Goal: Task Accomplishment & Management: Use online tool/utility

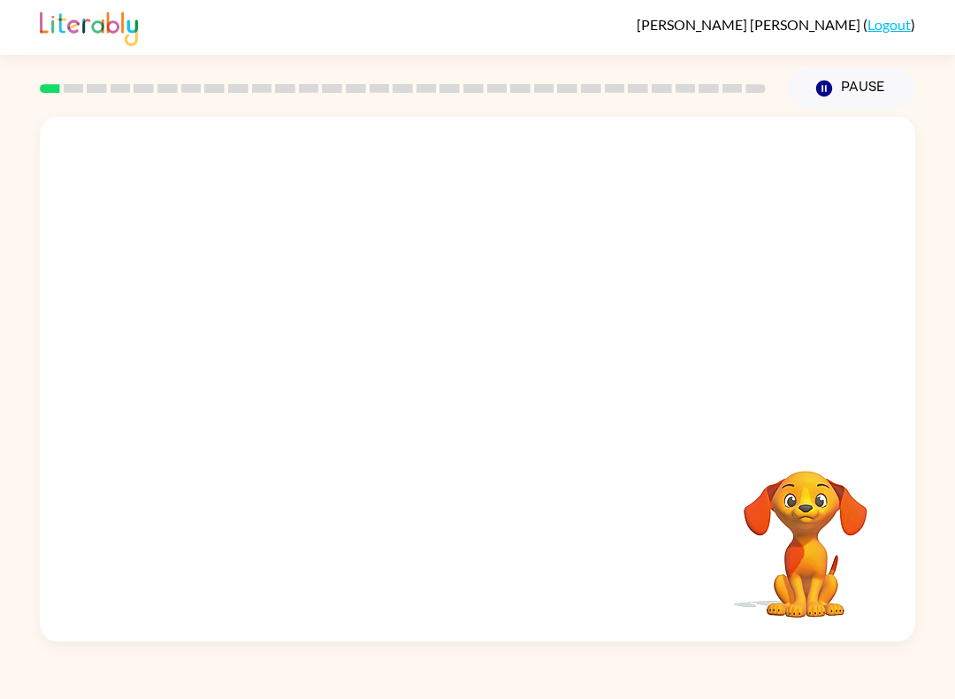
click at [632, 147] on video "Your browser must support playing .mp4 files to use Literably. Please try using…" at bounding box center [478, 275] width 876 height 317
click at [832, 84] on icon "Pause" at bounding box center [824, 88] width 19 height 19
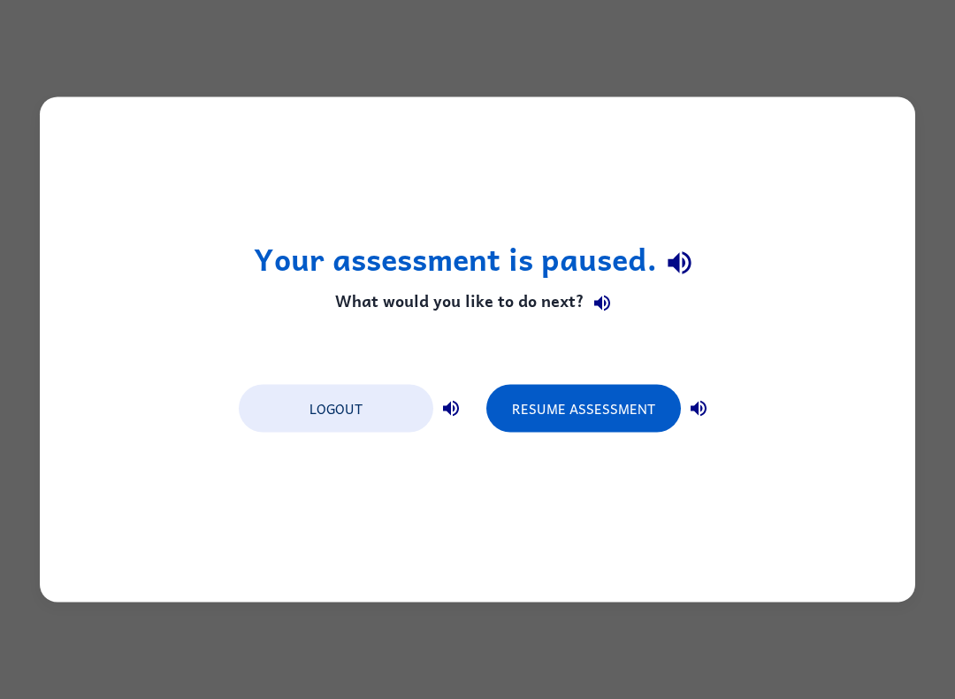
click at [348, 425] on button "Logout" at bounding box center [336, 409] width 195 height 48
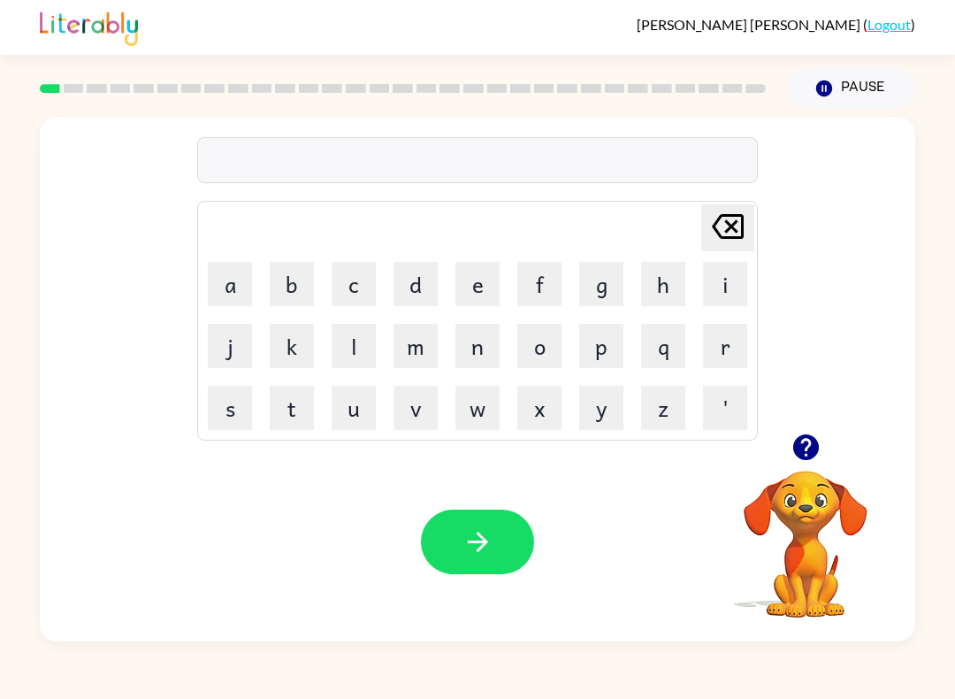
click at [728, 217] on icon at bounding box center [728, 226] width 32 height 25
click at [214, 281] on button "a" at bounding box center [230, 284] width 44 height 44
click at [733, 222] on icon "Delete Delete last character input" at bounding box center [728, 226] width 42 height 42
click at [822, 446] on button "button" at bounding box center [806, 447] width 45 height 45
click at [793, 521] on video "Your browser must support playing .mp4 files to use Literably. Please try using…" at bounding box center [805, 531] width 177 height 177
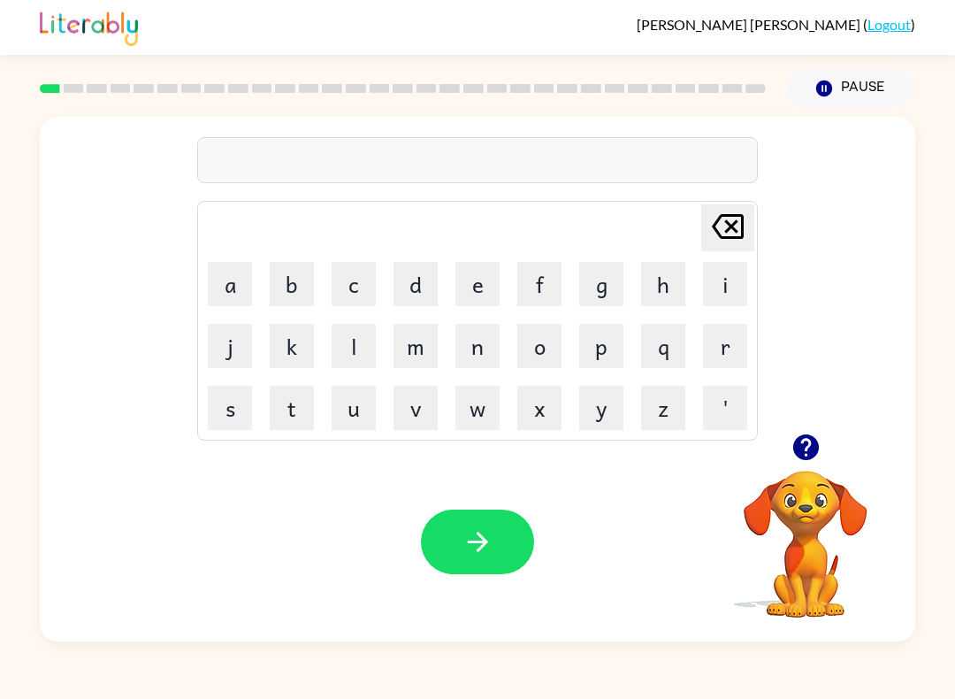
click at [787, 438] on button "button" at bounding box center [806, 447] width 45 height 45
click at [601, 287] on button "g" at bounding box center [601, 284] width 44 height 44
click at [228, 278] on button "a" at bounding box center [230, 284] width 44 height 44
click at [598, 347] on button "p" at bounding box center [601, 346] width 44 height 44
click at [502, 554] on button "button" at bounding box center [477, 541] width 113 height 65
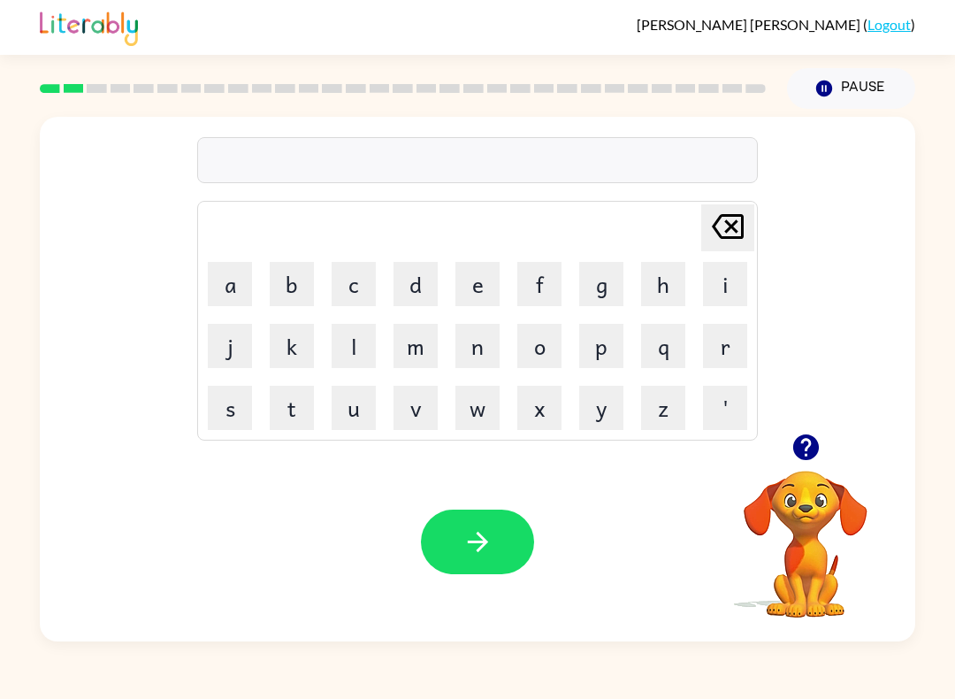
click at [595, 357] on button "p" at bounding box center [601, 346] width 44 height 44
click at [536, 348] on button "o" at bounding box center [539, 346] width 44 height 44
click at [348, 335] on button "l" at bounding box center [354, 346] width 44 height 44
click at [491, 573] on button "button" at bounding box center [477, 541] width 113 height 65
click at [405, 366] on button "m" at bounding box center [416, 346] width 44 height 44
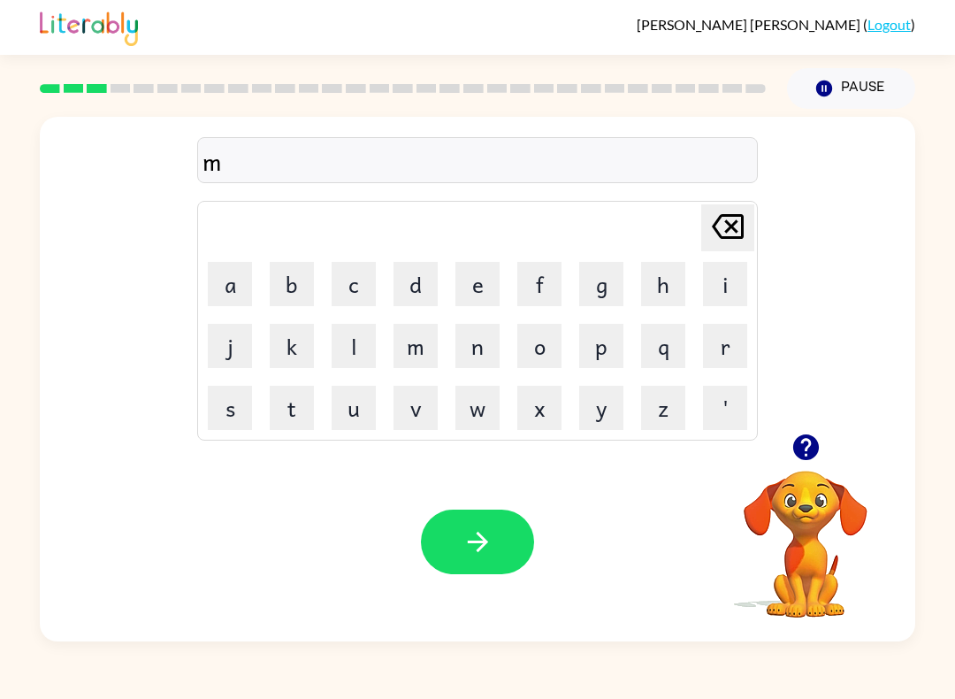
click at [353, 412] on button "u" at bounding box center [354, 408] width 44 height 44
click at [418, 263] on button "d" at bounding box center [416, 284] width 44 height 44
click at [509, 570] on button "button" at bounding box center [477, 541] width 113 height 65
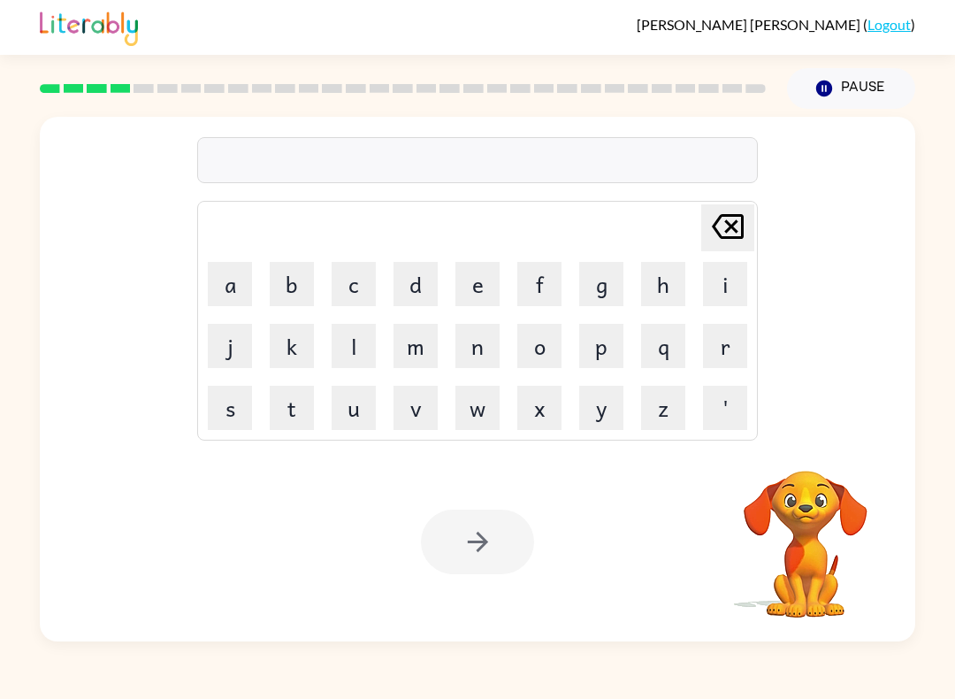
click at [685, 585] on div "Your browser must support playing .mp4 files to use Literably. Please try using…" at bounding box center [478, 541] width 876 height 199
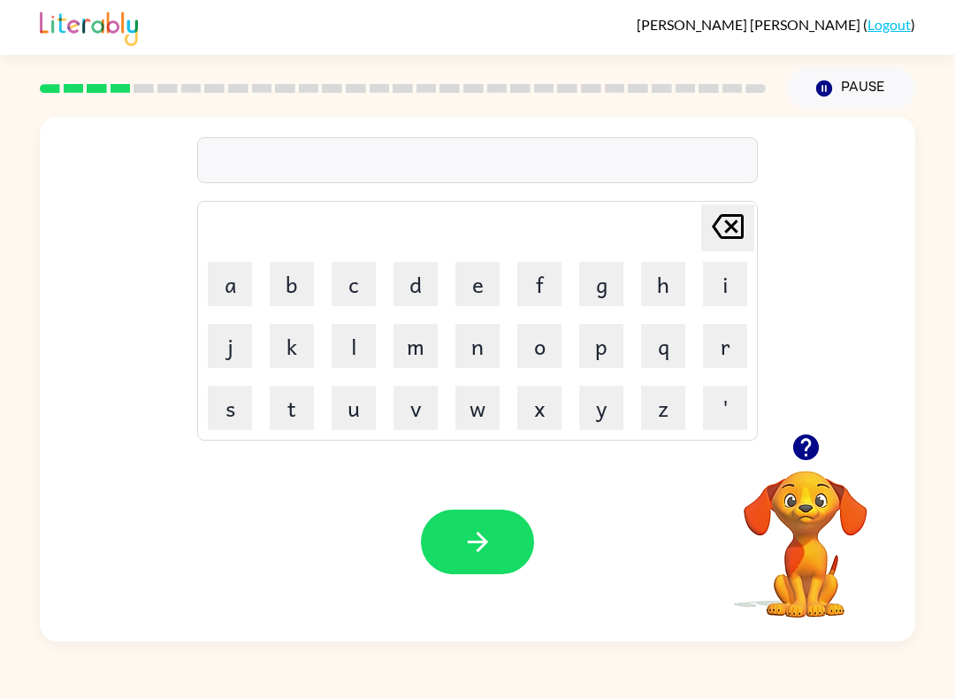
click at [529, 350] on button "o" at bounding box center [539, 346] width 44 height 44
click at [669, 351] on button "q" at bounding box center [663, 346] width 44 height 44
click at [732, 227] on icon at bounding box center [728, 226] width 32 height 25
click at [716, 219] on icon "Delete Delete last character input" at bounding box center [728, 226] width 42 height 42
click at [366, 292] on button "c" at bounding box center [354, 284] width 44 height 44
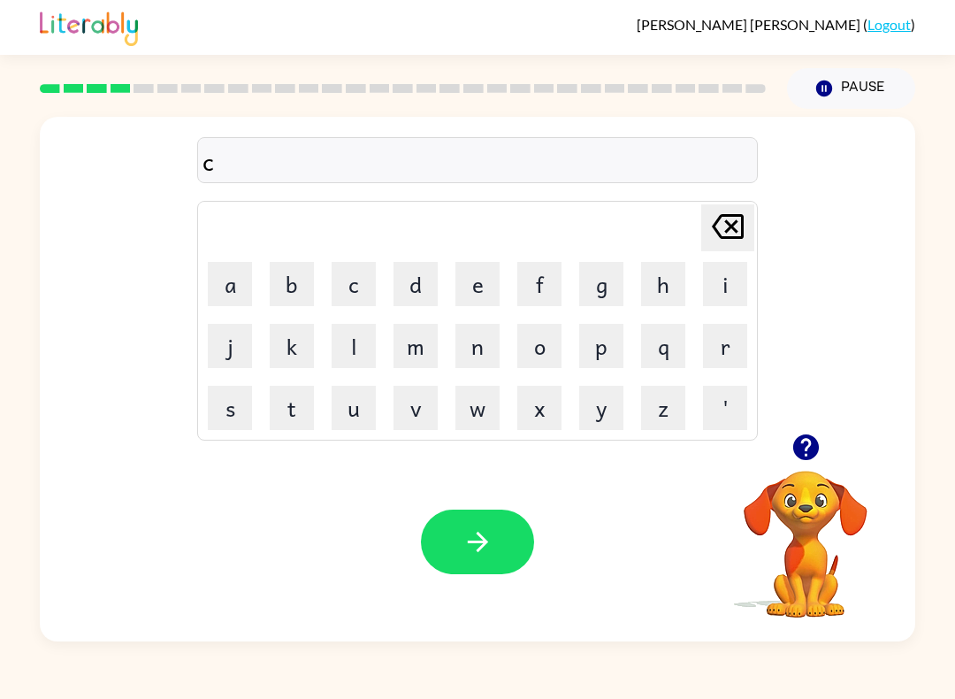
click at [544, 343] on button "o" at bounding box center [539, 346] width 44 height 44
click at [613, 359] on button "p" at bounding box center [601, 346] width 44 height 44
click at [513, 550] on button "button" at bounding box center [477, 541] width 113 height 65
click at [537, 282] on button "f" at bounding box center [539, 284] width 44 height 44
click at [353, 361] on button "l" at bounding box center [354, 346] width 44 height 44
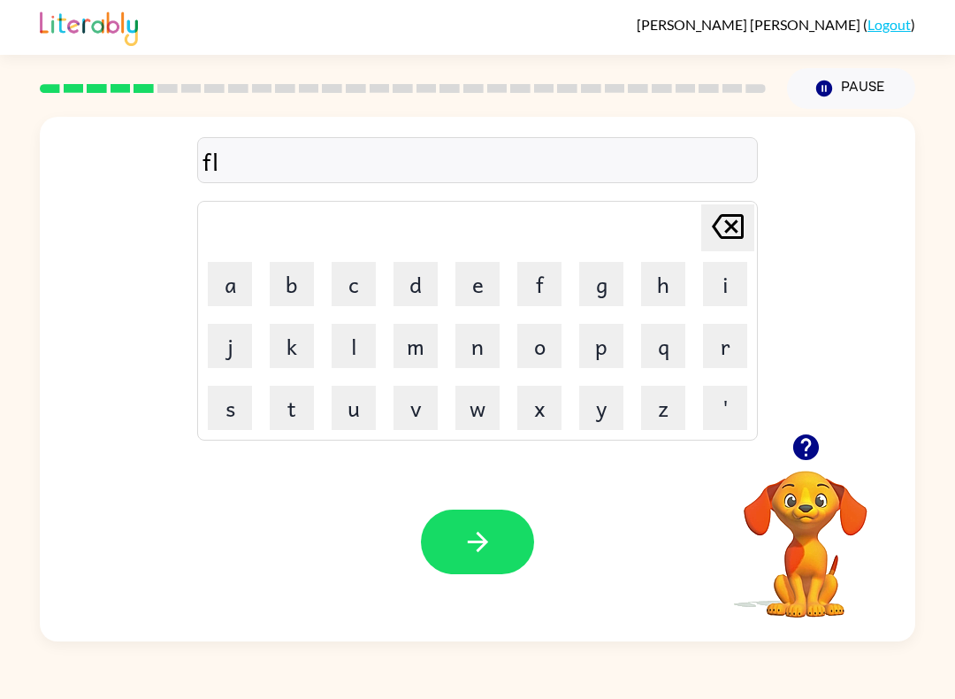
click at [746, 229] on icon "Delete Delete last character input" at bounding box center [728, 226] width 42 height 42
click at [721, 289] on button "i" at bounding box center [725, 284] width 44 height 44
click at [276, 352] on button "k" at bounding box center [292, 346] width 44 height 44
click at [468, 544] on icon "button" at bounding box center [478, 541] width 31 height 31
click at [226, 301] on button "a" at bounding box center [230, 284] width 44 height 44
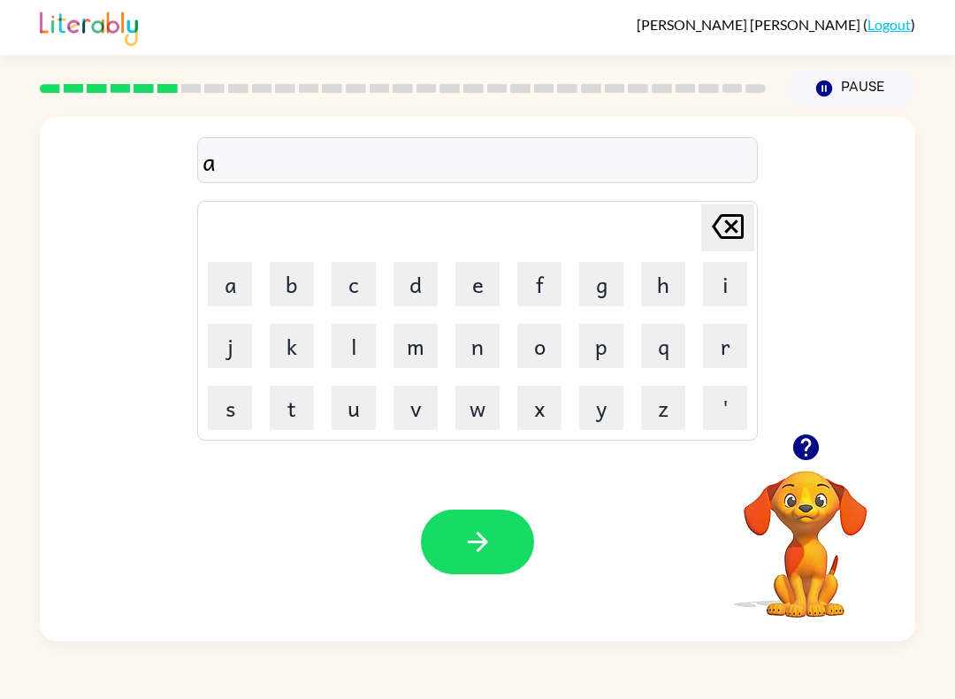
click at [421, 342] on button "m" at bounding box center [416, 346] width 44 height 44
click at [470, 536] on icon "button" at bounding box center [478, 541] width 31 height 31
click at [200, 425] on td "s" at bounding box center [230, 408] width 60 height 60
click at [227, 402] on button "s" at bounding box center [230, 408] width 44 height 44
click at [725, 294] on button "i" at bounding box center [725, 284] width 44 height 44
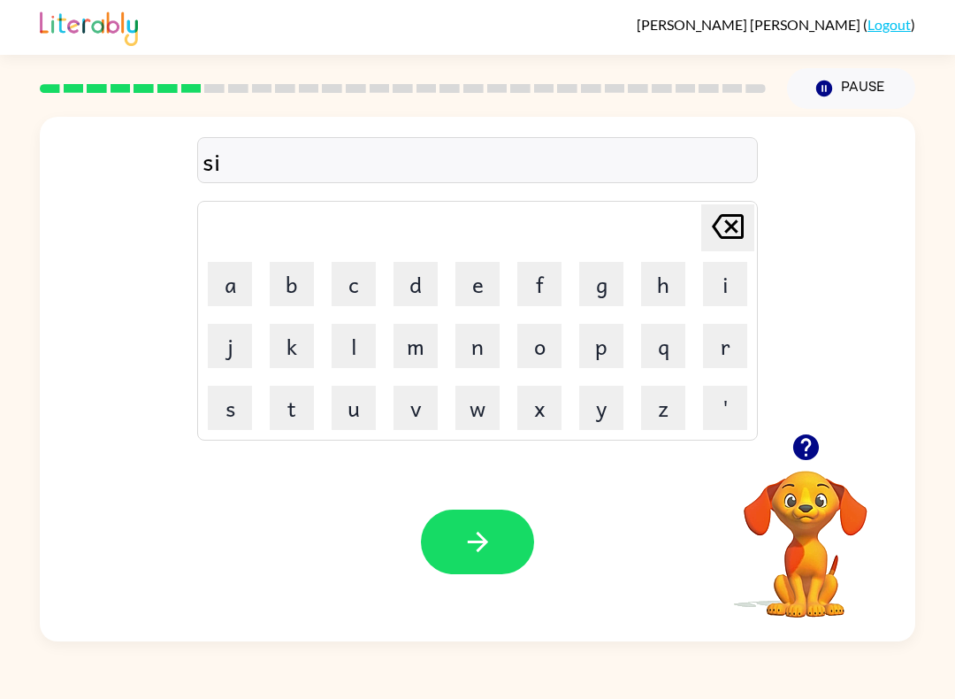
click at [295, 283] on button "b" at bounding box center [292, 284] width 44 height 44
click at [476, 538] on icon "button" at bounding box center [478, 541] width 31 height 31
click at [461, 406] on button "w" at bounding box center [478, 408] width 44 height 44
click at [744, 295] on button "i" at bounding box center [725, 284] width 44 height 44
click at [226, 416] on button "s" at bounding box center [230, 408] width 44 height 44
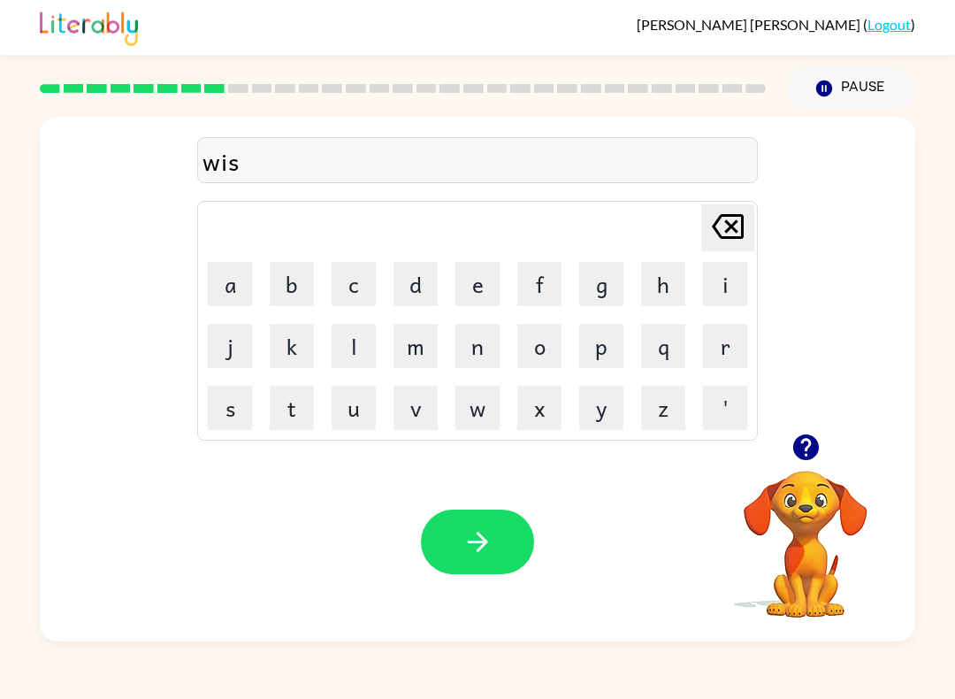
click at [667, 295] on button "h" at bounding box center [663, 284] width 44 height 44
click at [432, 524] on button "button" at bounding box center [477, 541] width 113 height 65
click at [357, 257] on td "c" at bounding box center [354, 284] width 60 height 60
click at [338, 283] on button "c" at bounding box center [354, 284] width 44 height 44
click at [538, 367] on button "o" at bounding box center [539, 346] width 44 height 44
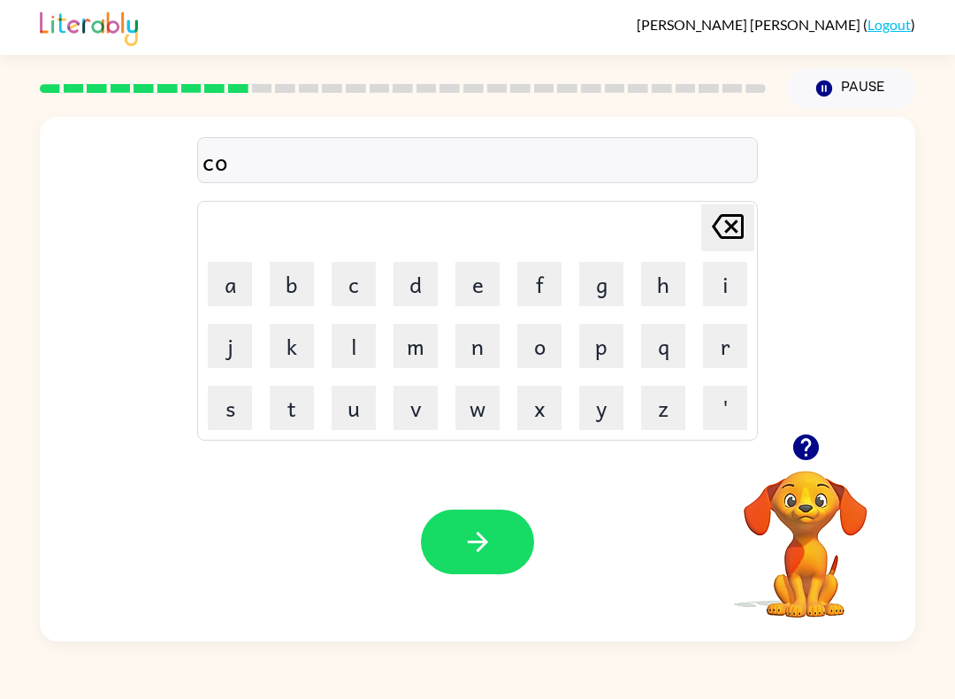
click at [622, 429] on button "y" at bounding box center [601, 408] width 44 height 44
click at [624, 432] on td "y" at bounding box center [601, 408] width 60 height 60
click at [360, 361] on button "l" at bounding box center [354, 346] width 44 height 44
click at [487, 284] on button "e" at bounding box center [478, 284] width 44 height 44
click at [471, 532] on icon "button" at bounding box center [478, 541] width 31 height 31
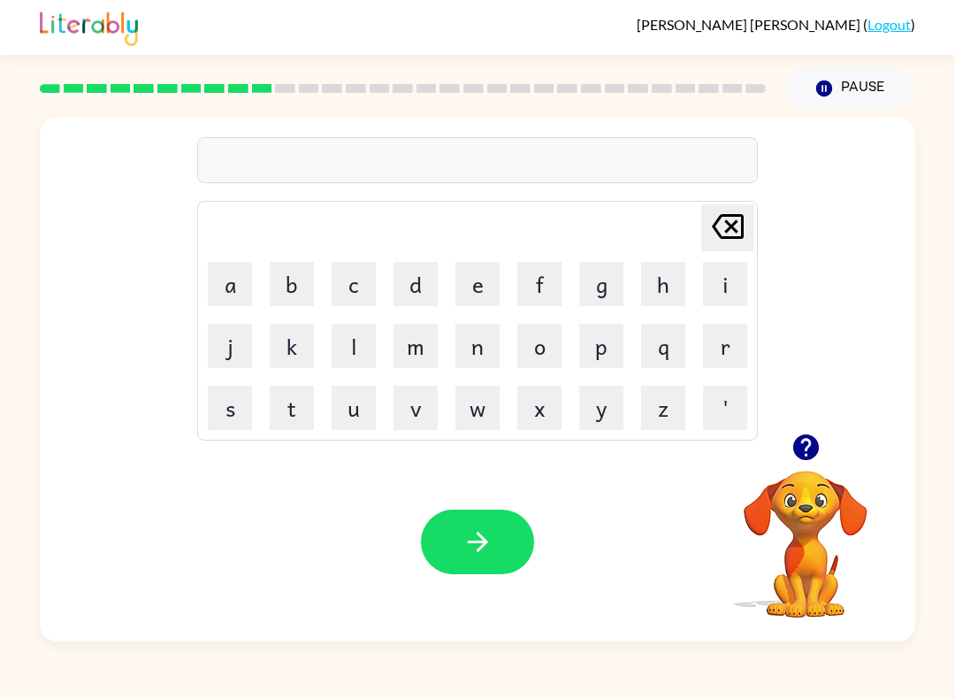
click at [654, 302] on button "h" at bounding box center [663, 284] width 44 height 44
click at [488, 530] on icon "button" at bounding box center [478, 541] width 31 height 31
click at [242, 395] on button "s" at bounding box center [230, 408] width 44 height 44
click at [414, 344] on button "m" at bounding box center [416, 346] width 44 height 44
click at [549, 346] on button "o" at bounding box center [539, 346] width 44 height 44
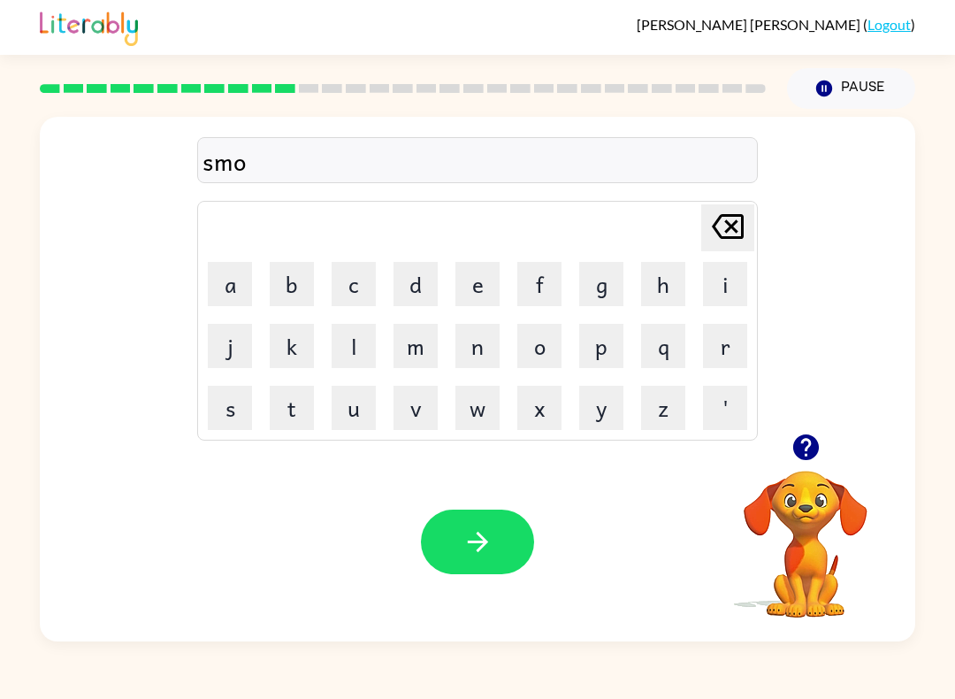
click at [281, 325] on button "k" at bounding box center [292, 346] width 44 height 44
click at [460, 540] on button "button" at bounding box center [477, 541] width 113 height 65
click at [409, 362] on button "m" at bounding box center [416, 346] width 44 height 44
click at [332, 408] on button "u" at bounding box center [354, 408] width 44 height 44
click at [225, 406] on button "s" at bounding box center [230, 408] width 44 height 44
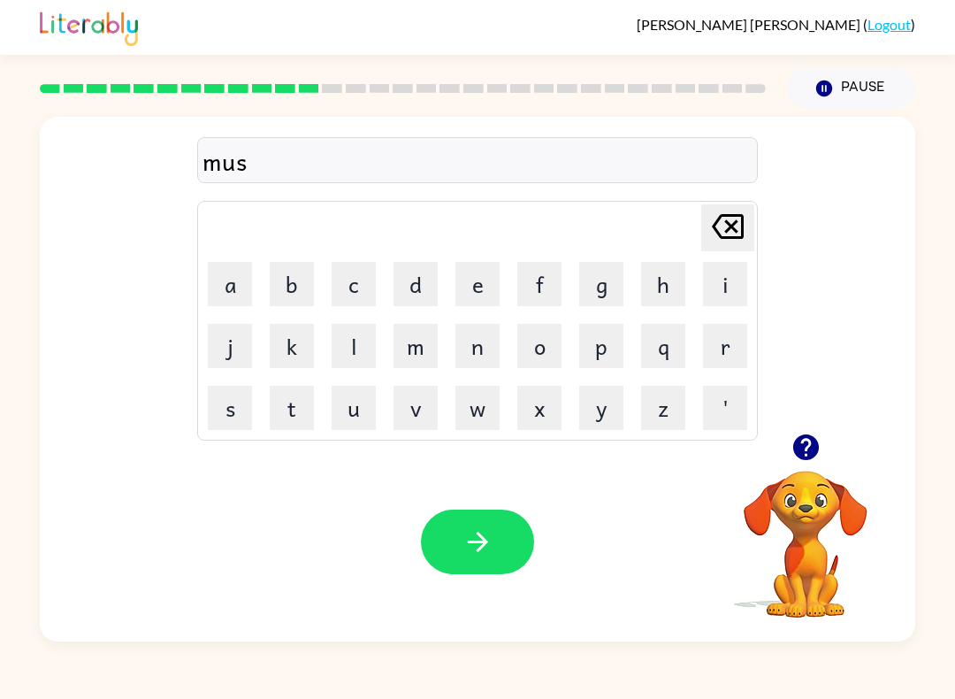
click at [215, 277] on button "a" at bounding box center [230, 284] width 44 height 44
click at [467, 531] on icon "button" at bounding box center [478, 541] width 31 height 31
click at [666, 278] on button "h" at bounding box center [663, 284] width 44 height 44
click at [341, 339] on button "l" at bounding box center [354, 346] width 44 height 44
click at [600, 346] on button "p" at bounding box center [601, 346] width 44 height 44
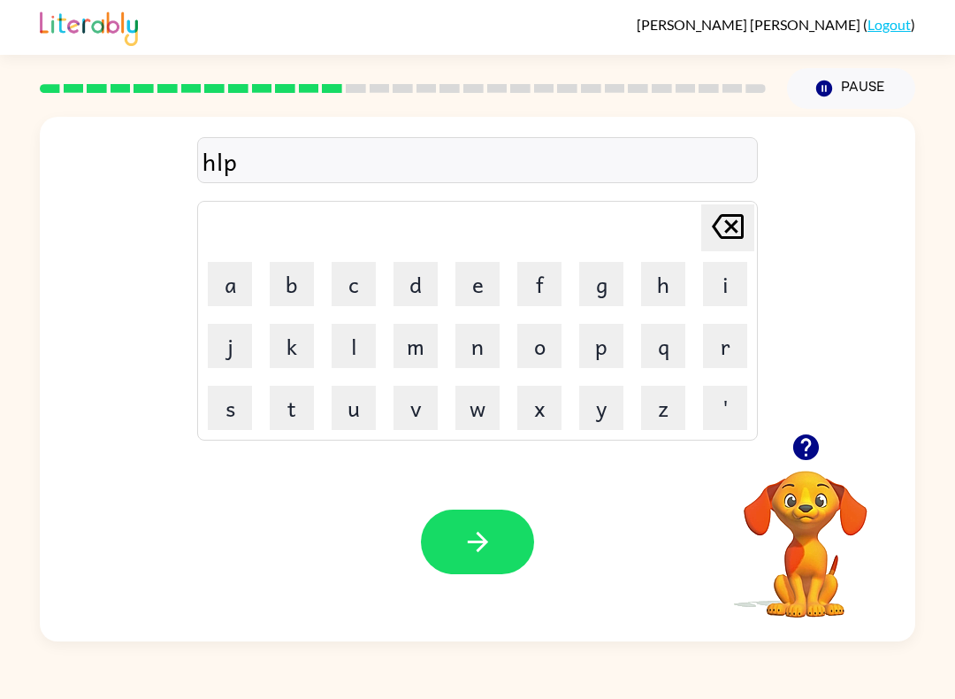
click at [360, 352] on button "l" at bounding box center [354, 346] width 44 height 44
click at [736, 290] on button "i" at bounding box center [725, 284] width 44 height 44
click at [232, 402] on button "s" at bounding box center [230, 408] width 44 height 44
click at [486, 567] on button "button" at bounding box center [477, 541] width 113 height 65
click at [432, 509] on div "Your browser must support playing .mp4 files to use Literably. Please try using…" at bounding box center [478, 541] width 876 height 199
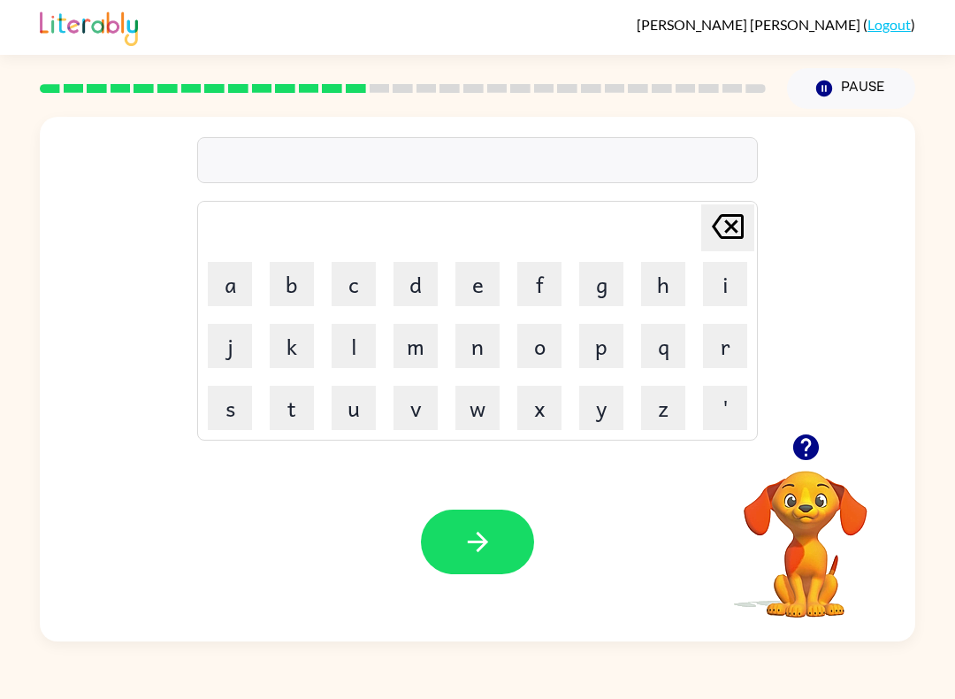
click at [511, 605] on div "Your browser must support playing .mp4 files to use Literably. Please try using…" at bounding box center [478, 541] width 876 height 199
click at [464, 560] on button "button" at bounding box center [477, 541] width 113 height 65
click at [216, 394] on button "s" at bounding box center [230, 408] width 44 height 44
click at [299, 265] on button "b" at bounding box center [292, 284] width 44 height 44
click at [359, 333] on button "l" at bounding box center [354, 346] width 44 height 44
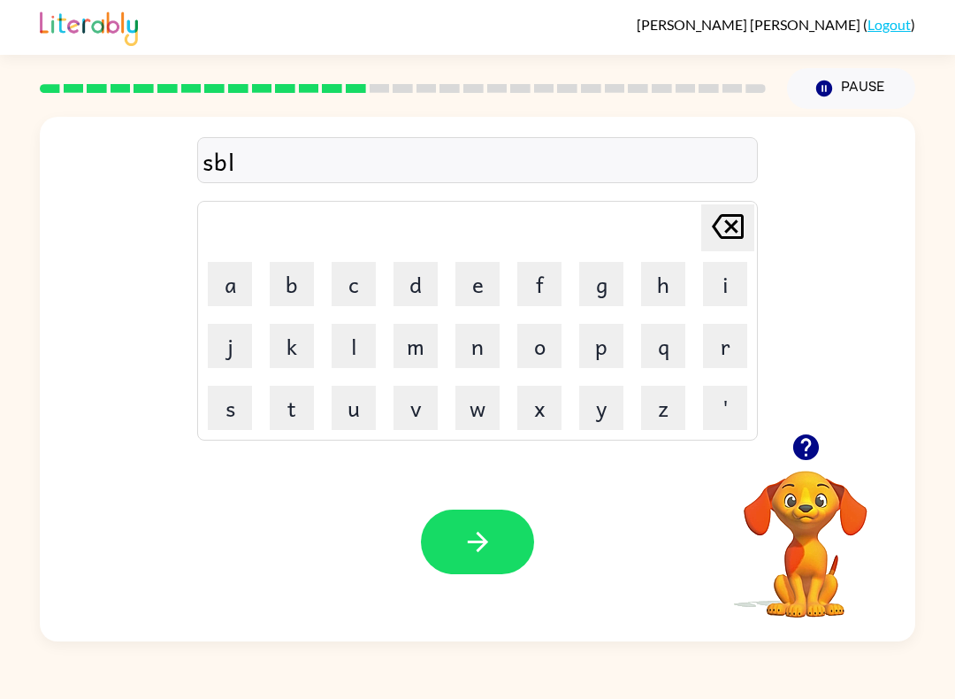
click at [250, 298] on button "a" at bounding box center [230, 284] width 44 height 44
click at [394, 386] on button "v" at bounding box center [416, 408] width 44 height 44
click at [467, 501] on div "Your browser must support playing .mp4 files to use Literably. Please try using…" at bounding box center [478, 541] width 876 height 199
click at [457, 542] on button "button" at bounding box center [477, 541] width 113 height 65
click at [222, 419] on button "s" at bounding box center [230, 408] width 44 height 44
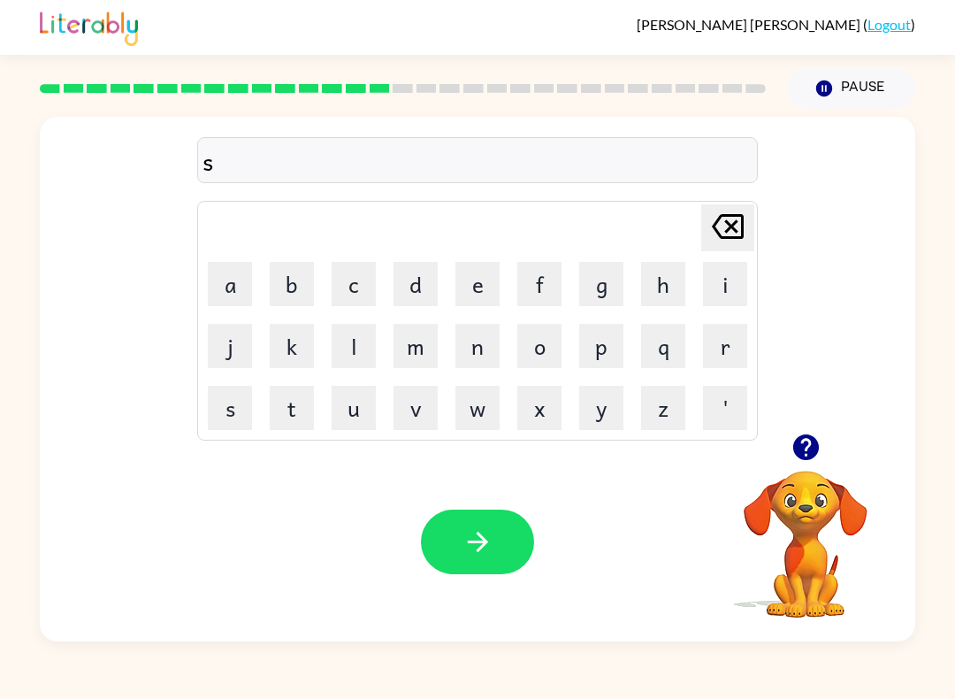
click at [235, 287] on button "a" at bounding box center [230, 284] width 44 height 44
click at [710, 340] on button "r" at bounding box center [725, 346] width 44 height 44
click at [456, 537] on button "button" at bounding box center [477, 541] width 113 height 65
click at [338, 356] on button "l" at bounding box center [354, 346] width 44 height 44
click at [714, 283] on button "i" at bounding box center [725, 284] width 44 height 44
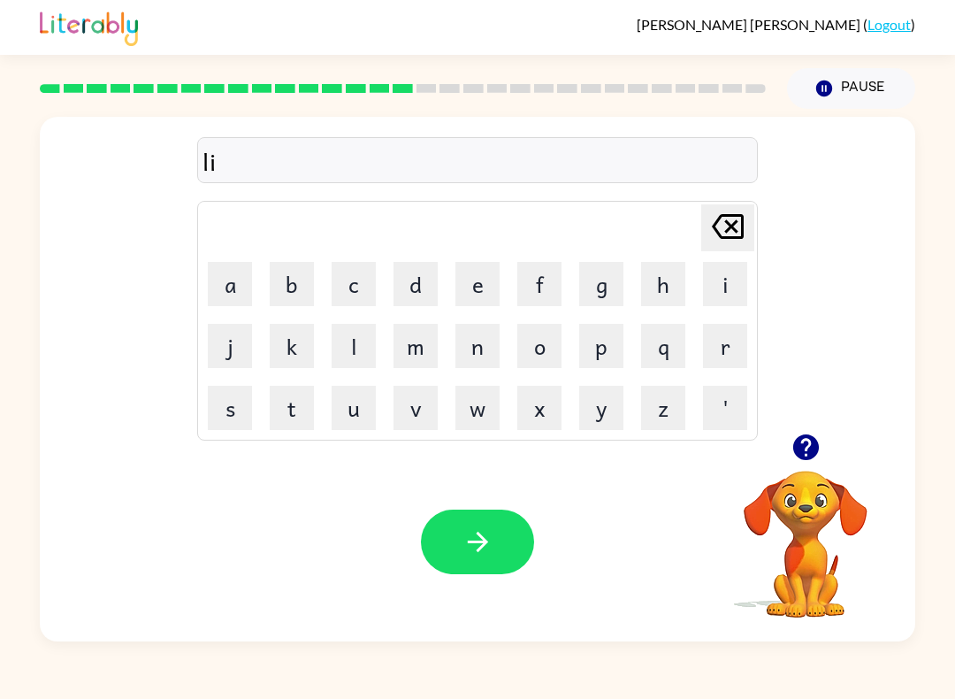
click at [519, 288] on button "f" at bounding box center [539, 284] width 44 height 44
click at [471, 540] on icon "button" at bounding box center [478, 541] width 31 height 31
click at [222, 406] on button "s" at bounding box center [230, 408] width 44 height 44
click at [454, 515] on button "button" at bounding box center [477, 541] width 113 height 65
click at [236, 417] on button "s" at bounding box center [230, 408] width 44 height 44
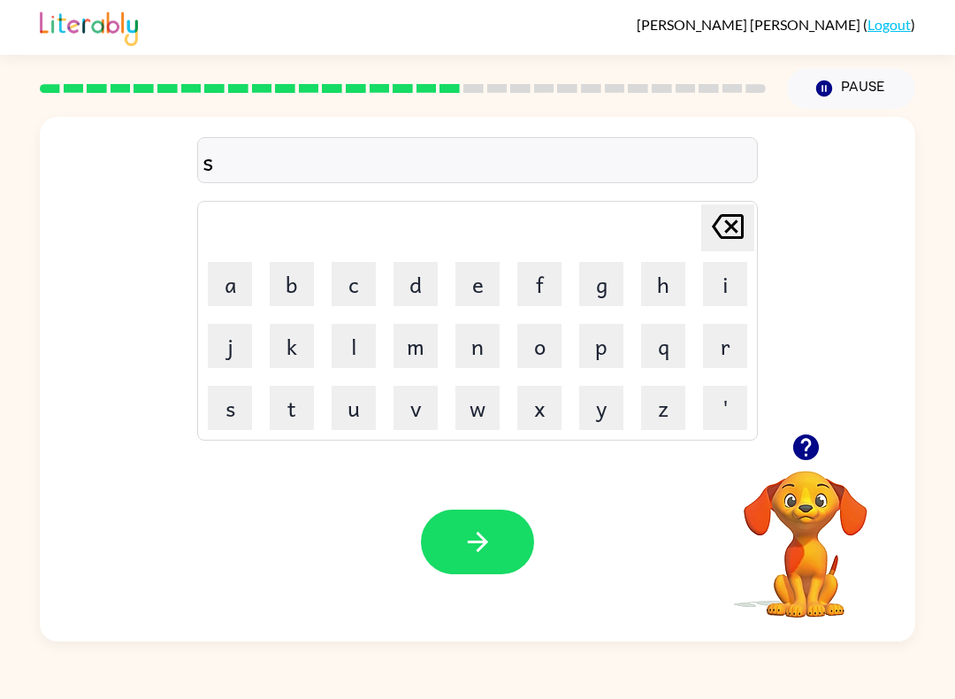
click at [664, 286] on button "h" at bounding box center [663, 284] width 44 height 44
click at [717, 336] on button "r" at bounding box center [725, 346] width 44 height 44
click at [543, 279] on button "f" at bounding box center [539, 284] width 44 height 44
click at [486, 549] on icon "button" at bounding box center [478, 541] width 31 height 31
click at [441, 526] on button "button" at bounding box center [477, 541] width 113 height 65
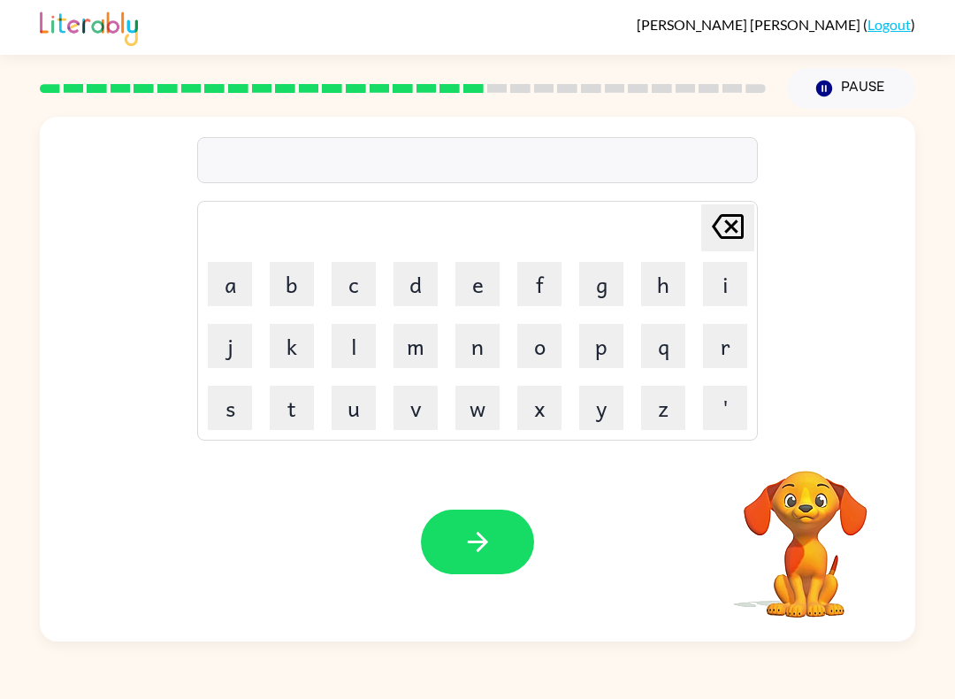
click at [220, 407] on button "s" at bounding box center [230, 408] width 44 height 44
click at [442, 540] on button "button" at bounding box center [477, 541] width 113 height 65
click at [703, 218] on button "Delete Delete last character input" at bounding box center [727, 227] width 53 height 47
click at [300, 281] on button "b" at bounding box center [292, 284] width 44 height 44
click at [537, 332] on button "o" at bounding box center [539, 346] width 44 height 44
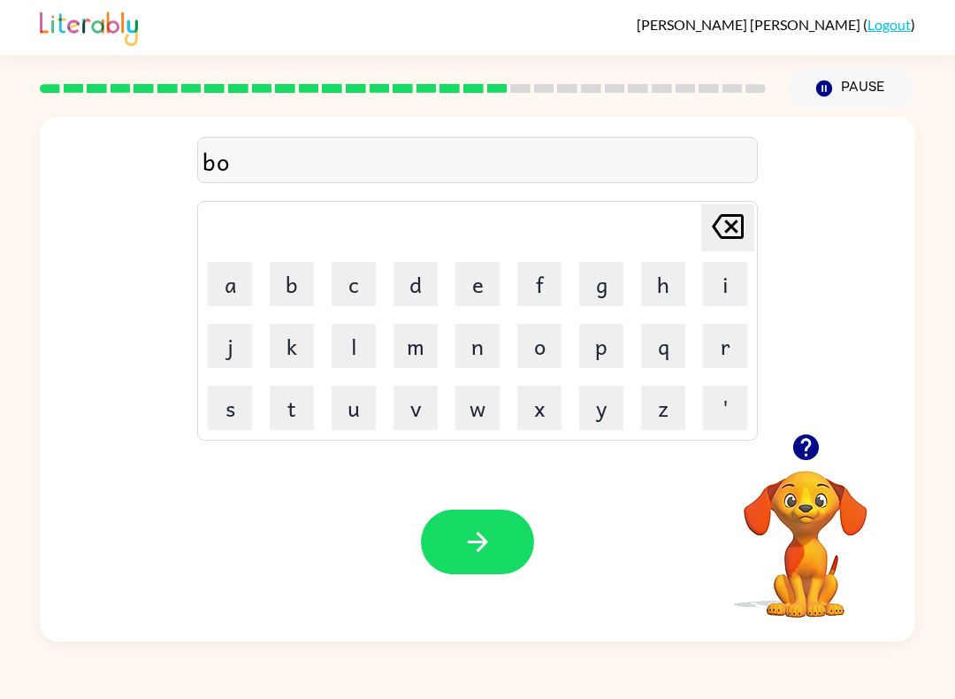
click at [529, 405] on button "x" at bounding box center [539, 408] width 44 height 44
click at [224, 400] on button "s" at bounding box center [230, 408] width 44 height 44
click at [480, 545] on icon "button" at bounding box center [478, 541] width 31 height 31
click at [415, 290] on button "d" at bounding box center [416, 284] width 44 height 44
click at [344, 338] on button "l" at bounding box center [354, 346] width 44 height 44
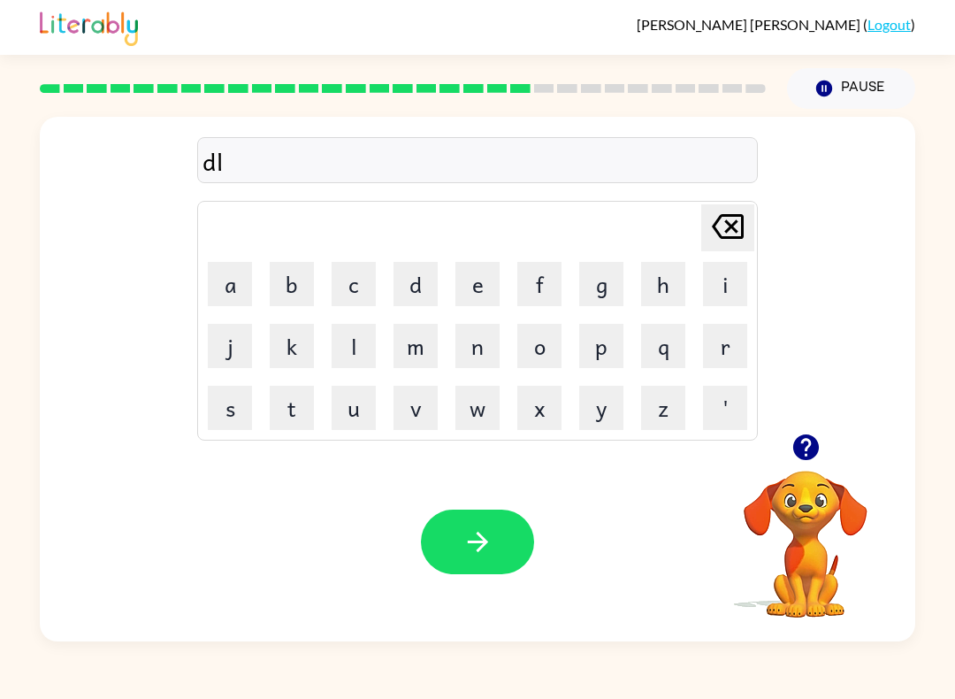
click at [729, 220] on icon "Delete Delete last character input" at bounding box center [728, 226] width 42 height 42
click at [735, 298] on button "i" at bounding box center [725, 284] width 44 height 44
click at [402, 395] on button "v" at bounding box center [416, 408] width 44 height 44
click at [422, 542] on button "button" at bounding box center [477, 541] width 113 height 65
click at [533, 290] on button "f" at bounding box center [539, 284] width 44 height 44
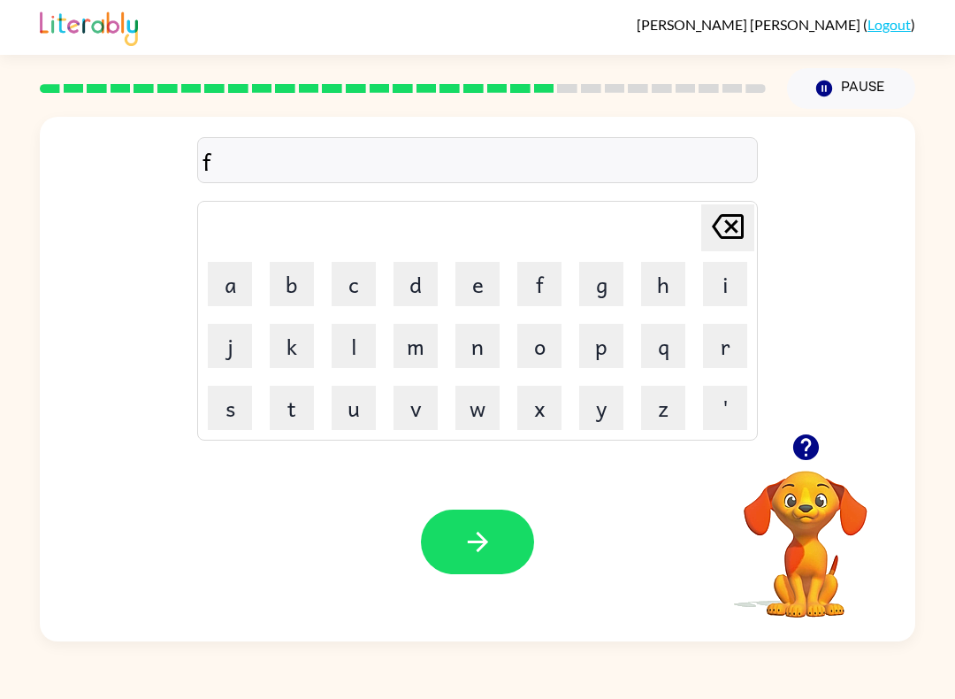
click at [472, 563] on button "button" at bounding box center [477, 541] width 113 height 65
click at [664, 277] on button "h" at bounding box center [663, 284] width 44 height 44
click at [739, 282] on button "i" at bounding box center [725, 284] width 44 height 44
click at [713, 228] on icon "Delete Delete last character input" at bounding box center [728, 226] width 42 height 42
click at [696, 216] on td "Delete Delete last character input" at bounding box center [477, 227] width 555 height 49
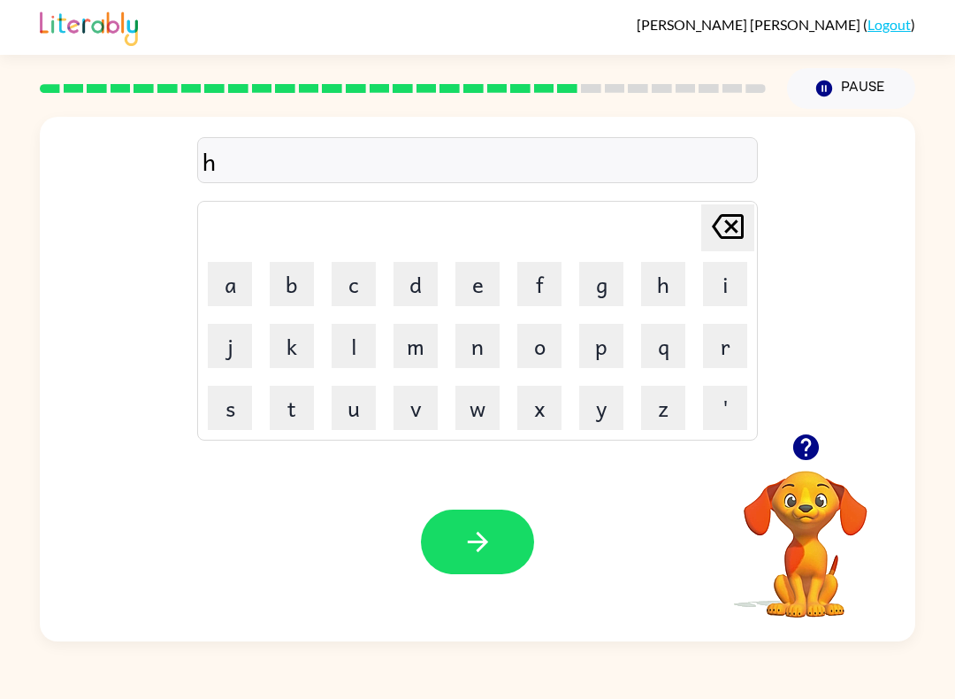
click at [716, 226] on icon at bounding box center [728, 226] width 32 height 25
click at [242, 405] on button "s" at bounding box center [230, 408] width 44 height 44
click at [675, 287] on button "h" at bounding box center [663, 284] width 44 height 44
click at [720, 283] on button "i" at bounding box center [725, 284] width 44 height 44
click at [420, 414] on button "v" at bounding box center [416, 408] width 44 height 44
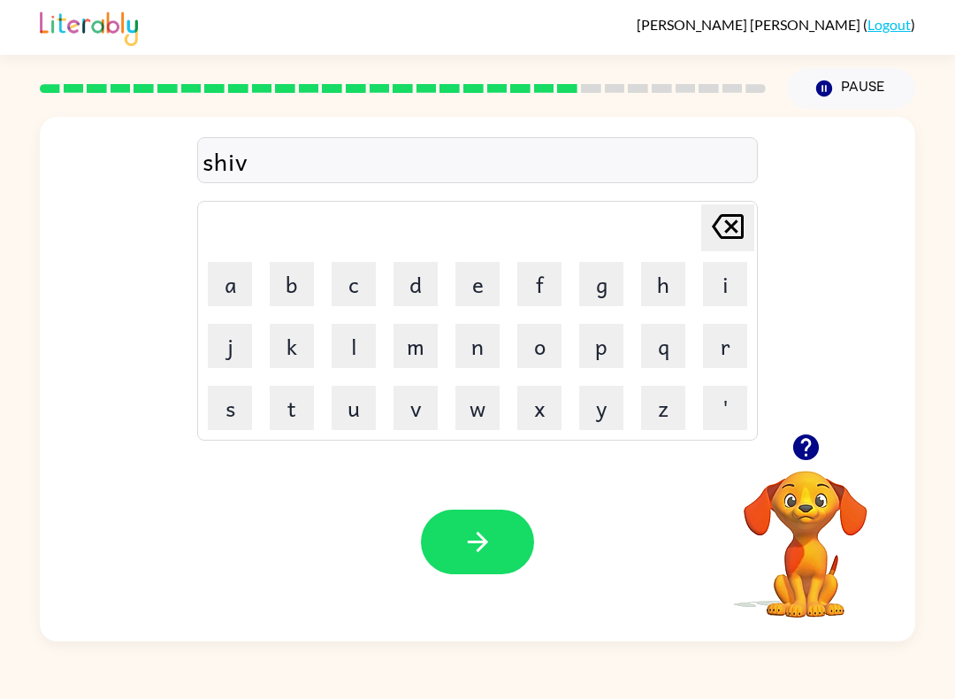
click at [479, 535] on icon "button" at bounding box center [477, 542] width 20 height 20
click at [218, 288] on button "a" at bounding box center [230, 284] width 44 height 44
click at [485, 544] on icon "button" at bounding box center [477, 542] width 20 height 20
click at [221, 415] on button "s" at bounding box center [230, 408] width 44 height 44
click at [460, 540] on button "button" at bounding box center [477, 541] width 113 height 65
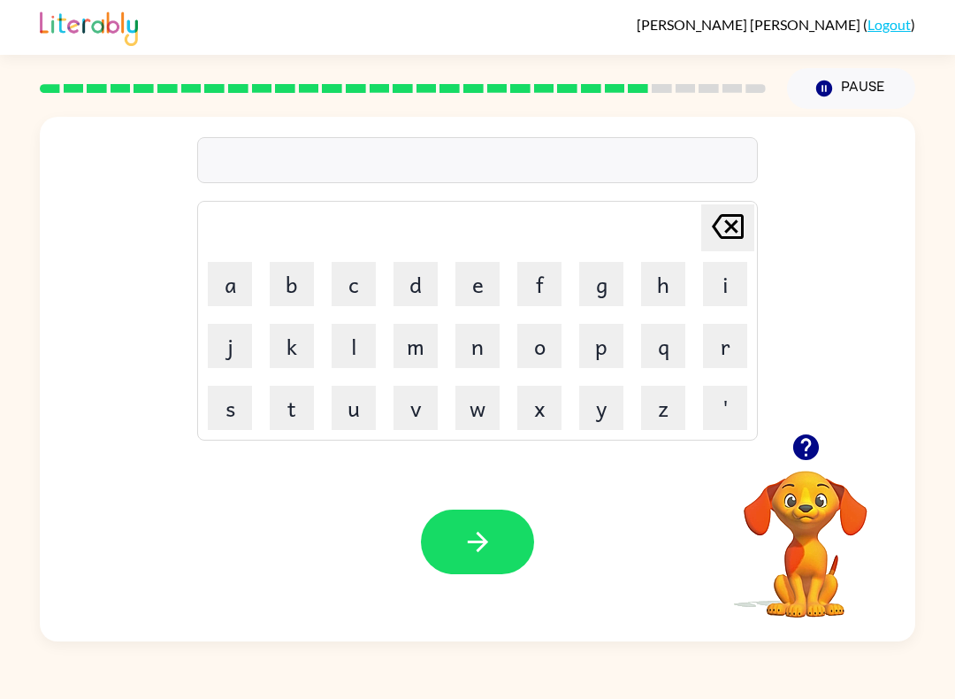
click at [723, 341] on button "r" at bounding box center [725, 346] width 44 height 44
click at [239, 287] on button "a" at bounding box center [230, 284] width 44 height 44
click at [289, 339] on button "k" at bounding box center [292, 346] width 44 height 44
click at [471, 540] on icon "button" at bounding box center [478, 541] width 31 height 31
click at [301, 283] on button "b" at bounding box center [292, 284] width 44 height 44
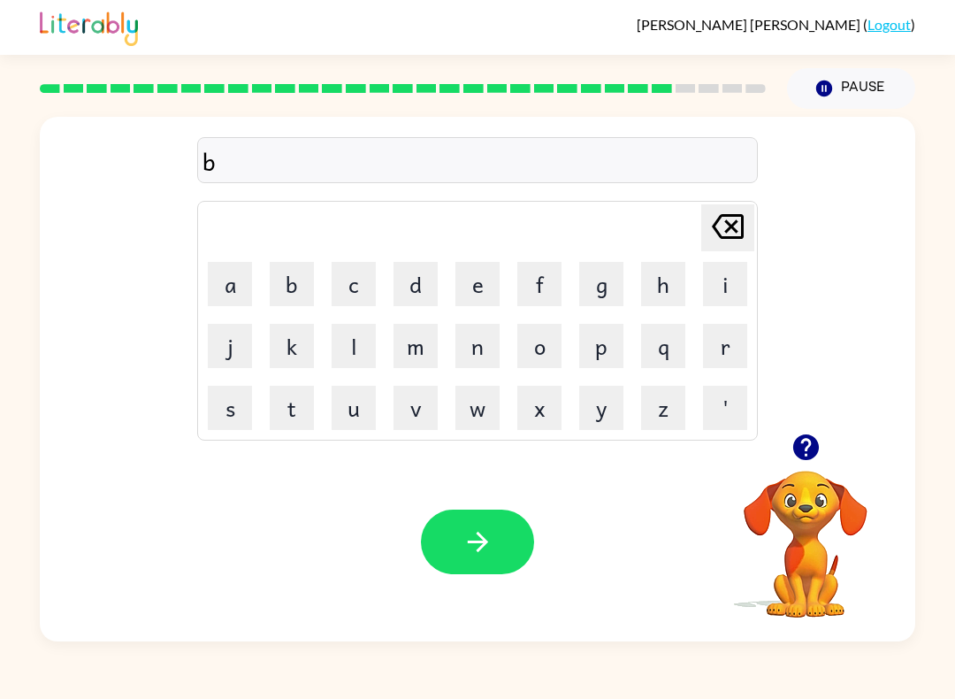
click at [475, 295] on button "e" at bounding box center [478, 284] width 44 height 44
click at [412, 275] on button "d" at bounding box center [416, 284] width 44 height 44
click at [477, 553] on icon "button" at bounding box center [478, 541] width 31 height 31
click at [290, 336] on button "k" at bounding box center [292, 346] width 44 height 44
click at [489, 511] on button "button" at bounding box center [477, 541] width 113 height 65
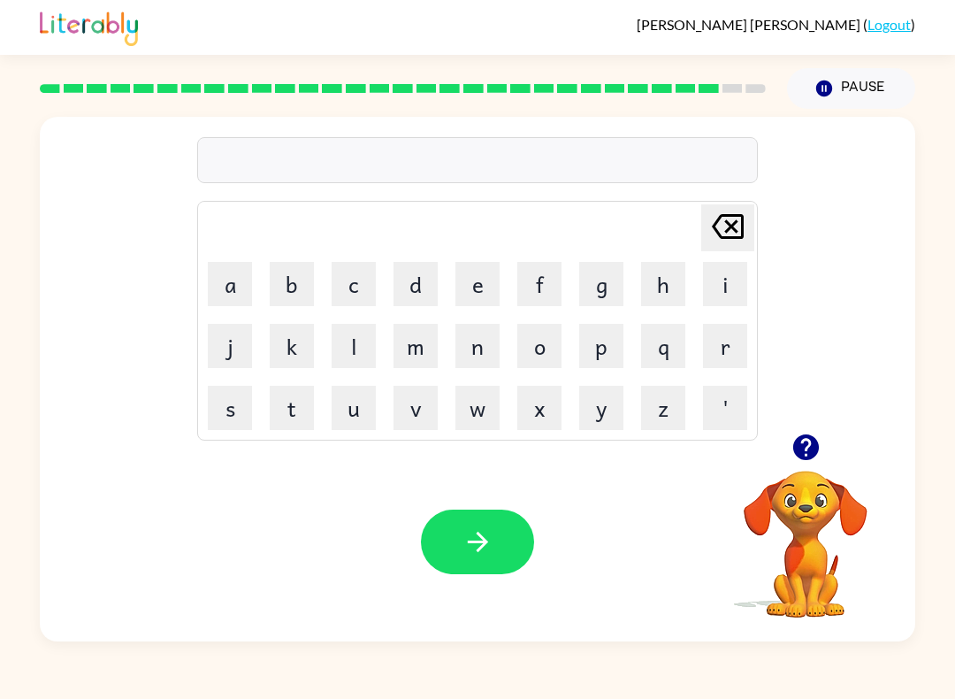
click at [218, 424] on button "s" at bounding box center [230, 408] width 44 height 44
click at [755, 261] on table "Delete Delete last character input a b c d e f g h i j k l m n o p q r s t u v …" at bounding box center [477, 321] width 559 height 238
click at [714, 287] on button "i" at bounding box center [725, 284] width 44 height 44
click at [368, 350] on button "l" at bounding box center [354, 346] width 44 height 44
click at [297, 350] on button "k" at bounding box center [292, 346] width 44 height 44
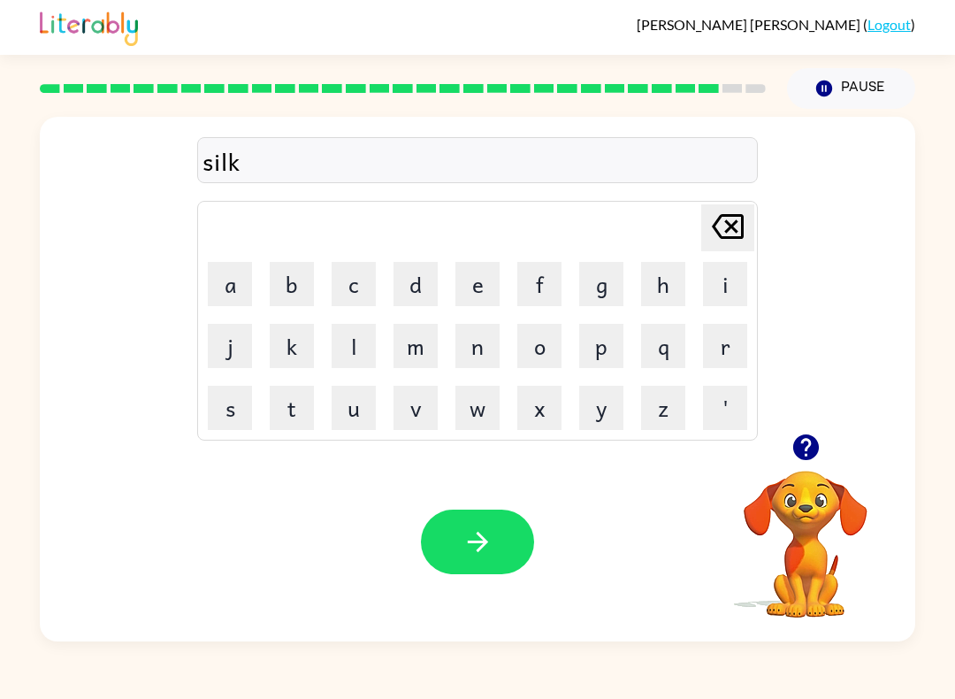
click at [493, 542] on icon "button" at bounding box center [478, 541] width 31 height 31
click at [716, 341] on button "r" at bounding box center [725, 346] width 44 height 44
click at [529, 344] on button "o" at bounding box center [539, 346] width 44 height 44
click at [528, 343] on button "o" at bounding box center [539, 346] width 44 height 44
click at [353, 344] on button "l" at bounding box center [354, 346] width 44 height 44
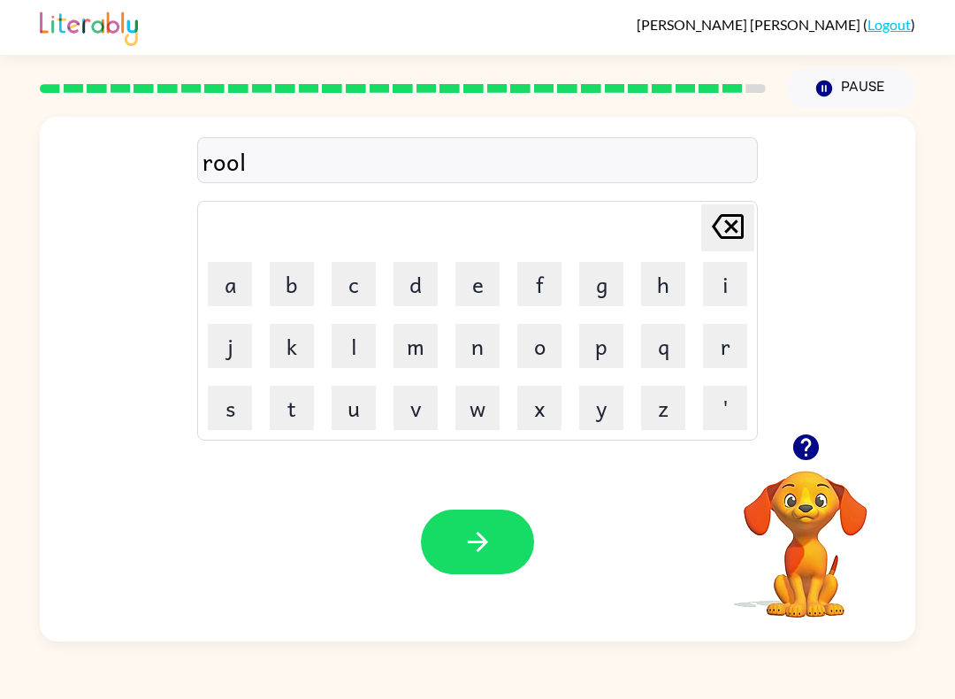
click at [469, 538] on icon "button" at bounding box center [478, 541] width 31 height 31
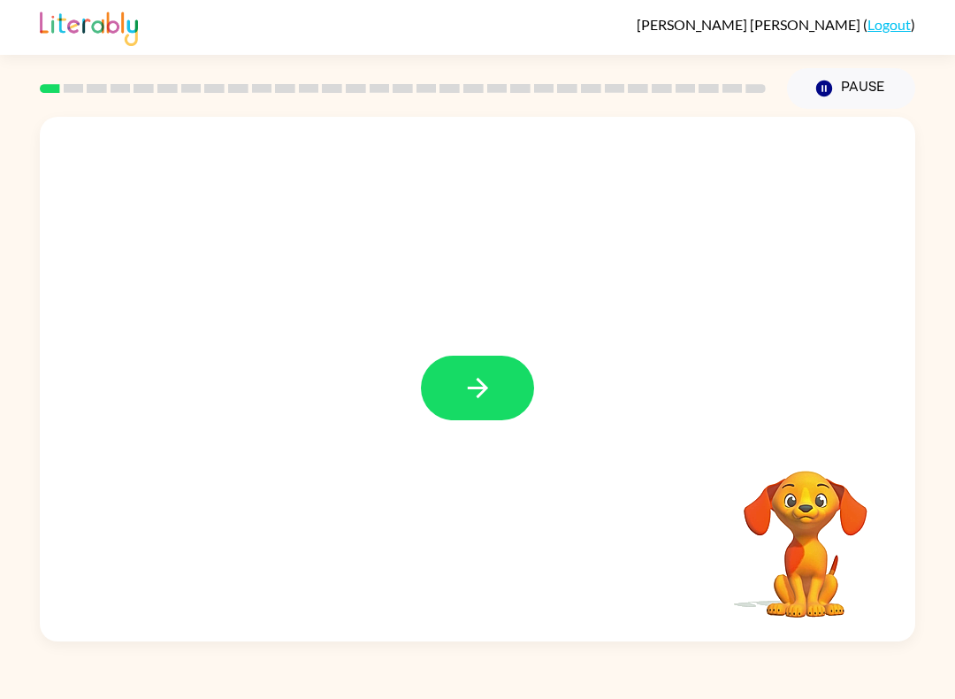
click at [467, 368] on button "button" at bounding box center [477, 388] width 113 height 65
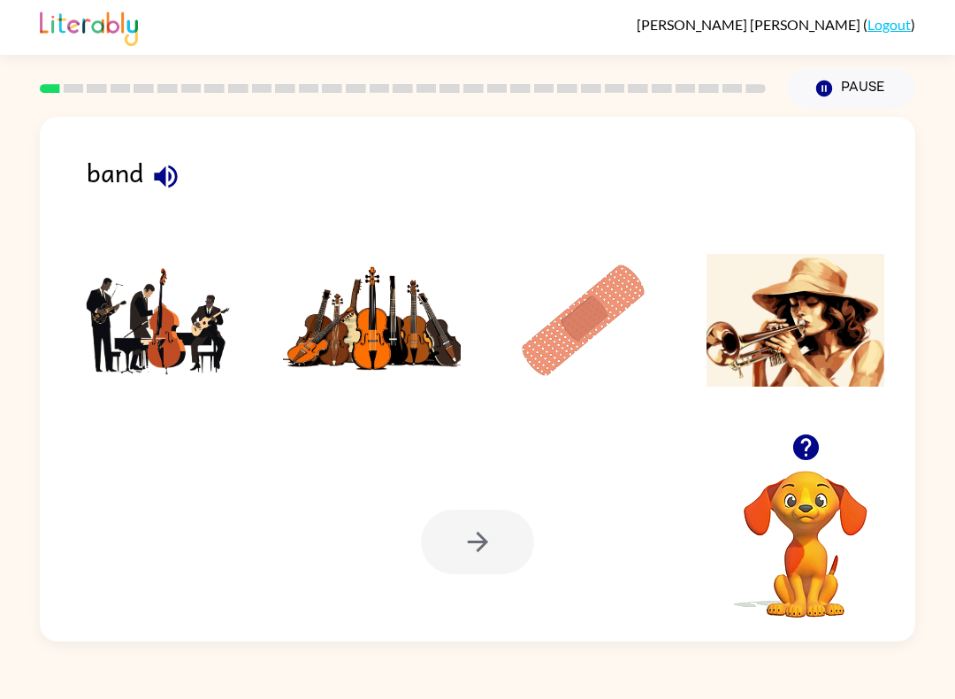
click at [154, 178] on icon "button" at bounding box center [165, 176] width 31 height 31
click at [838, 370] on img at bounding box center [796, 320] width 179 height 133
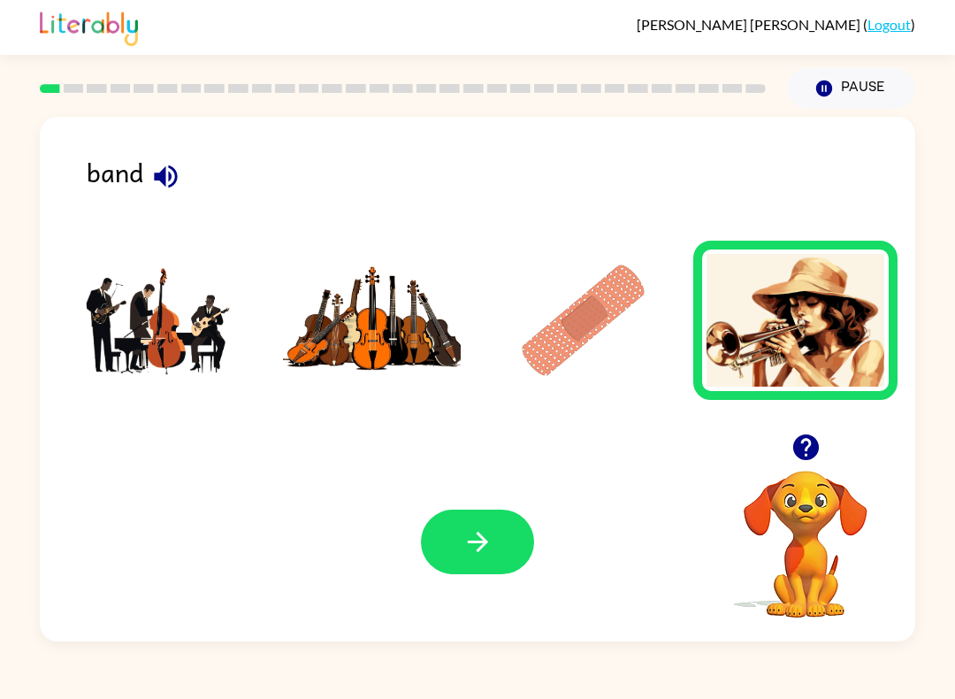
click at [417, 541] on div "Your browser must support playing .mp4 files to use Literably. Please try using…" at bounding box center [478, 541] width 876 height 199
click at [481, 511] on button "button" at bounding box center [477, 541] width 113 height 65
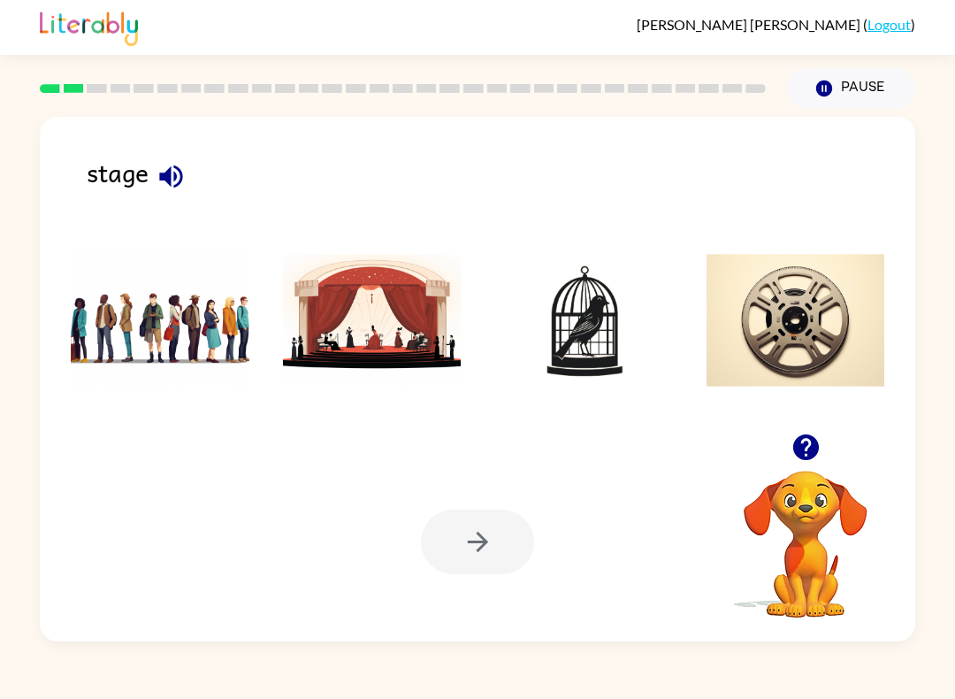
click at [152, 190] on button "button" at bounding box center [171, 176] width 45 height 45
click at [338, 348] on img at bounding box center [372, 320] width 179 height 133
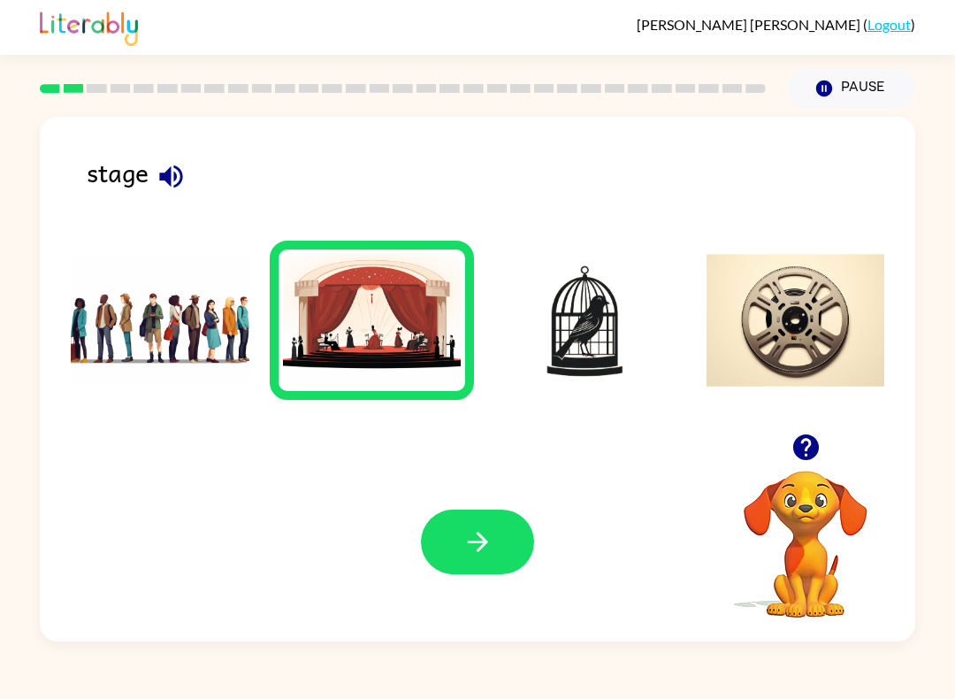
click at [463, 532] on icon "button" at bounding box center [478, 541] width 31 height 31
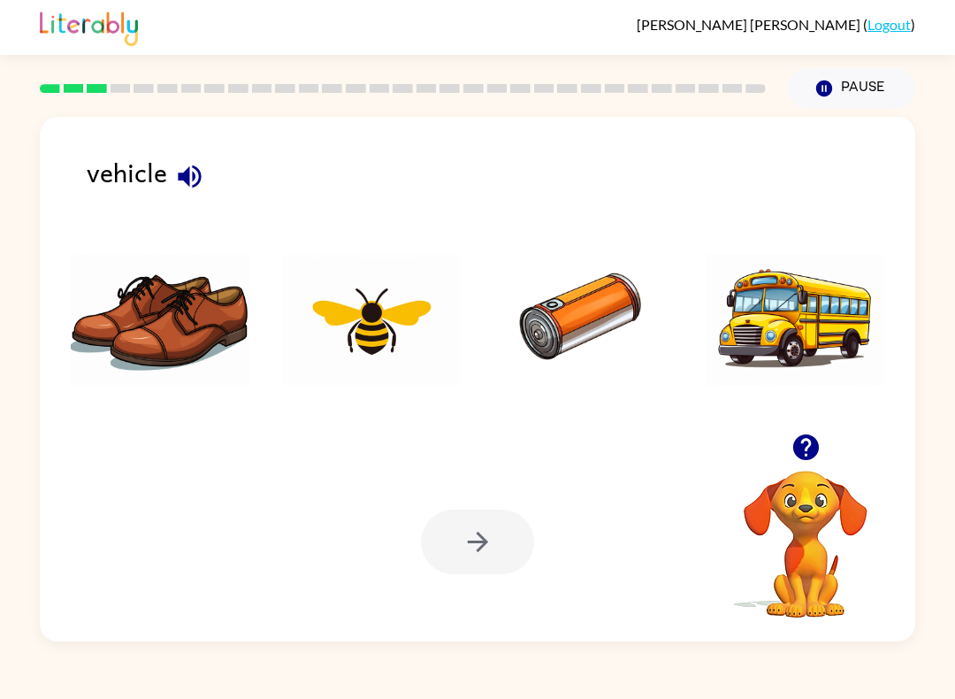
click at [183, 175] on icon "button" at bounding box center [189, 176] width 23 height 23
click at [765, 363] on img at bounding box center [796, 320] width 179 height 133
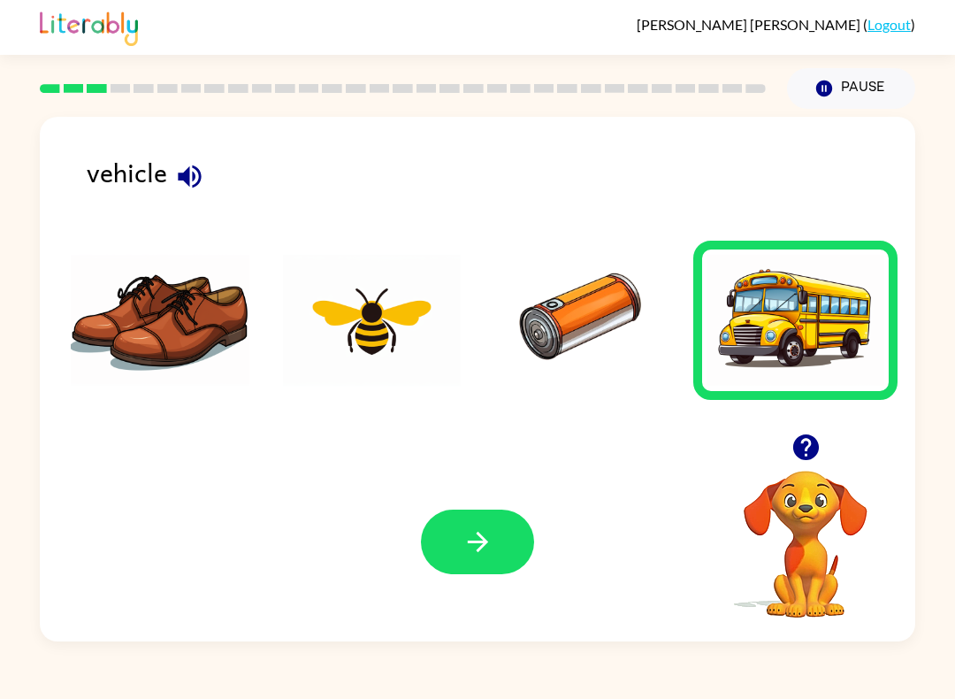
click at [464, 533] on icon "button" at bounding box center [478, 541] width 31 height 31
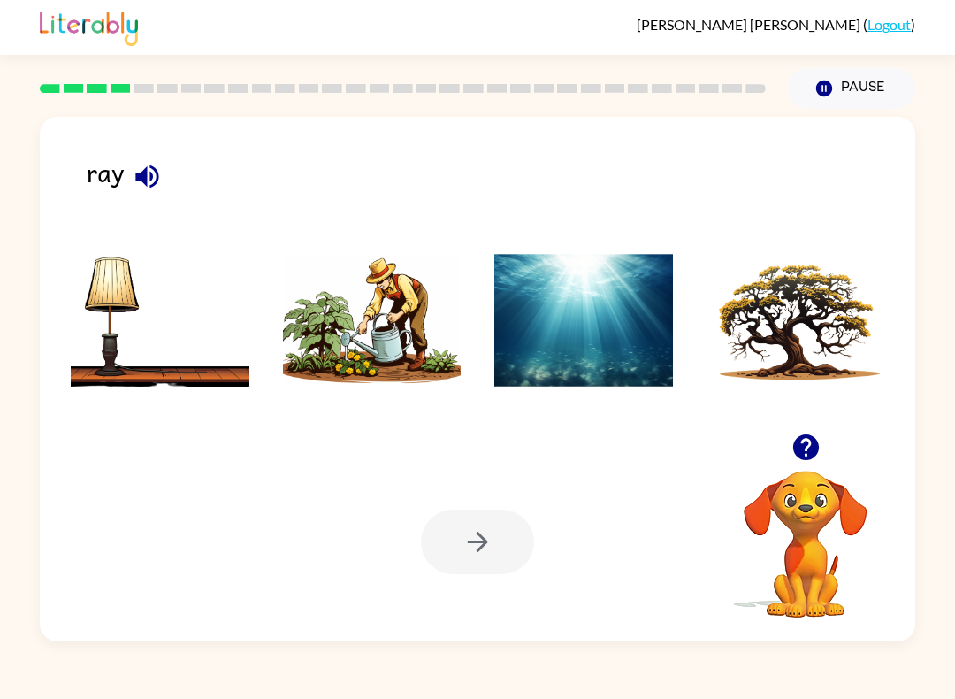
click at [158, 184] on icon "button" at bounding box center [147, 176] width 31 height 31
click at [364, 372] on img at bounding box center [372, 320] width 179 height 133
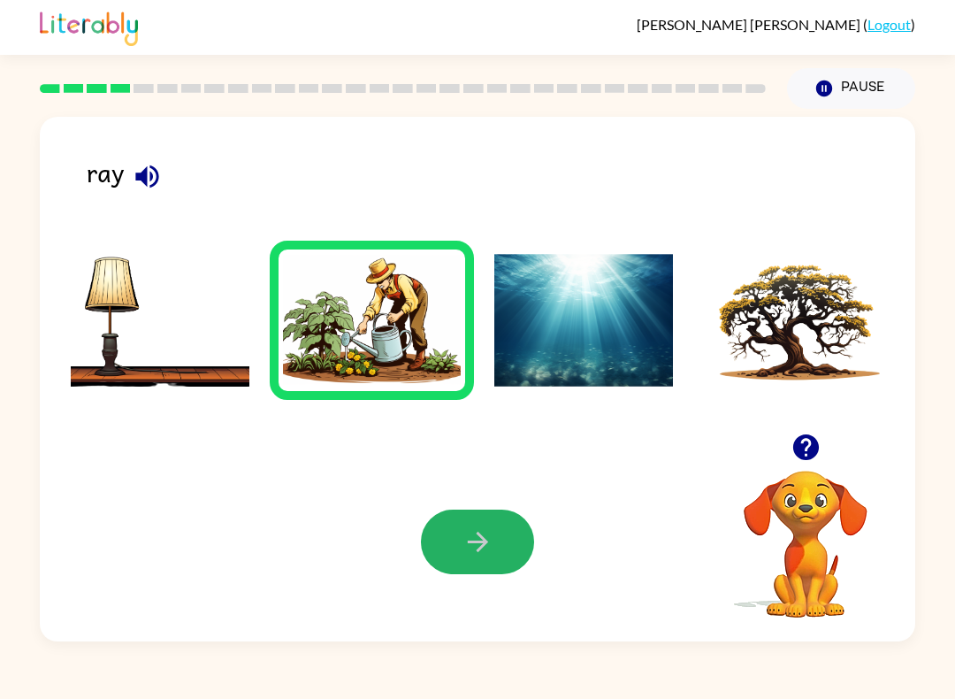
click at [471, 559] on button "button" at bounding box center [477, 541] width 113 height 65
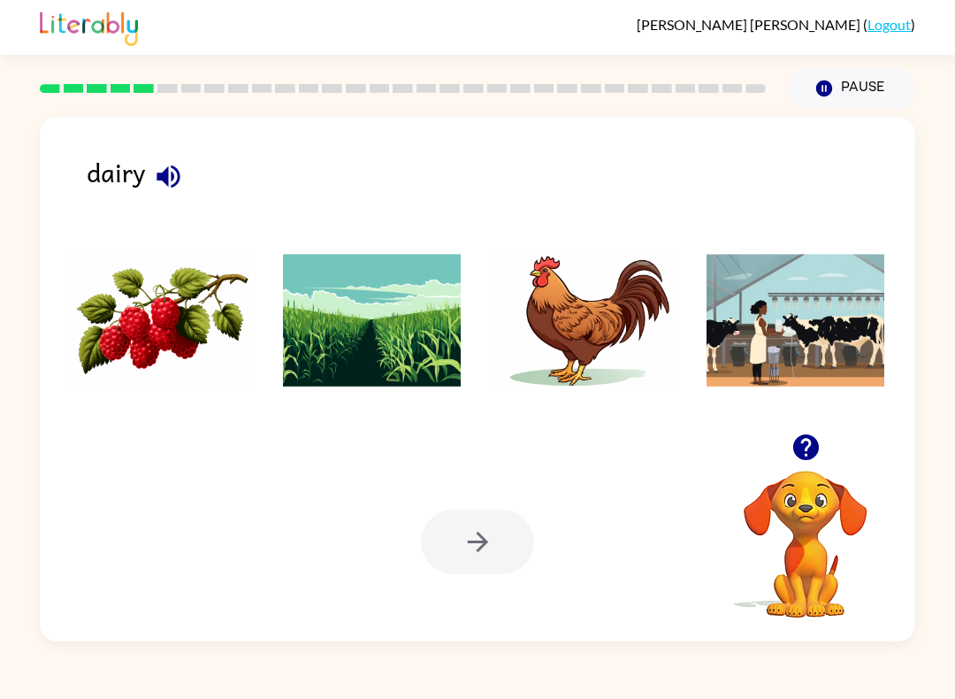
click at [166, 172] on icon "button" at bounding box center [168, 176] width 23 height 23
click at [378, 287] on img at bounding box center [372, 320] width 179 height 133
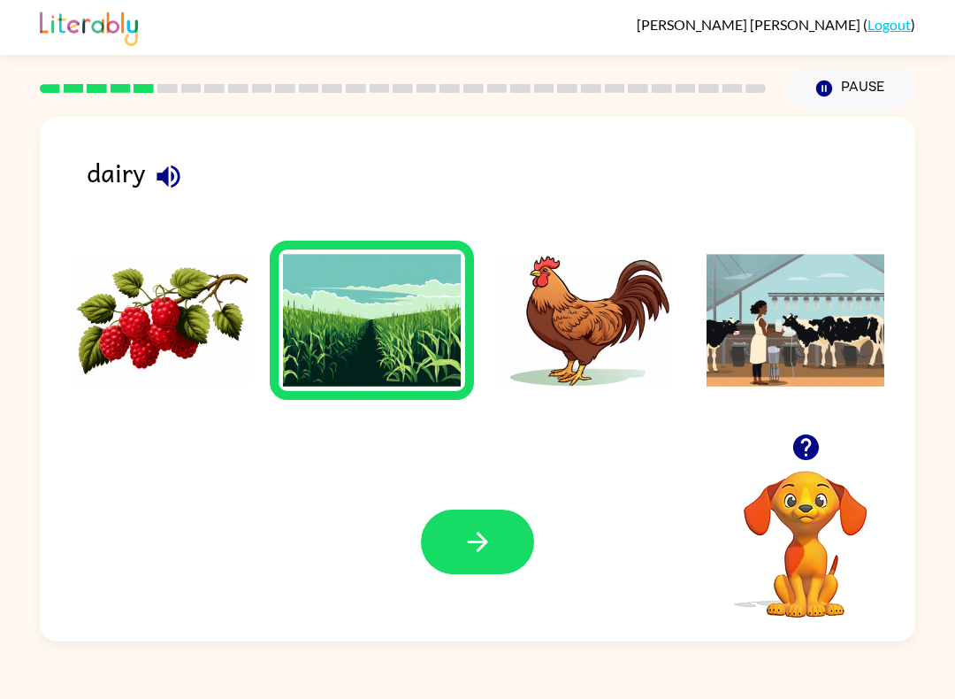
click at [487, 532] on icon "button" at bounding box center [478, 541] width 31 height 31
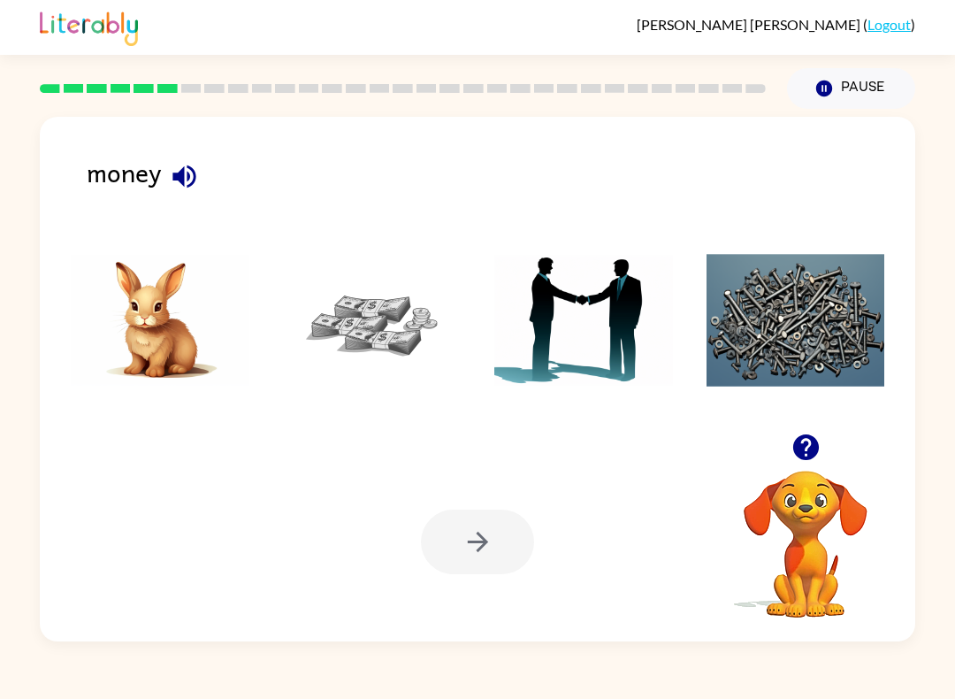
click at [157, 188] on div "money" at bounding box center [501, 184] width 829 height 65
click at [191, 176] on icon "button" at bounding box center [184, 176] width 31 height 31
click at [344, 324] on img at bounding box center [372, 320] width 179 height 133
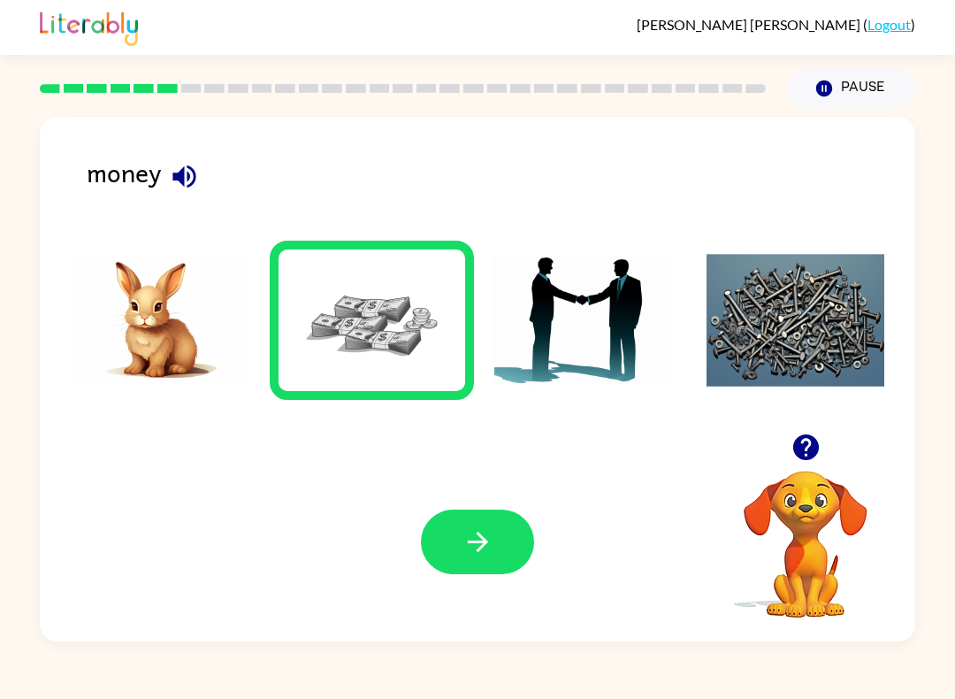
click at [491, 546] on icon "button" at bounding box center [478, 541] width 31 height 31
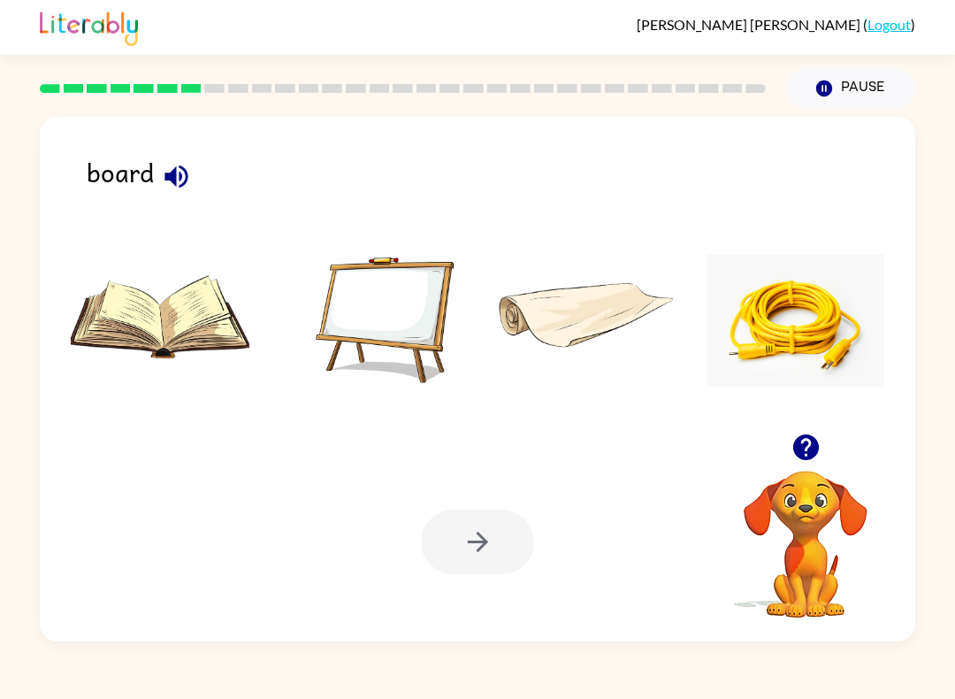
click at [181, 190] on icon "button" at bounding box center [176, 176] width 31 height 31
click at [404, 320] on img at bounding box center [372, 320] width 179 height 133
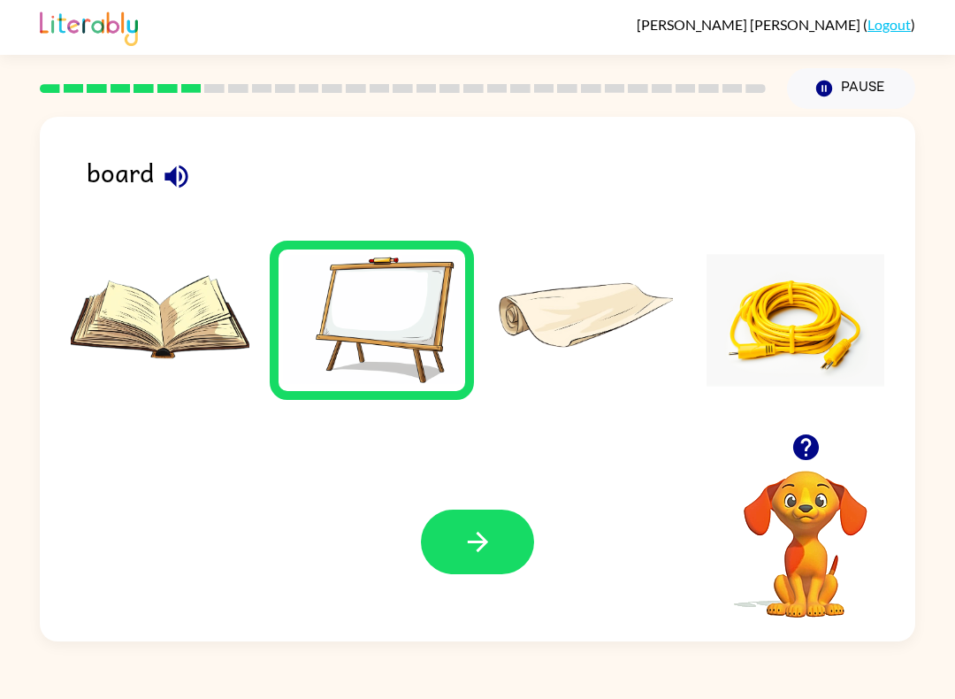
click at [477, 526] on button "button" at bounding box center [477, 541] width 113 height 65
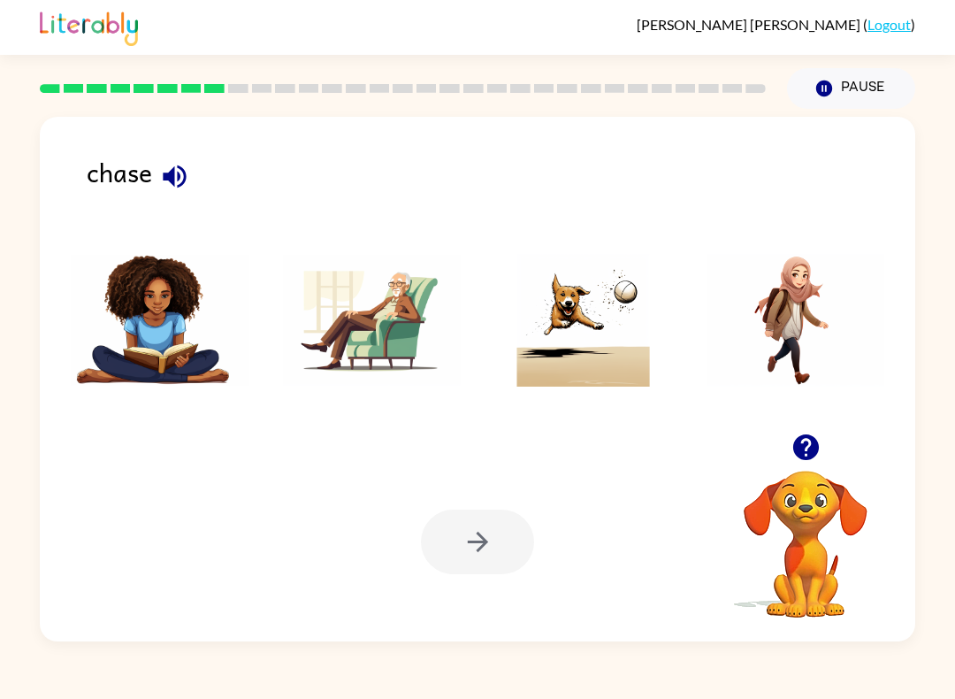
click at [168, 180] on icon "button" at bounding box center [174, 176] width 23 height 23
click at [557, 333] on img at bounding box center [583, 320] width 179 height 133
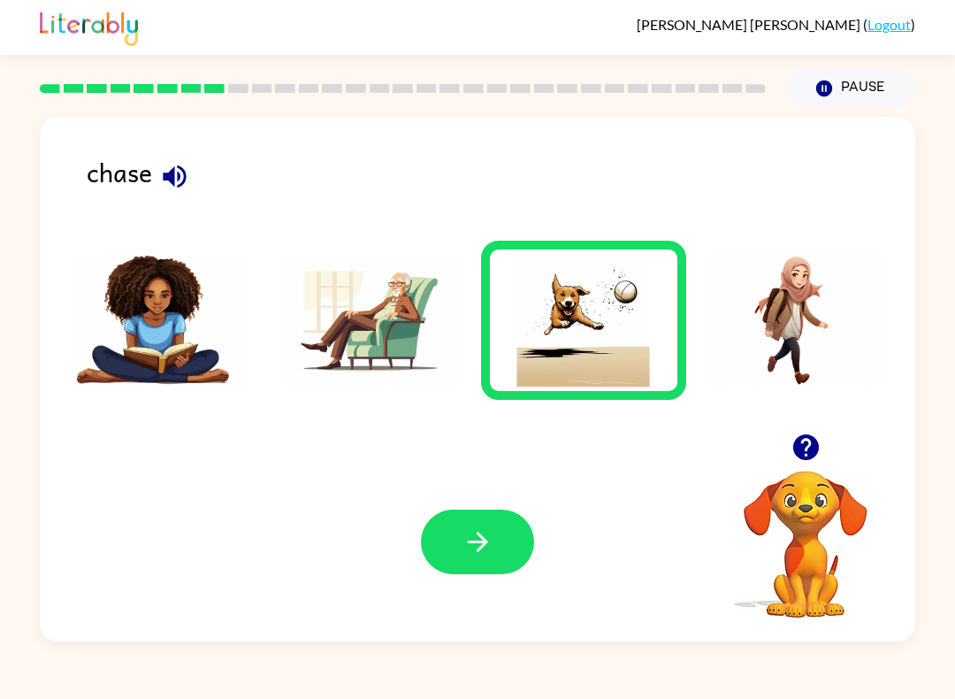
click at [448, 530] on button "button" at bounding box center [477, 541] width 113 height 65
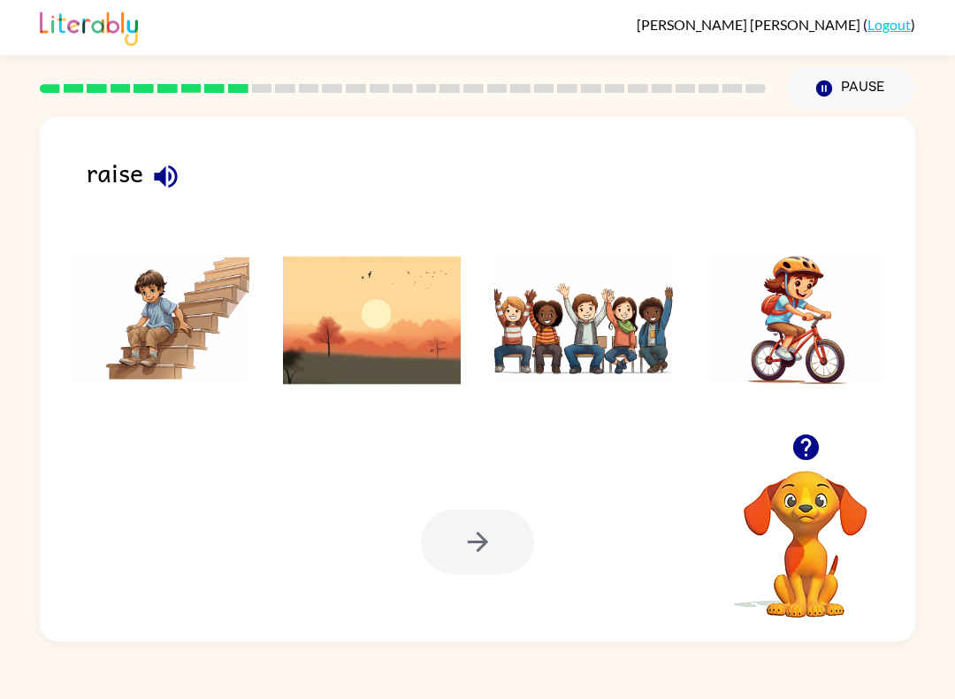
click at [157, 172] on icon "button" at bounding box center [165, 176] width 31 height 31
click at [173, 173] on icon "button" at bounding box center [165, 176] width 31 height 31
click at [487, 553] on div at bounding box center [477, 541] width 113 height 65
click at [473, 552] on div at bounding box center [477, 541] width 113 height 65
click at [560, 365] on img at bounding box center [583, 320] width 179 height 133
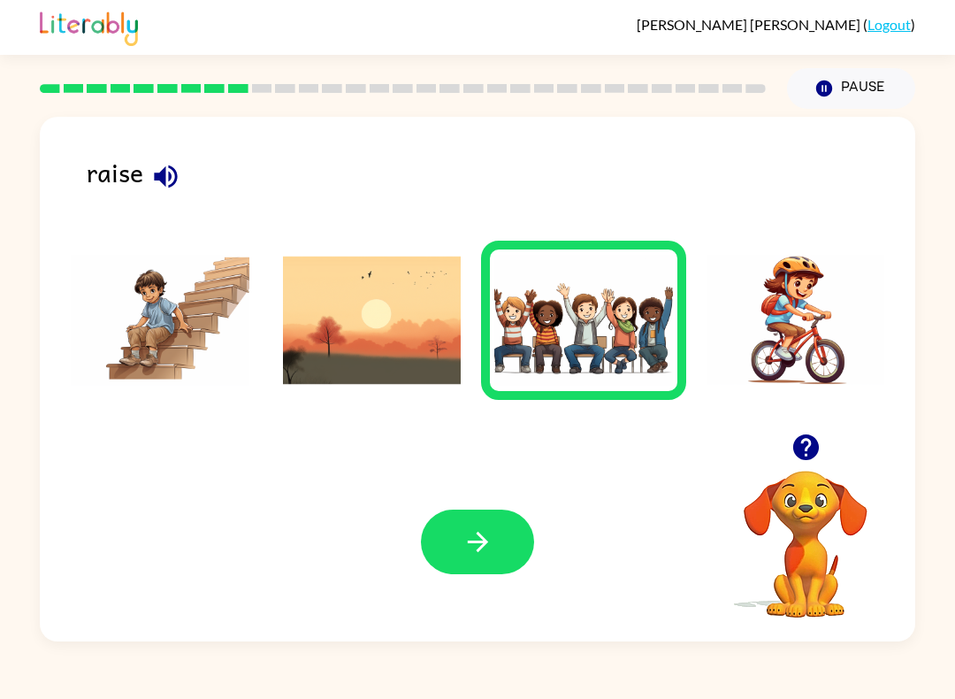
click at [465, 542] on icon "button" at bounding box center [478, 541] width 31 height 31
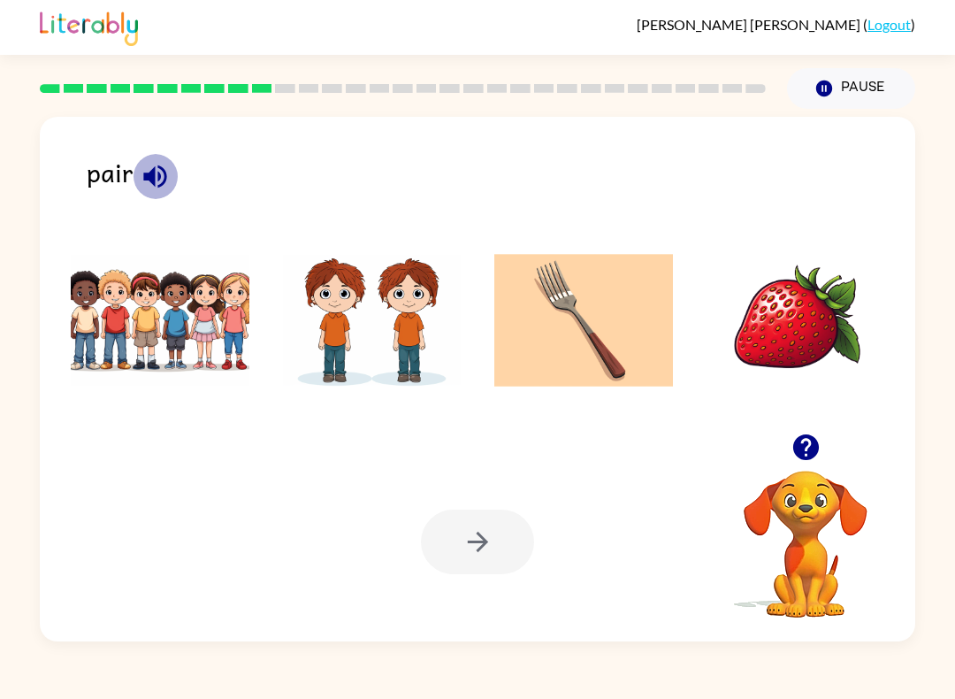
click at [150, 164] on icon "button" at bounding box center [155, 176] width 31 height 31
click at [342, 349] on img at bounding box center [372, 320] width 179 height 133
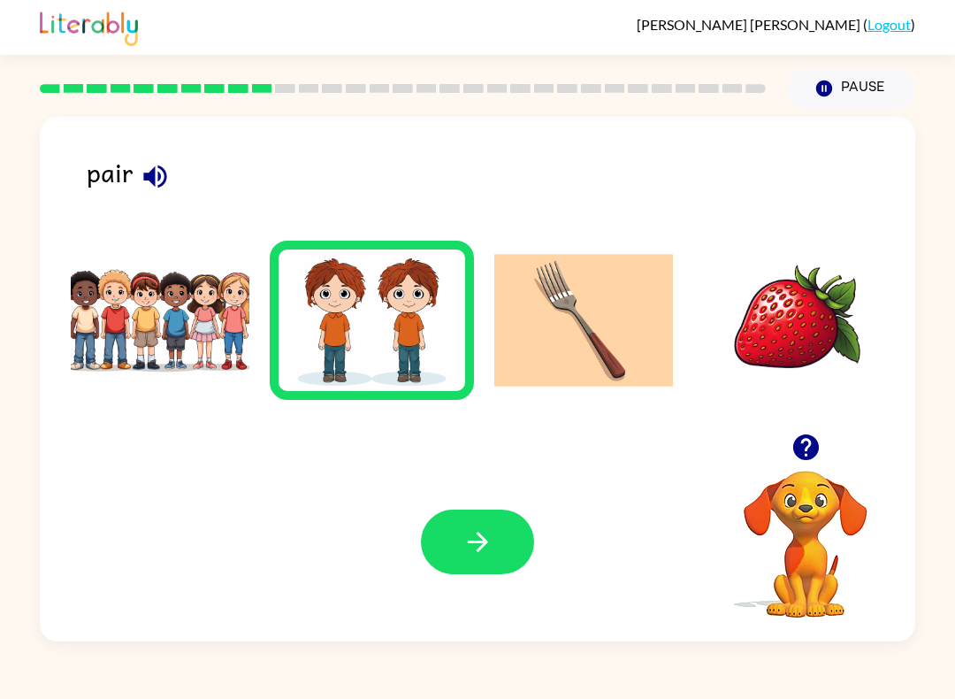
click at [483, 547] on icon "button" at bounding box center [477, 542] width 20 height 20
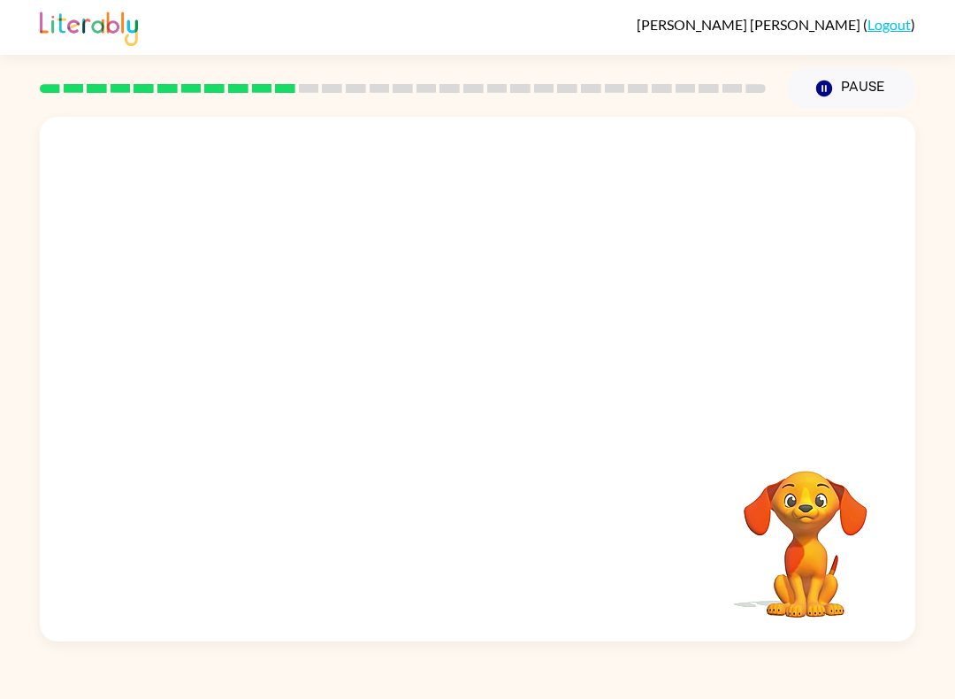
click at [229, 140] on video "Your browser must support playing .mp4 files to use Literably. Please try using…" at bounding box center [478, 275] width 876 height 317
click at [372, 140] on video "Your browser must support playing .mp4 files to use Literably. Please try using…" at bounding box center [478, 275] width 876 height 317
click at [495, 149] on video "Your browser must support playing .mp4 files to use Literably. Please try using…" at bounding box center [478, 275] width 876 height 317
click at [494, 159] on video "Your browser must support playing .mp4 files to use Literably. Please try using…" at bounding box center [478, 275] width 876 height 317
click at [522, 135] on video "Your browser must support playing .mp4 files to use Literably. Please try using…" at bounding box center [478, 275] width 876 height 317
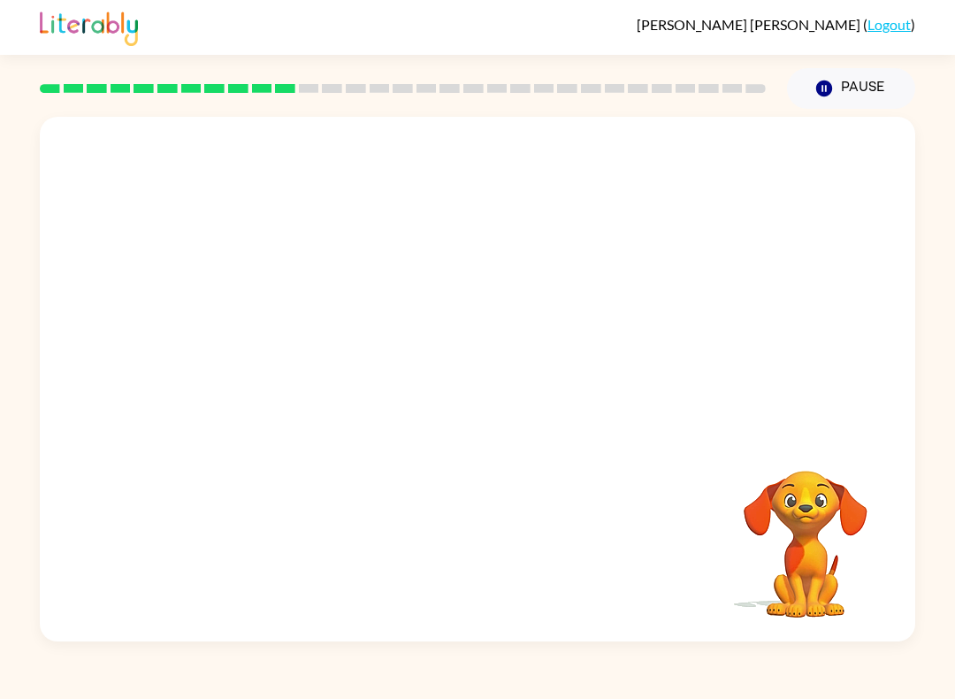
click at [579, 139] on video "Your browser must support playing .mp4 files to use Literably. Please try using…" at bounding box center [478, 275] width 876 height 317
click at [315, 232] on video "Your browser must support playing .mp4 files to use Literably. Please try using…" at bounding box center [478, 275] width 876 height 317
click at [300, 236] on video "Your browser must support playing .mp4 files to use Literably. Please try using…" at bounding box center [478, 275] width 876 height 317
click at [303, 226] on video "Your browser must support playing .mp4 files to use Literably. Please try using…" at bounding box center [478, 275] width 876 height 317
click at [425, 399] on div at bounding box center [477, 388] width 113 height 65
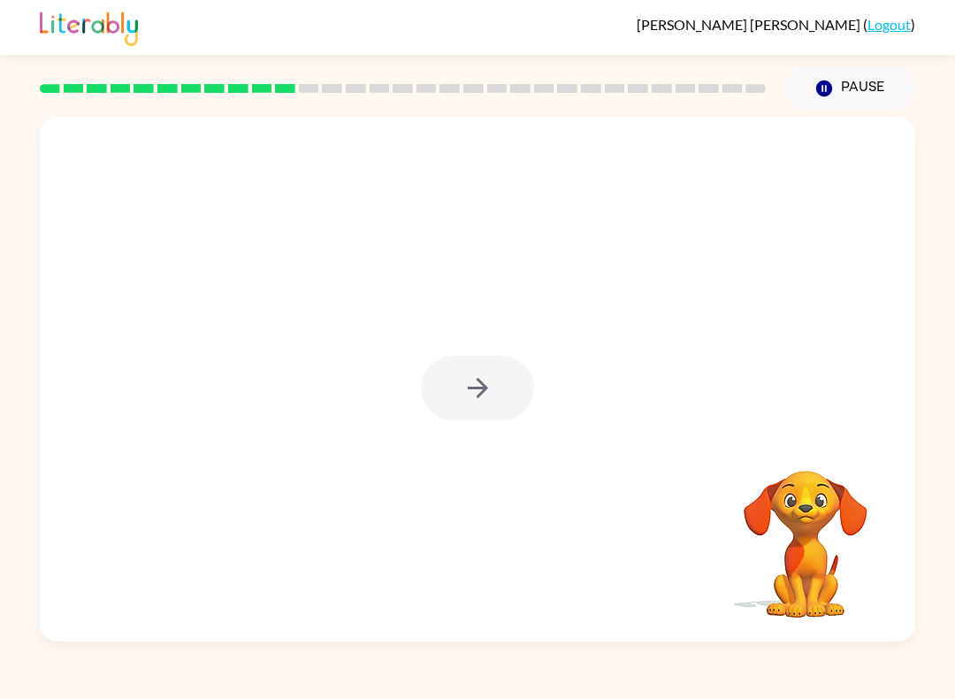
click at [425, 398] on div at bounding box center [477, 388] width 113 height 65
click at [458, 392] on button "button" at bounding box center [477, 388] width 113 height 65
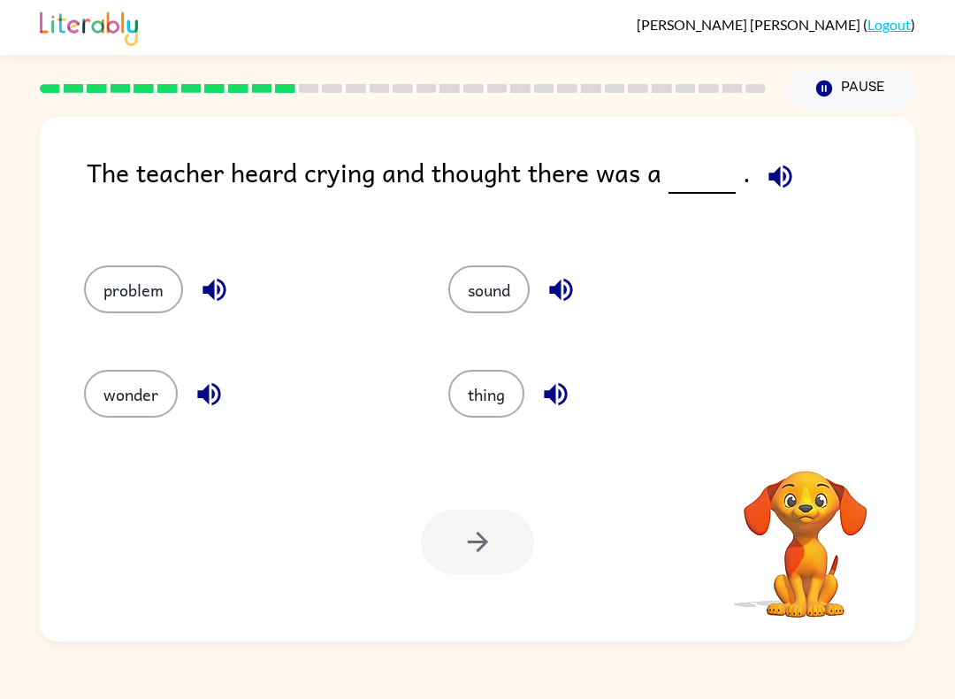
click at [438, 409] on div "thing" at bounding box center [597, 388] width 364 height 104
click at [202, 157] on div "The teacher heard crying and thought there was a ." at bounding box center [501, 191] width 829 height 78
click at [399, 164] on div "The teacher heard crying and thought there was a ." at bounding box center [501, 191] width 829 height 78
click at [454, 157] on div "The teacher heard crying and thought there was a ." at bounding box center [501, 191] width 829 height 78
click at [517, 179] on div "The teacher heard crying and thought there was a ." at bounding box center [501, 191] width 829 height 78
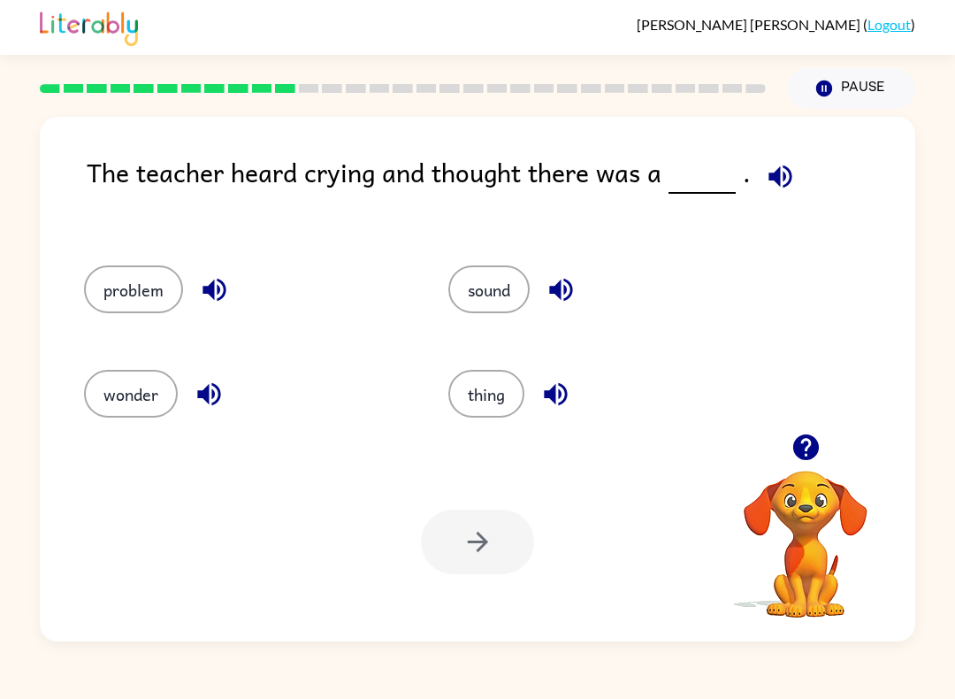
click at [600, 180] on div "The teacher heard crying and thought there was a ." at bounding box center [501, 191] width 829 height 78
click at [149, 275] on button "problem" at bounding box center [133, 289] width 99 height 48
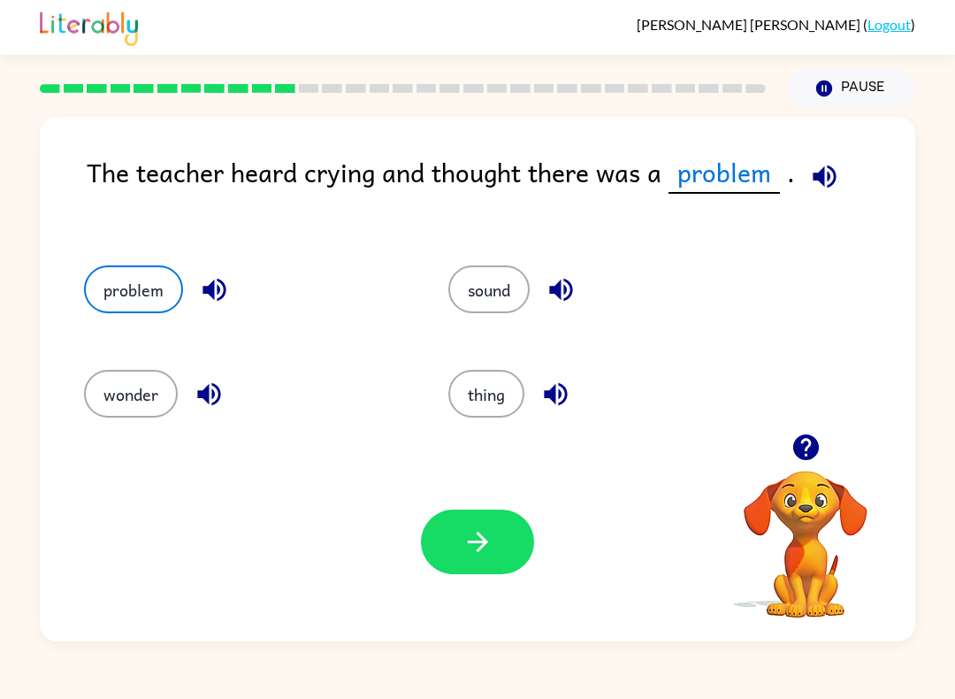
click at [448, 551] on button "button" at bounding box center [477, 541] width 113 height 65
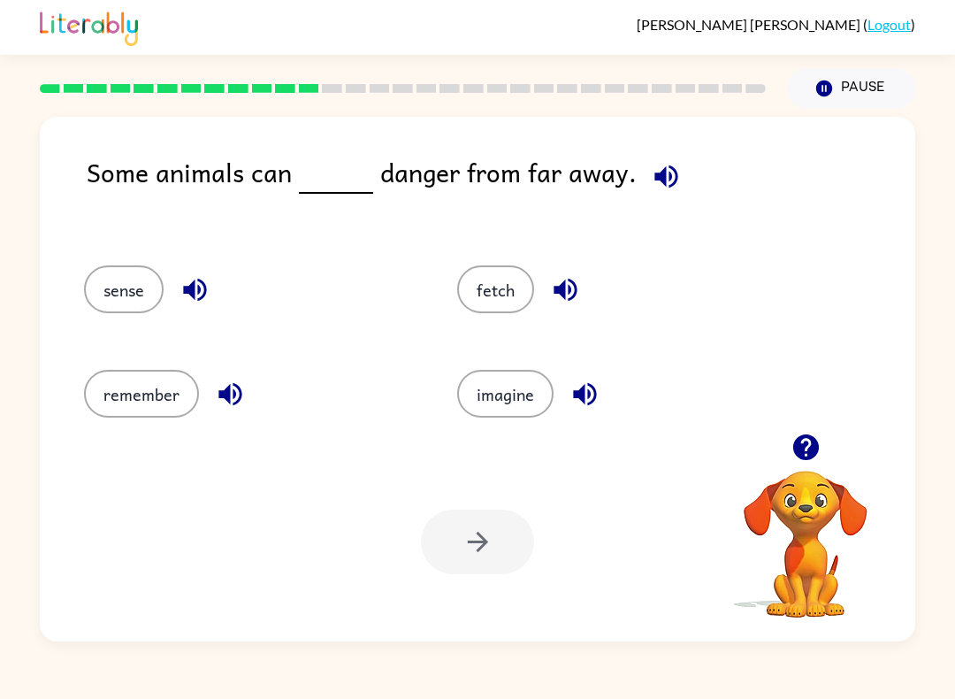
click at [87, 197] on div "Some animals can danger from far away." at bounding box center [501, 191] width 829 height 78
click at [211, 223] on div "Some animals can danger from far away." at bounding box center [501, 191] width 829 height 78
click at [277, 203] on div "Some animals can danger from far away." at bounding box center [501, 191] width 829 height 78
click at [403, 208] on div "Some animals can danger from far away." at bounding box center [501, 191] width 829 height 78
click at [596, 217] on div "Some animals can danger from far away." at bounding box center [501, 191] width 829 height 78
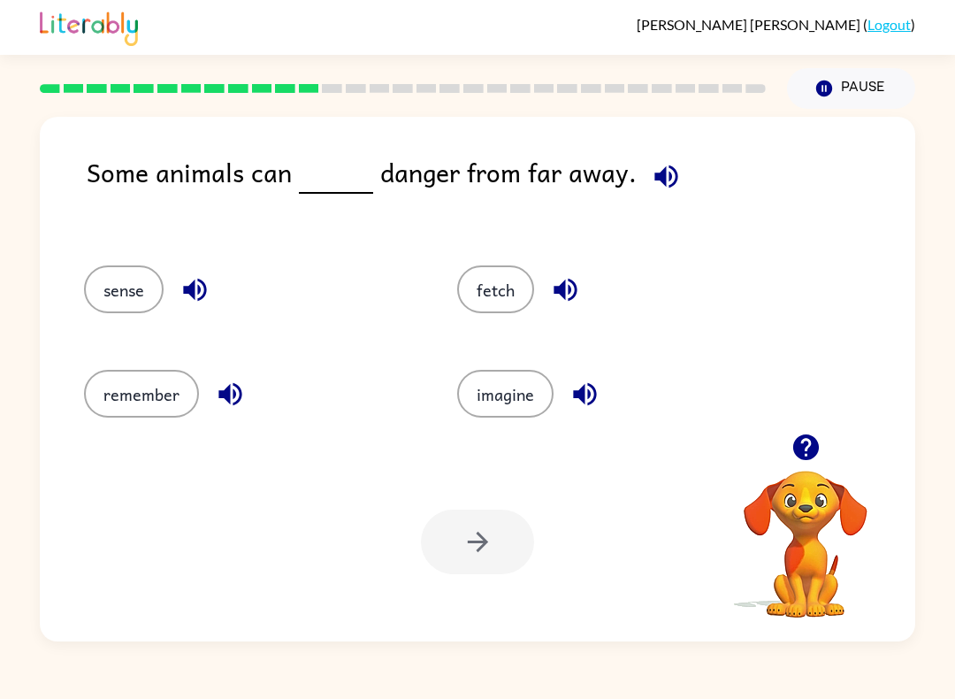
click at [197, 272] on button "button" at bounding box center [194, 289] width 45 height 45
click at [552, 297] on icon "button" at bounding box center [565, 289] width 31 height 31
click at [235, 400] on icon "button" at bounding box center [230, 394] width 31 height 31
click at [592, 402] on icon "button" at bounding box center [584, 394] width 23 height 23
click at [211, 290] on icon "button" at bounding box center [195, 289] width 31 height 31
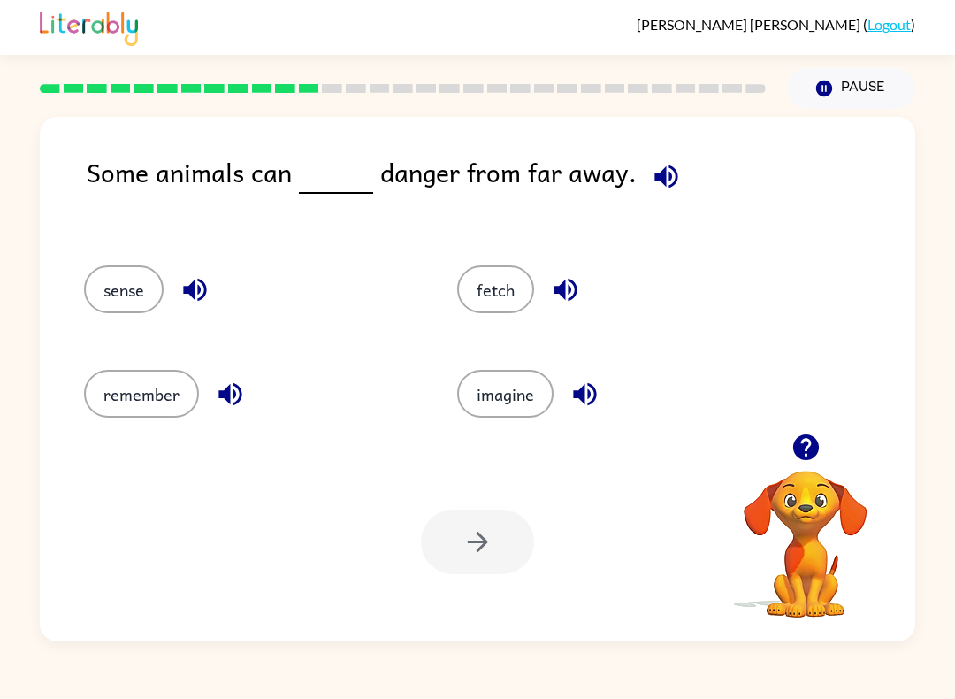
click at [198, 280] on icon "button" at bounding box center [195, 289] width 31 height 31
click at [106, 287] on button "sense" at bounding box center [124, 289] width 80 height 48
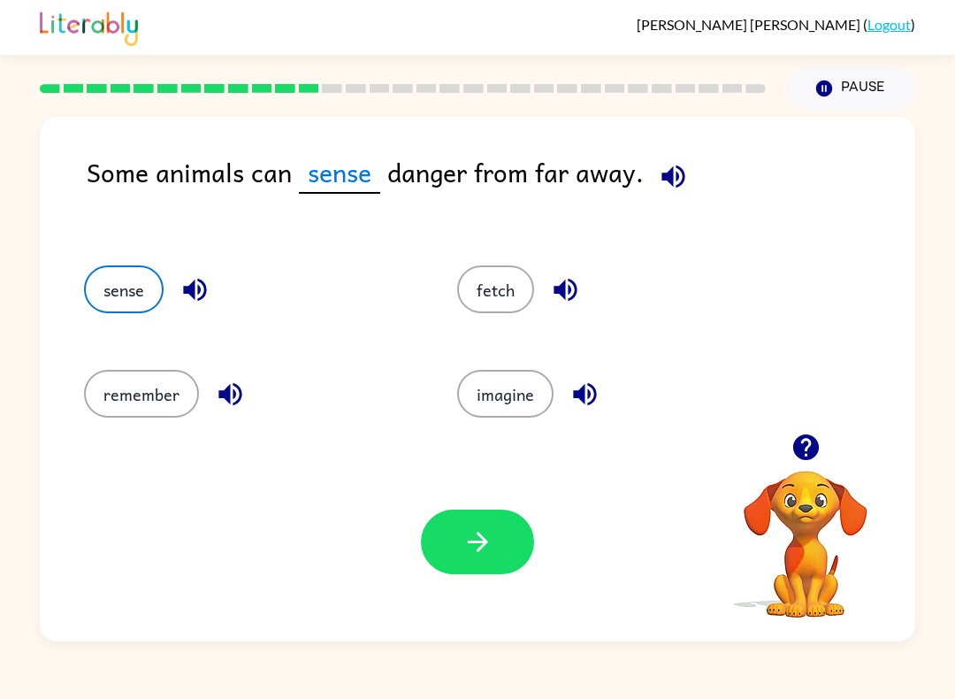
click at [498, 557] on button "button" at bounding box center [477, 541] width 113 height 65
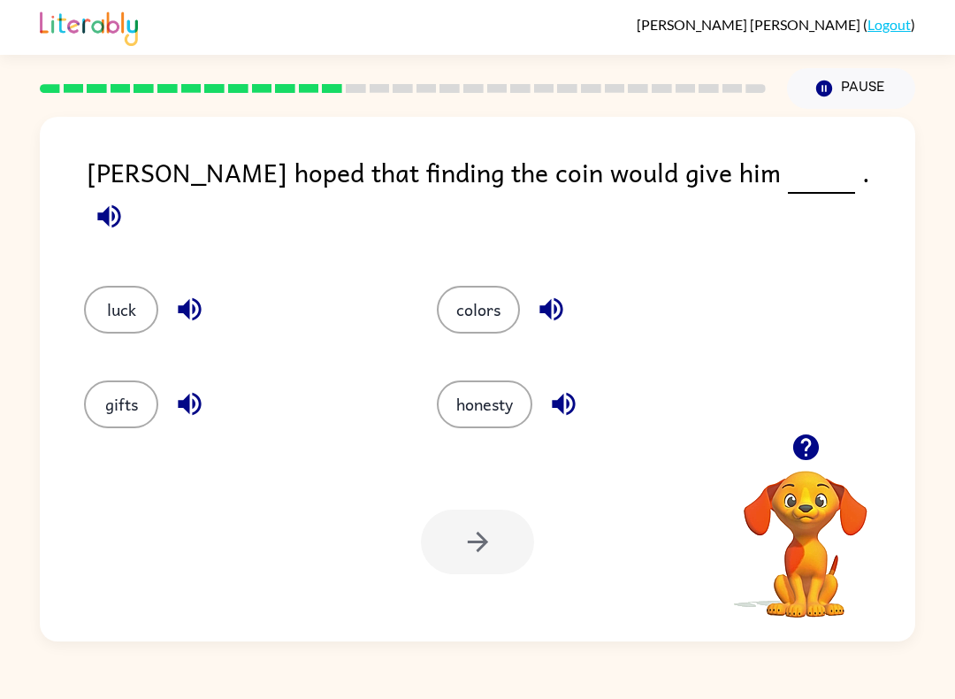
click at [123, 286] on button "luck" at bounding box center [121, 310] width 74 height 48
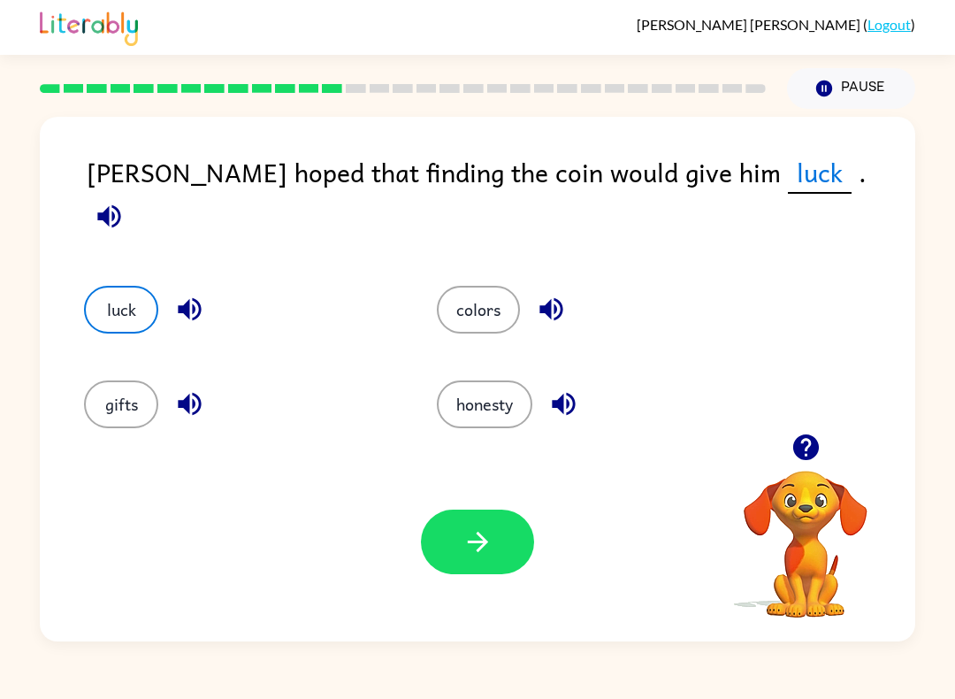
click at [212, 286] on div "luck" at bounding box center [240, 310] width 312 height 48
click at [193, 298] on icon "button" at bounding box center [189, 309] width 23 height 23
click at [497, 546] on button "button" at bounding box center [477, 541] width 113 height 65
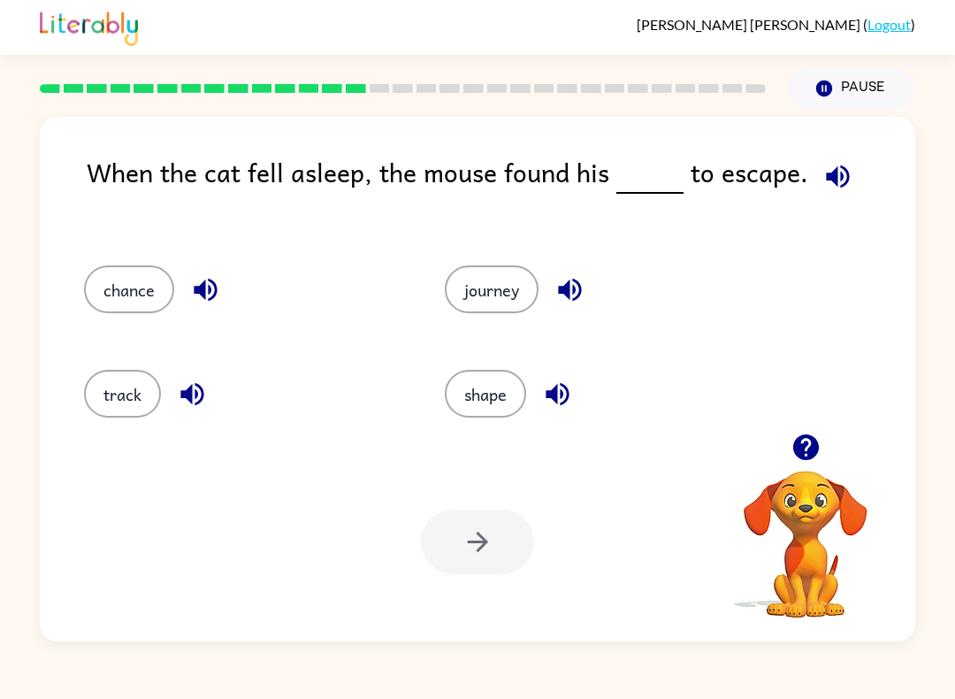
click at [462, 529] on div at bounding box center [477, 541] width 113 height 65
click at [460, 538] on div at bounding box center [477, 541] width 113 height 65
click at [459, 537] on div at bounding box center [477, 541] width 113 height 65
click at [511, 287] on button "journey" at bounding box center [492, 289] width 94 height 48
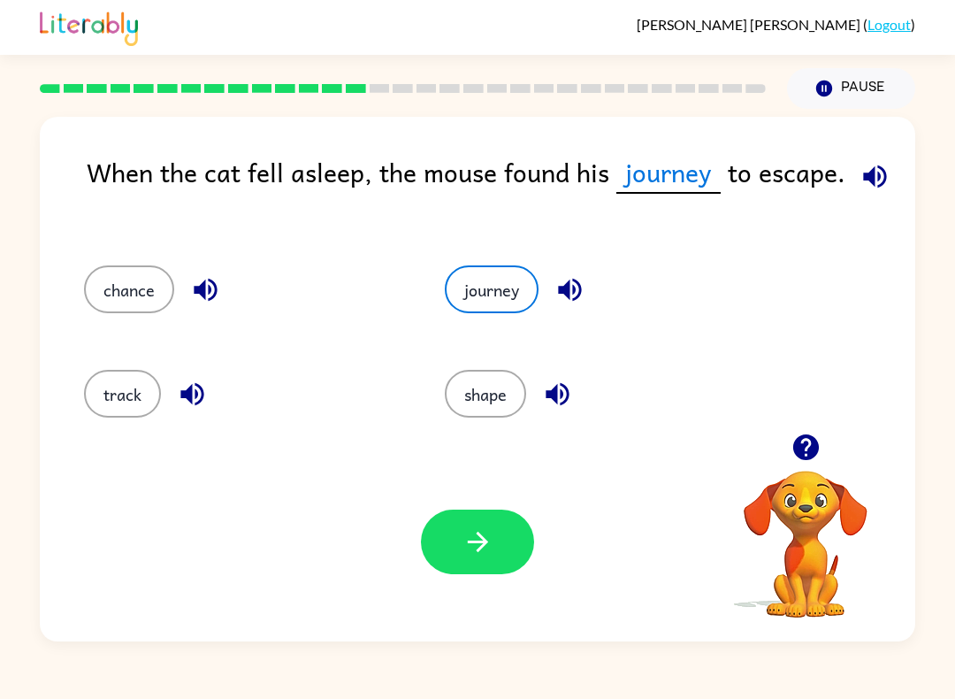
click at [473, 564] on button "button" at bounding box center [477, 541] width 113 height 65
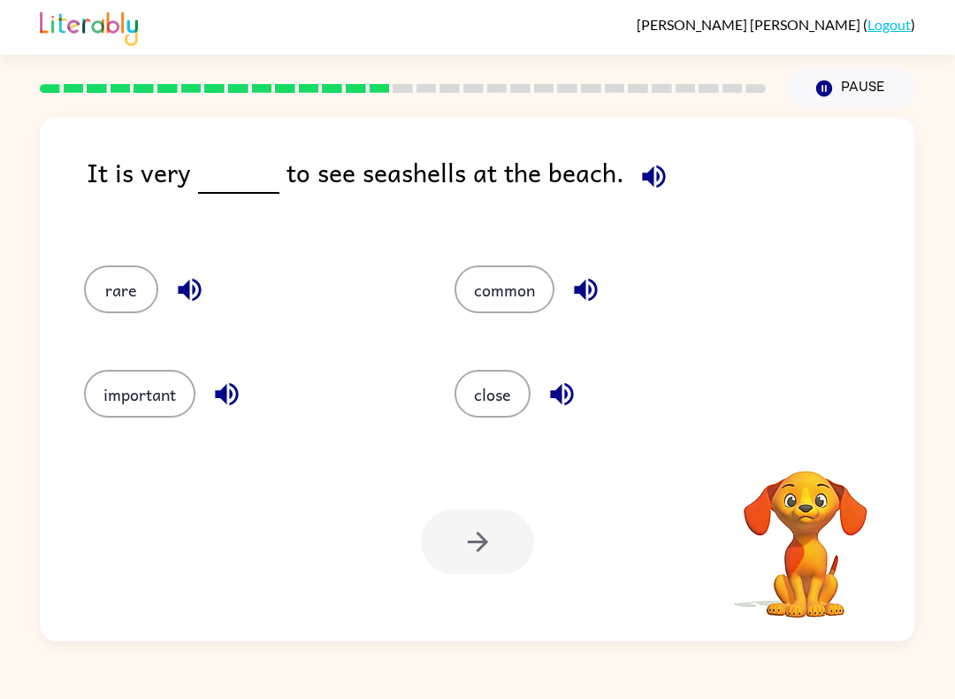
click at [472, 523] on div at bounding box center [477, 541] width 113 height 65
click at [484, 389] on button "close" at bounding box center [493, 394] width 76 height 48
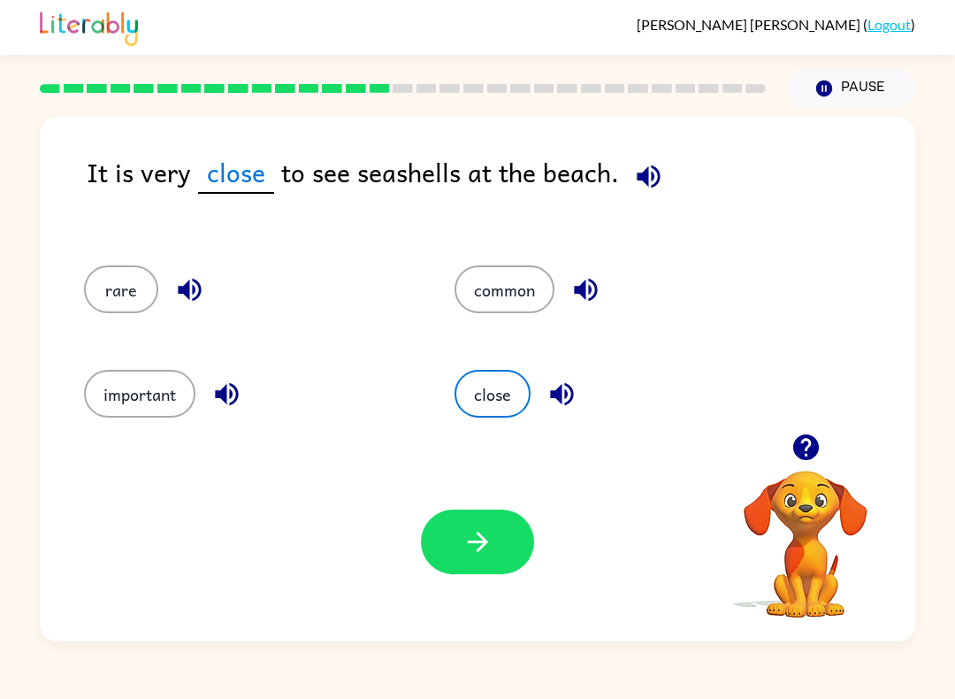
click at [467, 550] on icon "button" at bounding box center [478, 541] width 31 height 31
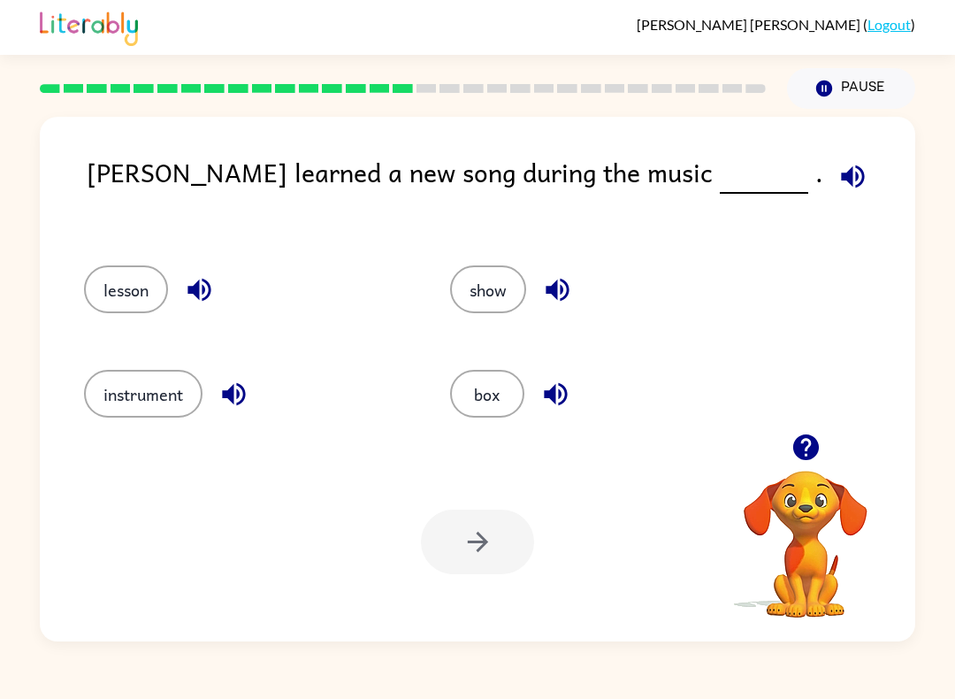
click at [496, 384] on button "box" at bounding box center [487, 394] width 74 height 48
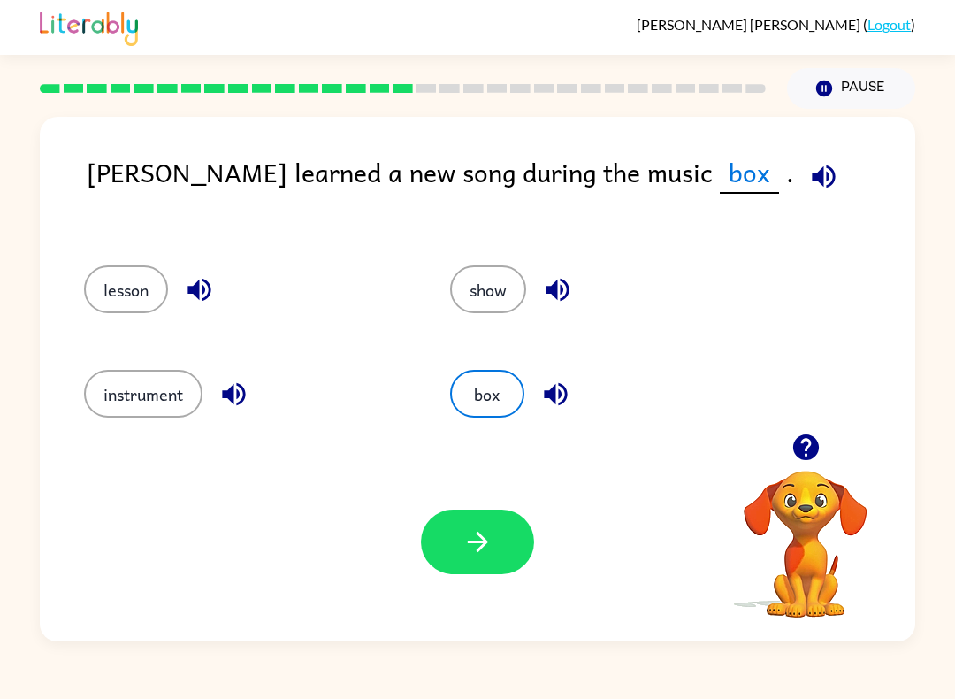
click at [471, 512] on button "button" at bounding box center [477, 541] width 113 height 65
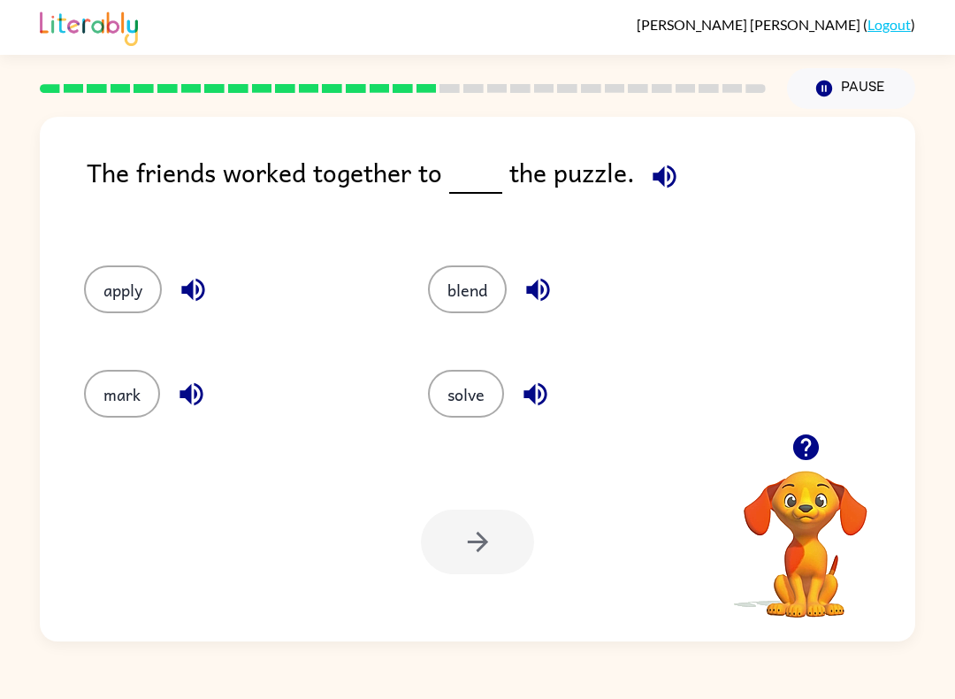
click at [447, 504] on div "Your browser must support playing .mp4 files to use Literably. Please try using…" at bounding box center [478, 541] width 876 height 199
click at [447, 387] on button "solve" at bounding box center [466, 394] width 76 height 48
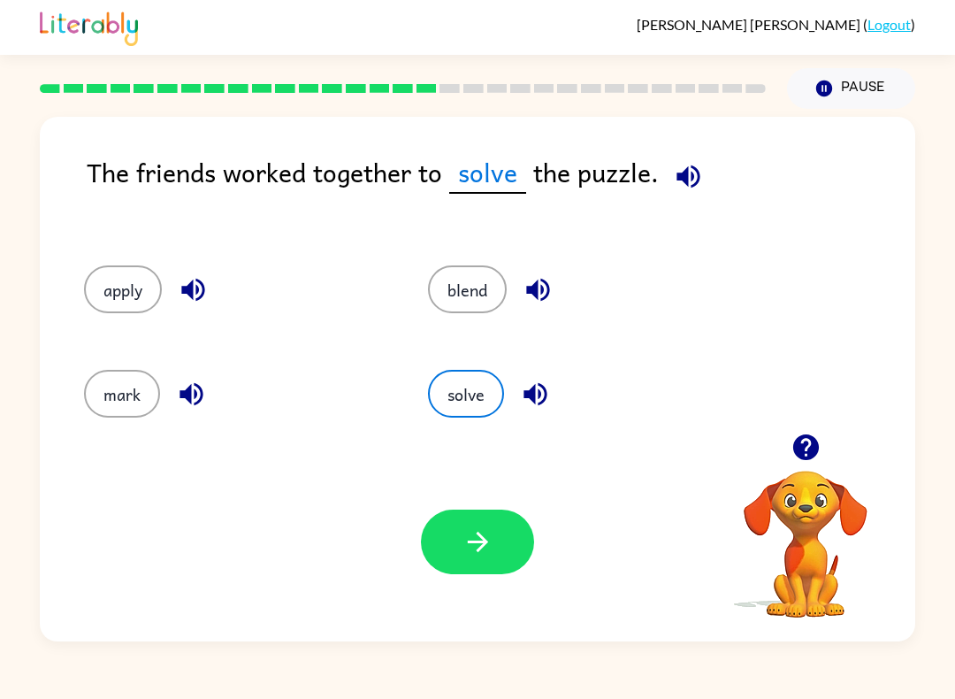
click at [481, 511] on button "button" at bounding box center [477, 541] width 113 height 65
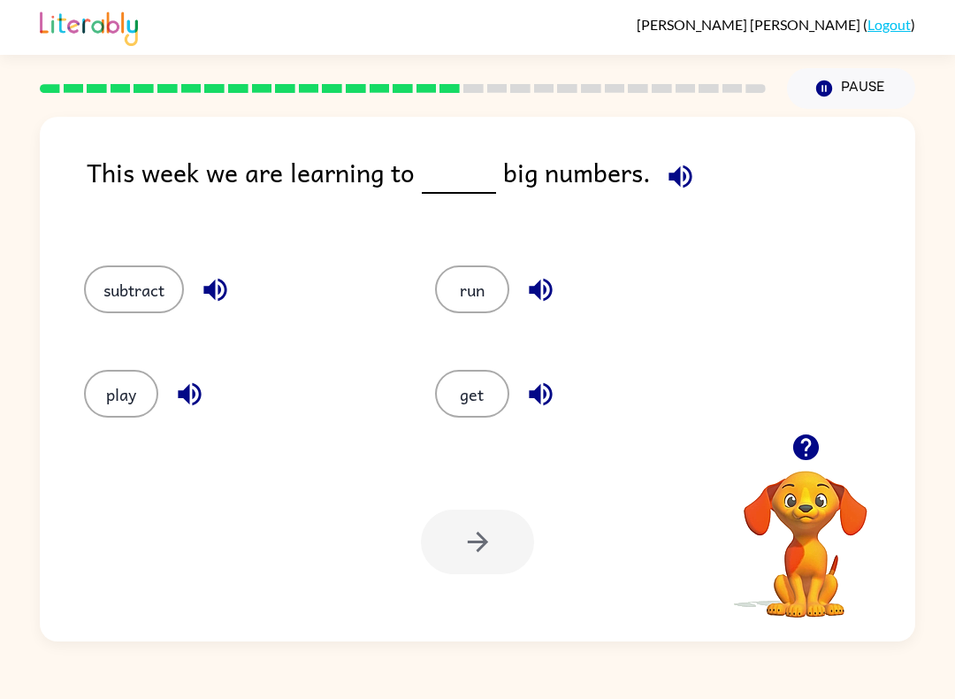
click at [486, 403] on button "get" at bounding box center [472, 394] width 74 height 48
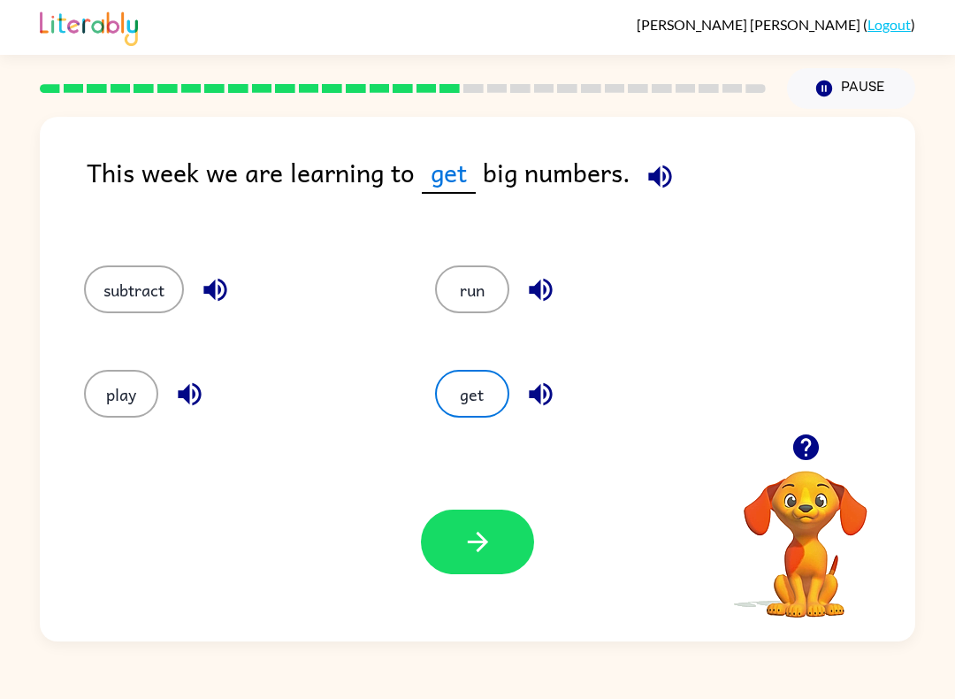
click at [461, 514] on button "button" at bounding box center [477, 541] width 113 height 65
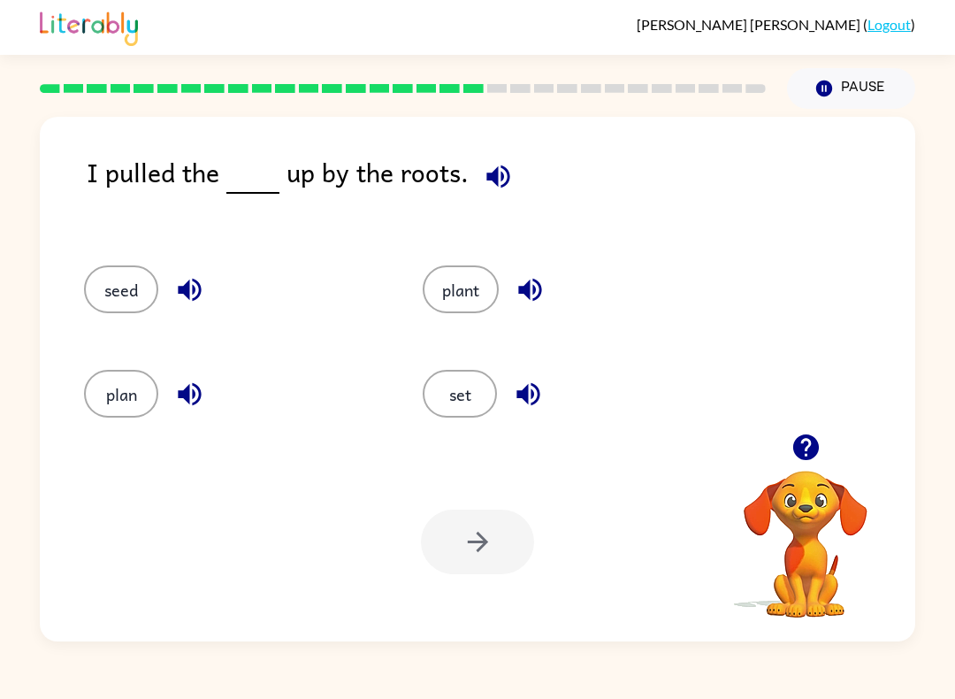
click at [472, 540] on div at bounding box center [477, 541] width 113 height 65
click at [453, 395] on button "set" at bounding box center [460, 394] width 74 height 48
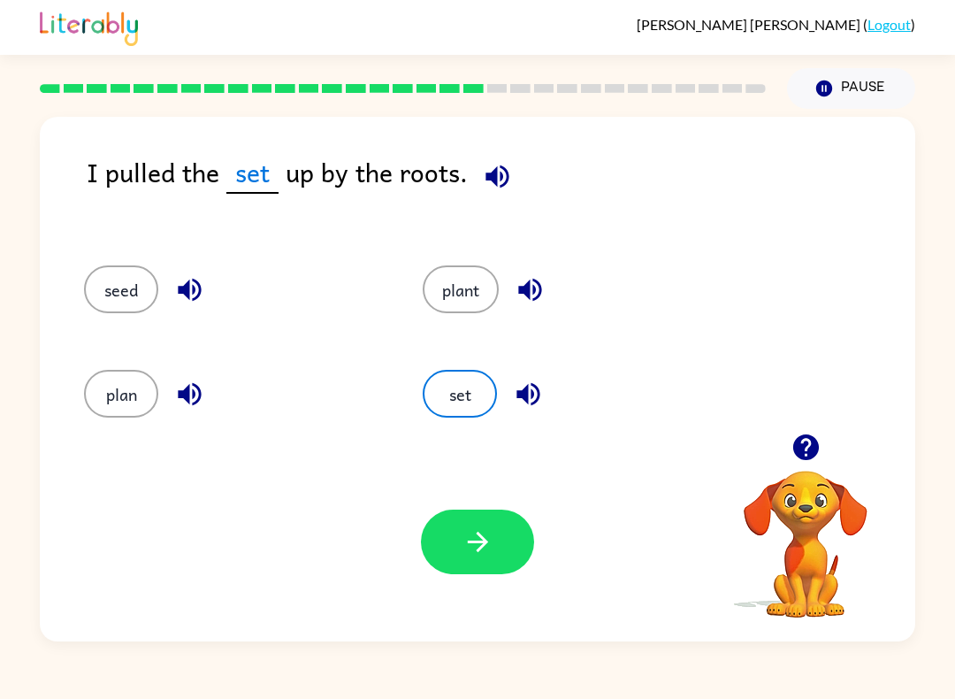
click at [497, 540] on button "button" at bounding box center [477, 541] width 113 height 65
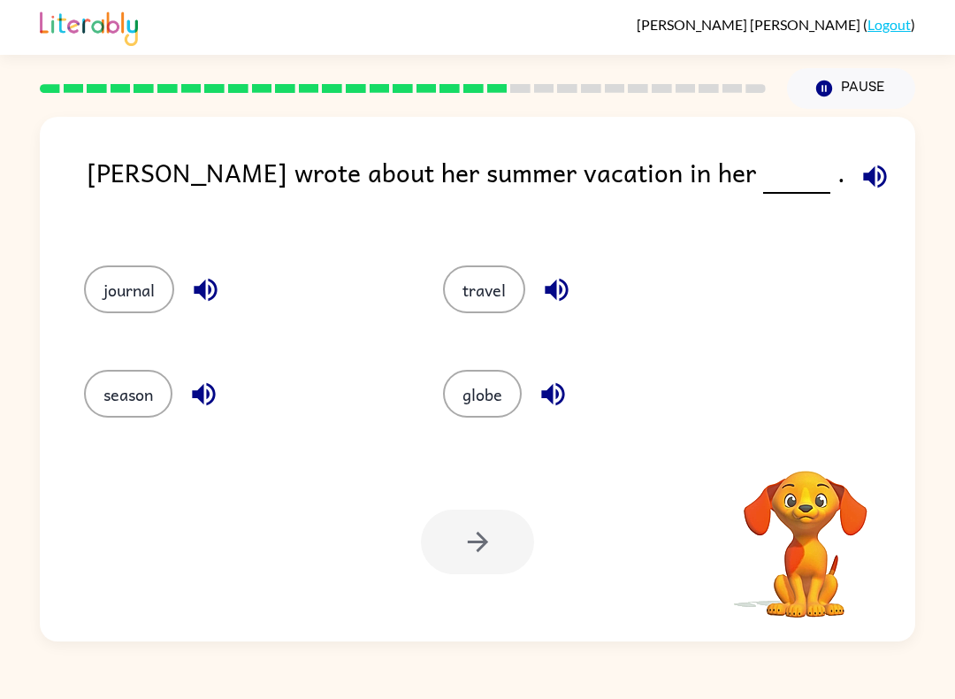
click at [93, 274] on button "journal" at bounding box center [129, 289] width 90 height 48
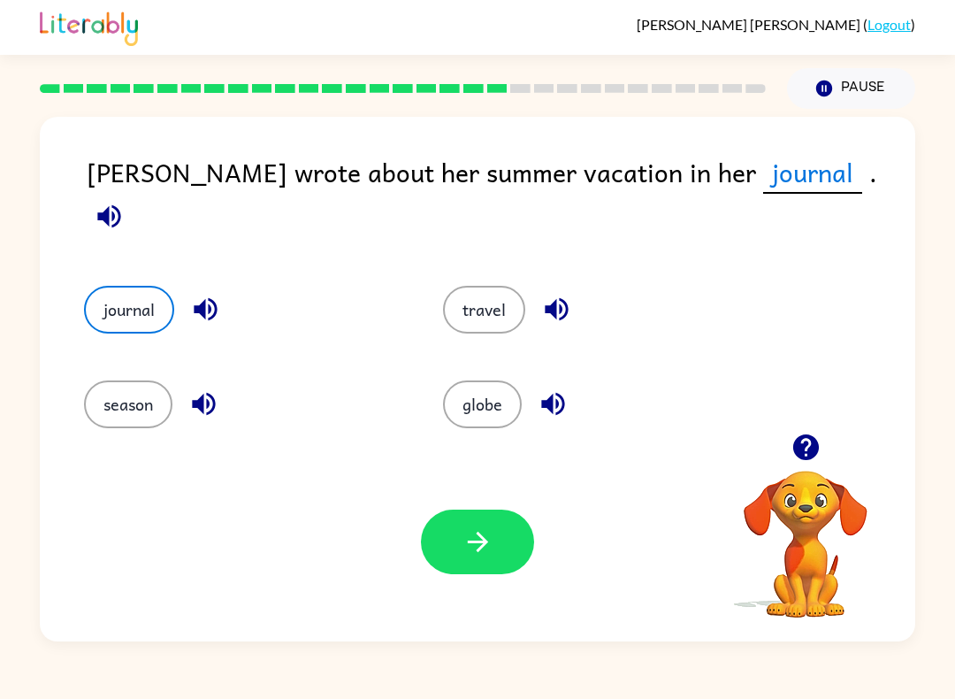
click at [448, 535] on button "button" at bounding box center [477, 541] width 113 height 65
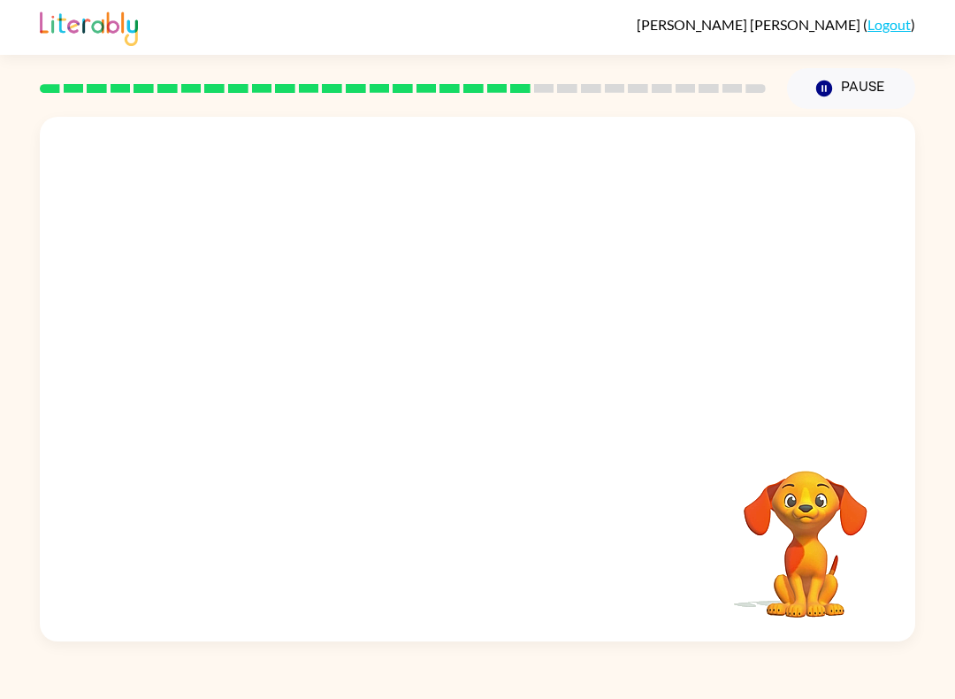
click at [567, 287] on video "Your browser must support playing .mp4 files to use Literably. Please try using…" at bounding box center [478, 275] width 876 height 317
click at [582, 287] on video "Your browser must support playing .mp4 files to use Literably. Please try using…" at bounding box center [478, 275] width 876 height 317
click at [654, 288] on video "Your browser must support playing .mp4 files to use Literably. Please try using…" at bounding box center [478, 275] width 876 height 317
click at [627, 287] on video "Your browser must support playing .mp4 files to use Literably. Please try using…" at bounding box center [478, 275] width 876 height 317
click at [639, 289] on video "Your browser must support playing .mp4 files to use Literably. Please try using…" at bounding box center [478, 275] width 876 height 317
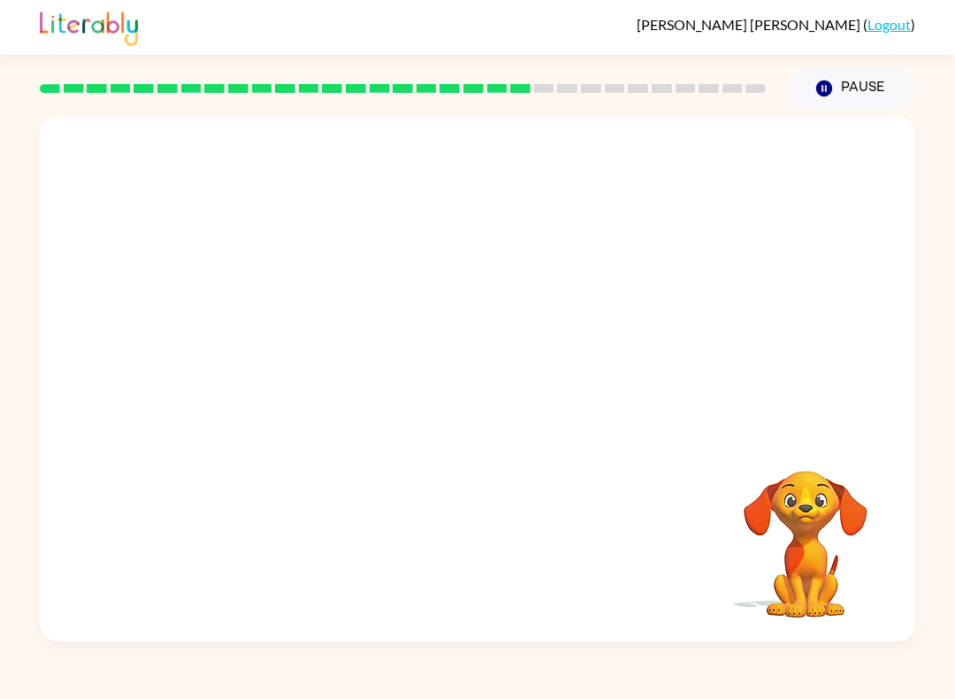
click at [627, 286] on video "Your browser must support playing .mp4 files to use Literably. Please try using…" at bounding box center [478, 275] width 876 height 317
click at [647, 279] on video "Your browser must support playing .mp4 files to use Literably. Please try using…" at bounding box center [478, 275] width 876 height 317
click at [631, 276] on video "Your browser must support playing .mp4 files to use Literably. Please try using…" at bounding box center [478, 275] width 876 height 317
click at [471, 389] on div at bounding box center [477, 388] width 113 height 65
click at [459, 387] on button "button" at bounding box center [477, 388] width 113 height 65
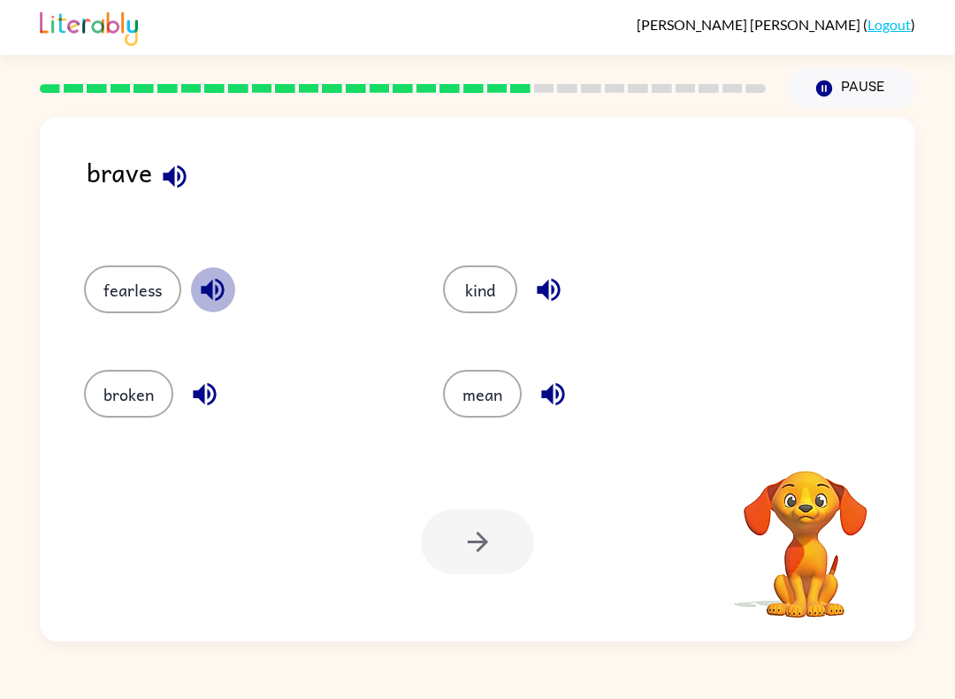
click at [220, 299] on icon "button" at bounding box center [212, 290] width 23 height 23
click at [174, 172] on icon "button" at bounding box center [174, 176] width 31 height 31
click at [214, 283] on icon "button" at bounding box center [212, 289] width 31 height 31
click at [205, 391] on icon "button" at bounding box center [204, 394] width 31 height 31
click at [557, 286] on icon "button" at bounding box center [548, 290] width 23 height 23
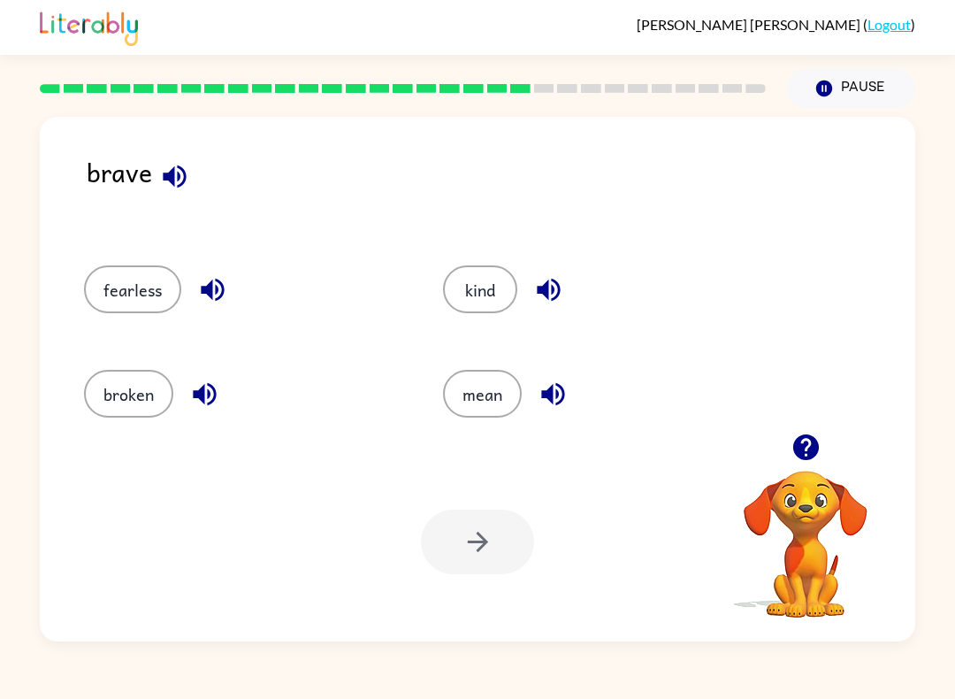
click at [554, 383] on icon "button" at bounding box center [553, 394] width 31 height 31
click at [195, 285] on button "button" at bounding box center [212, 289] width 45 height 45
click at [120, 280] on button "fearless" at bounding box center [132, 289] width 97 height 48
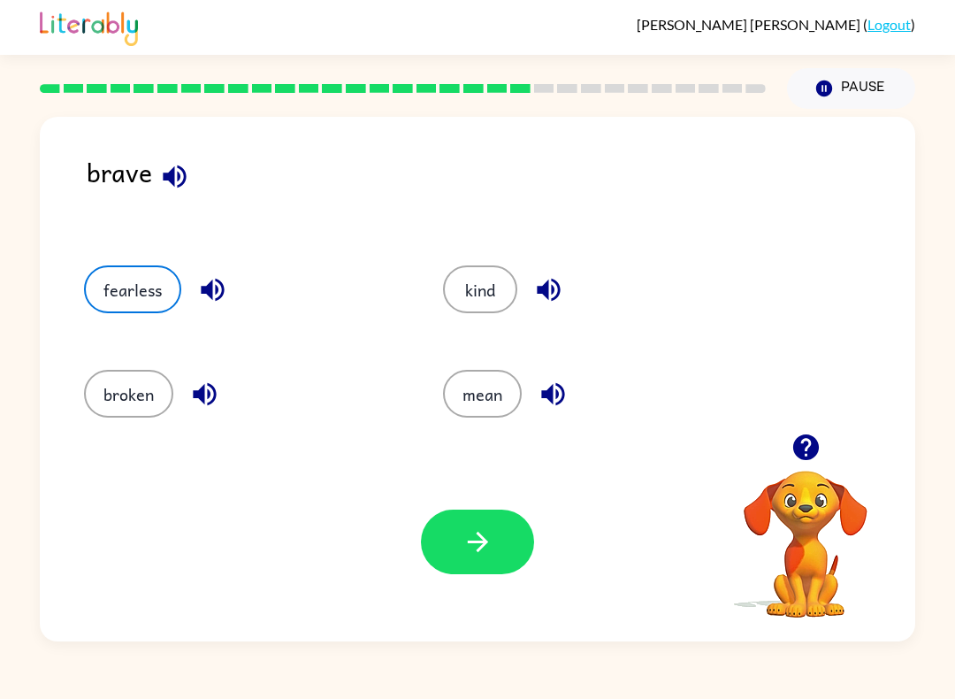
click at [456, 541] on button "button" at bounding box center [477, 541] width 113 height 65
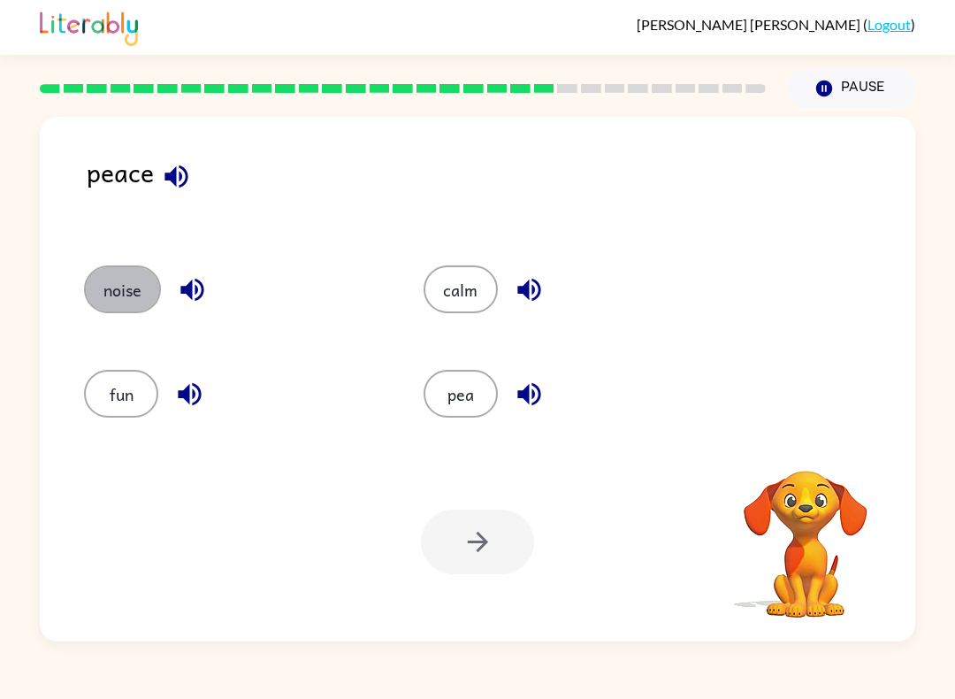
click at [128, 286] on button "noise" at bounding box center [122, 289] width 77 height 48
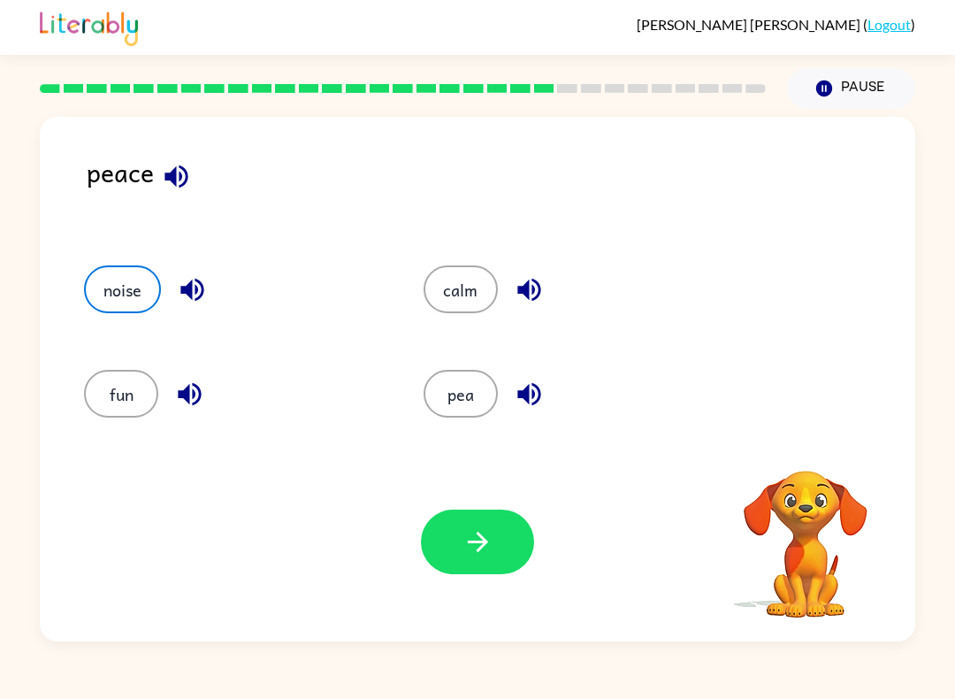
click at [448, 531] on button "button" at bounding box center [477, 541] width 113 height 65
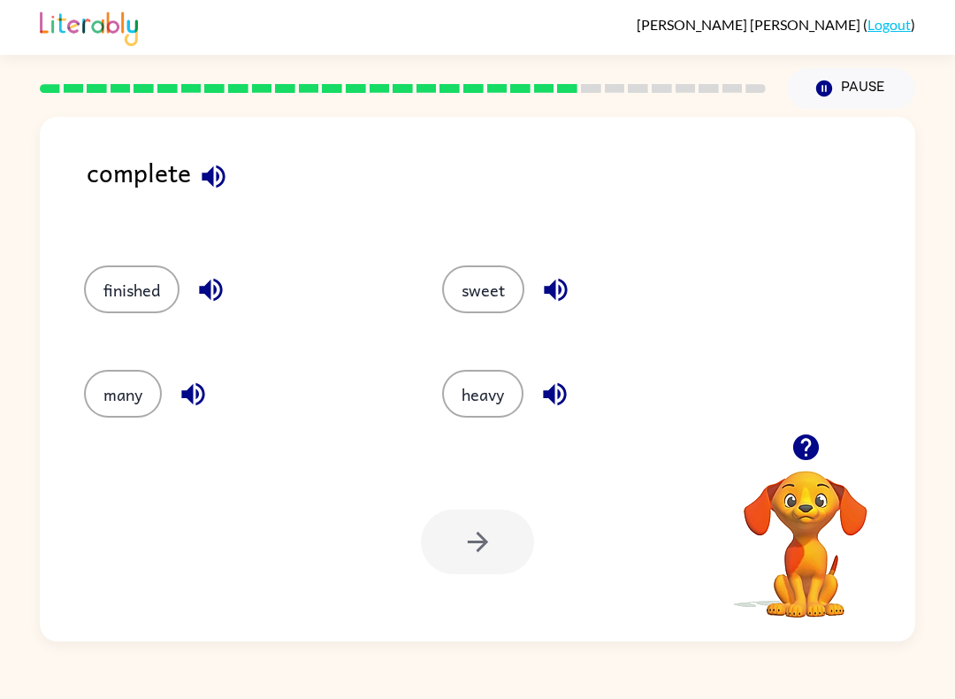
click at [477, 529] on div at bounding box center [477, 541] width 113 height 65
click at [469, 551] on div at bounding box center [477, 541] width 113 height 65
click at [485, 307] on button "sweet" at bounding box center [483, 289] width 82 height 48
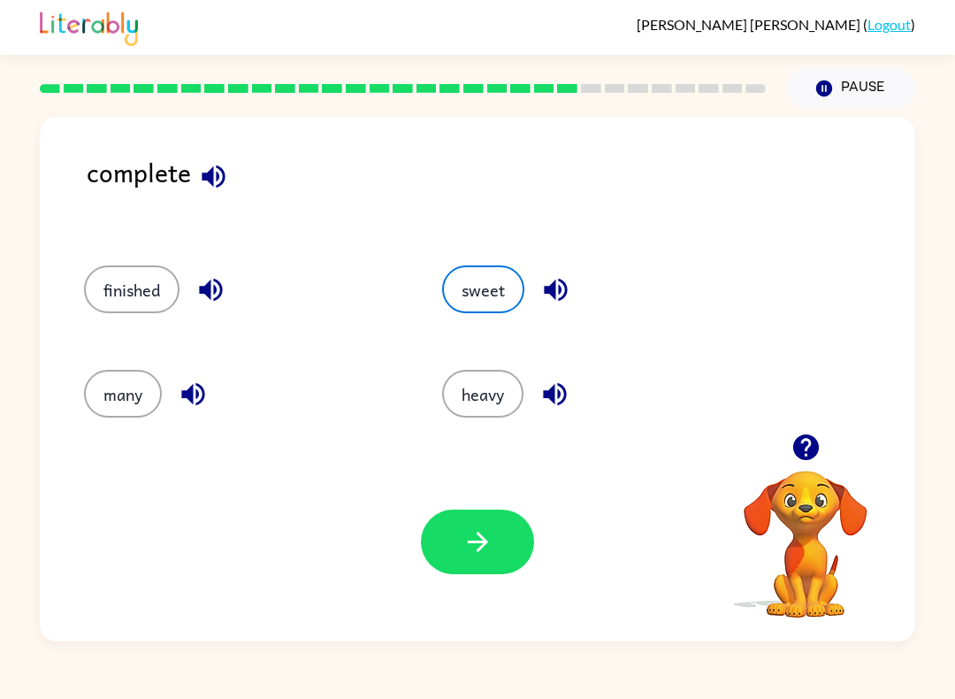
click at [468, 534] on icon "button" at bounding box center [478, 541] width 31 height 31
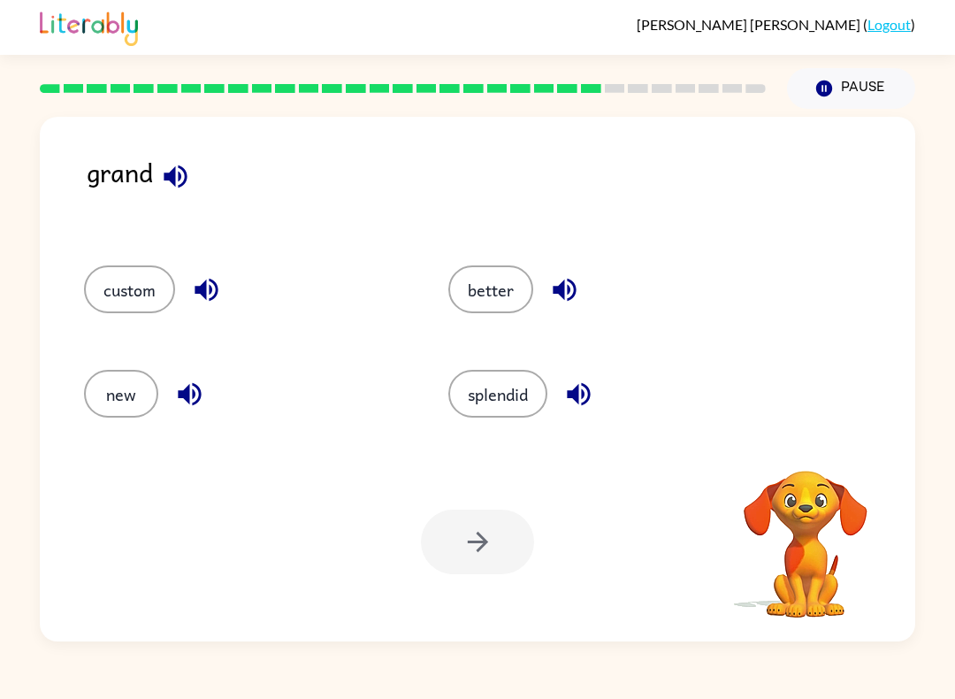
click at [476, 273] on button "better" at bounding box center [490, 289] width 85 height 48
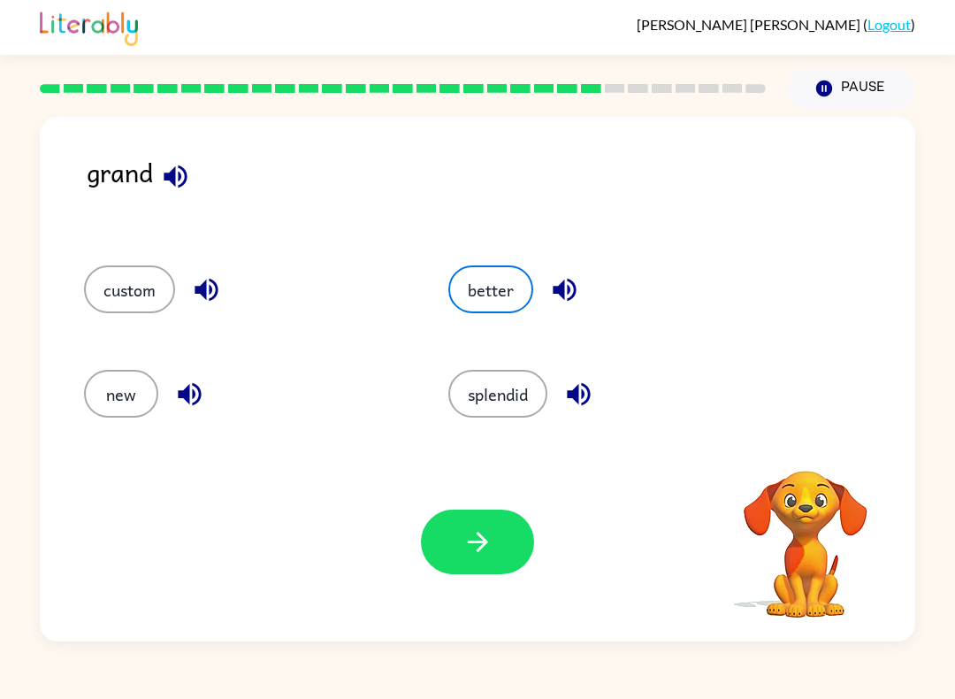
click at [468, 547] on icon "button" at bounding box center [478, 541] width 31 height 31
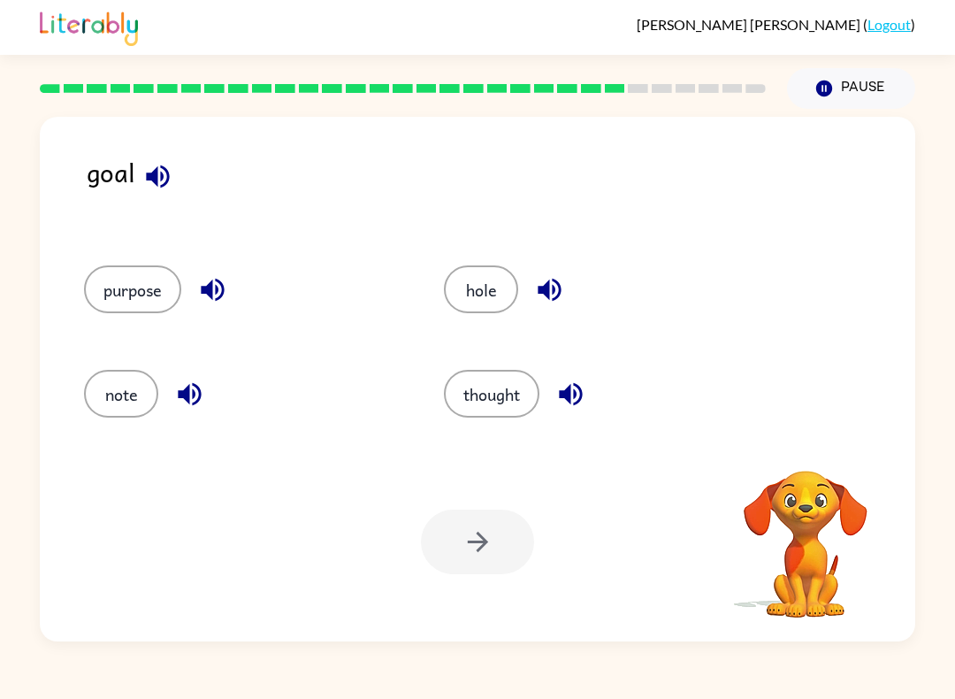
click at [476, 280] on button "hole" at bounding box center [481, 289] width 74 height 48
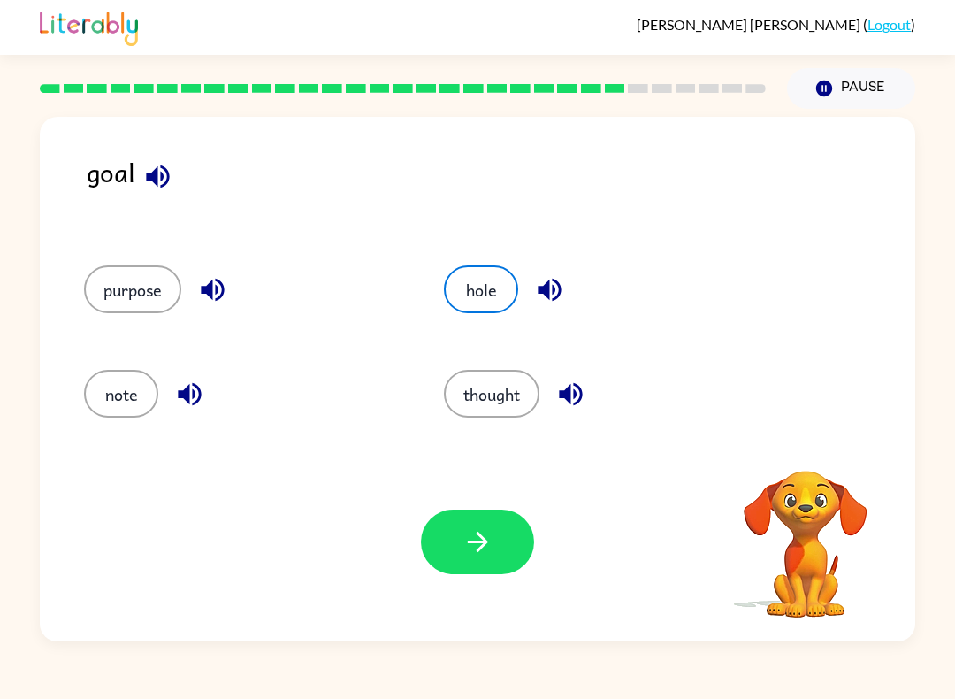
click at [477, 542] on icon "button" at bounding box center [477, 542] width 20 height 20
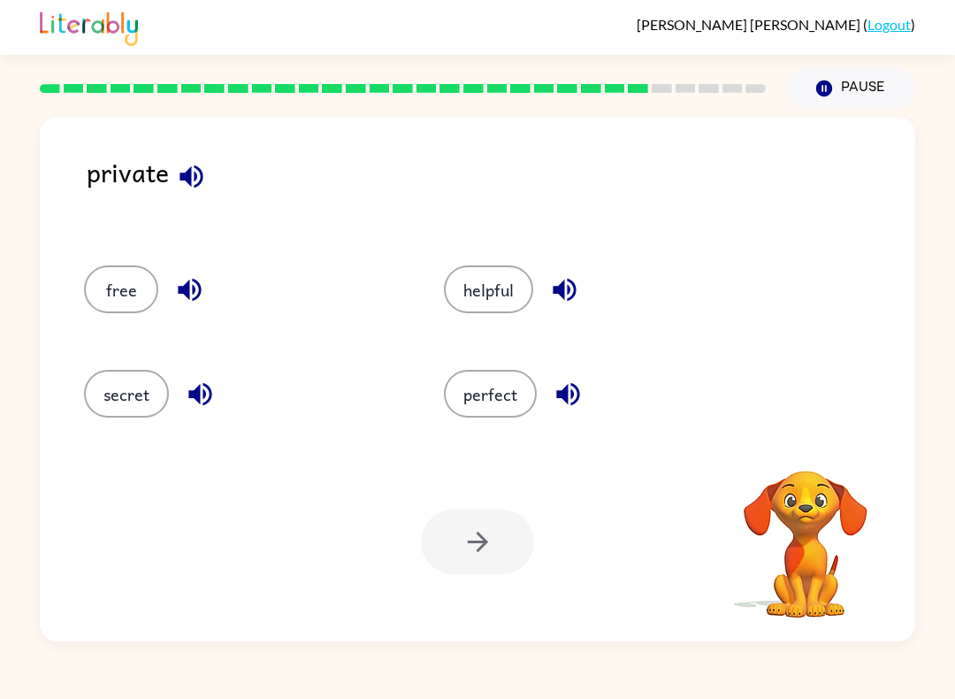
click at [477, 279] on button "helpful" at bounding box center [488, 289] width 89 height 48
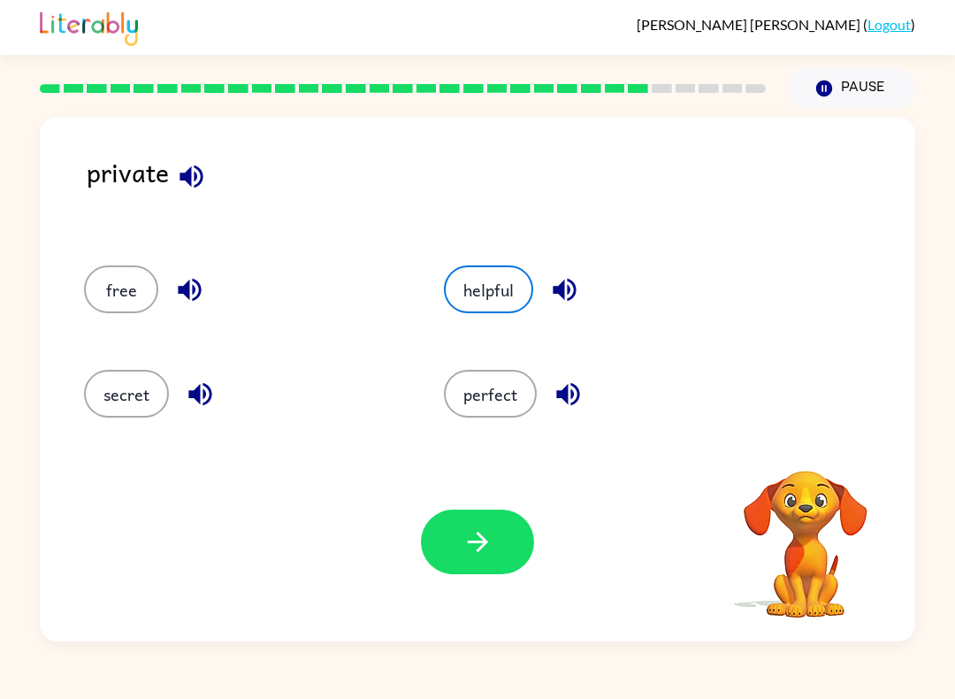
click at [466, 501] on div "Your browser must support playing .mp4 files to use Literably. Please try using…" at bounding box center [478, 541] width 876 height 199
click at [486, 273] on button "helpful" at bounding box center [488, 289] width 89 height 48
click at [481, 536] on icon "button" at bounding box center [477, 542] width 20 height 20
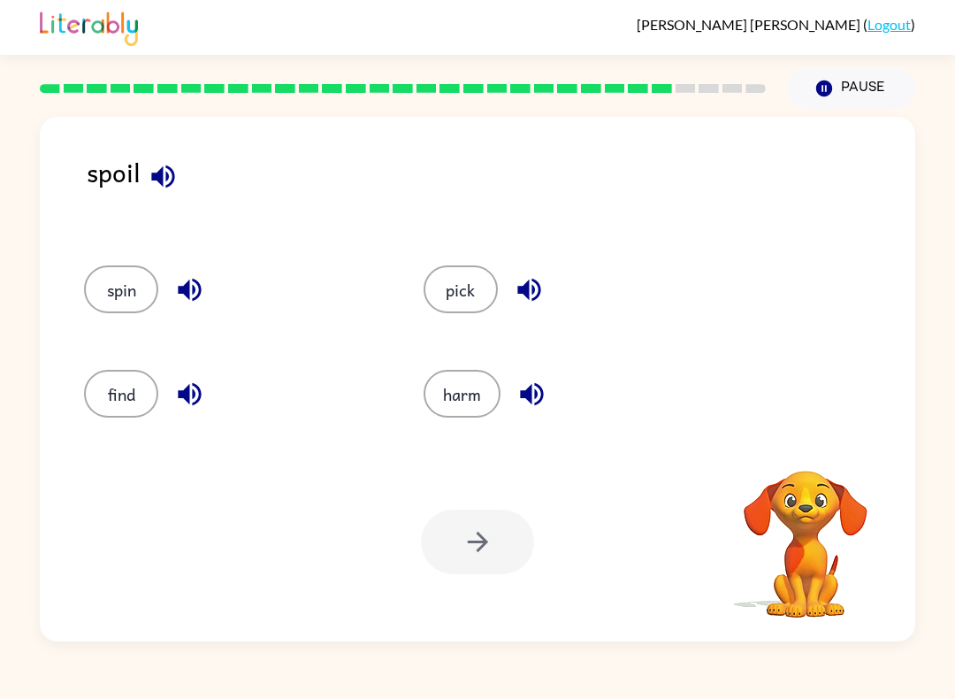
click at [454, 406] on button "harm" at bounding box center [462, 394] width 77 height 48
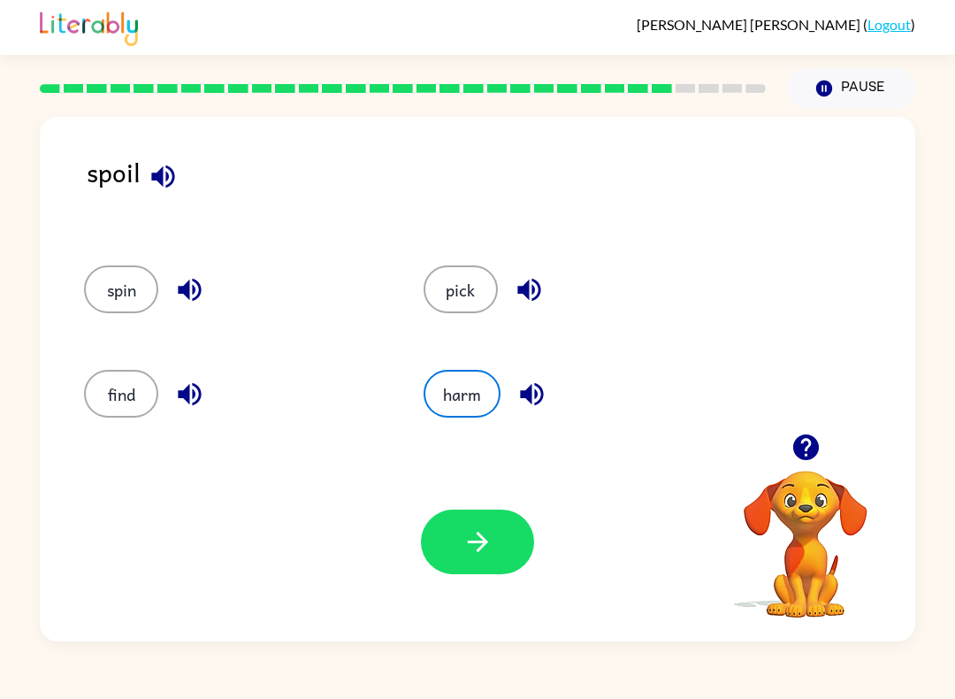
click at [477, 544] on icon "button" at bounding box center [478, 541] width 31 height 31
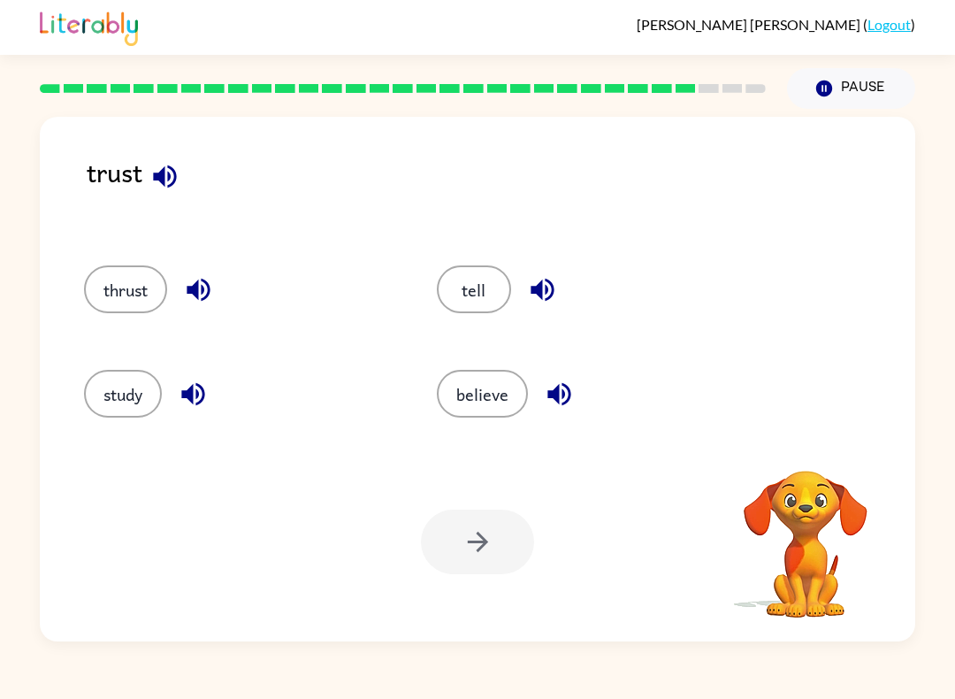
click at [486, 408] on button "believe" at bounding box center [482, 394] width 91 height 48
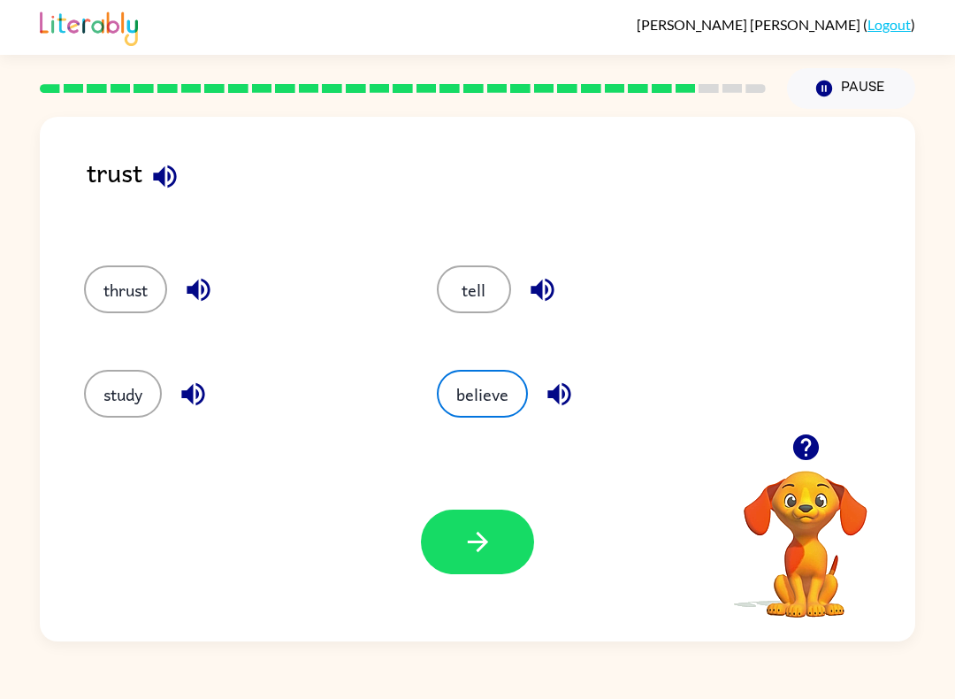
click at [485, 396] on button "believe" at bounding box center [482, 394] width 91 height 48
click at [480, 548] on icon "button" at bounding box center [477, 542] width 20 height 20
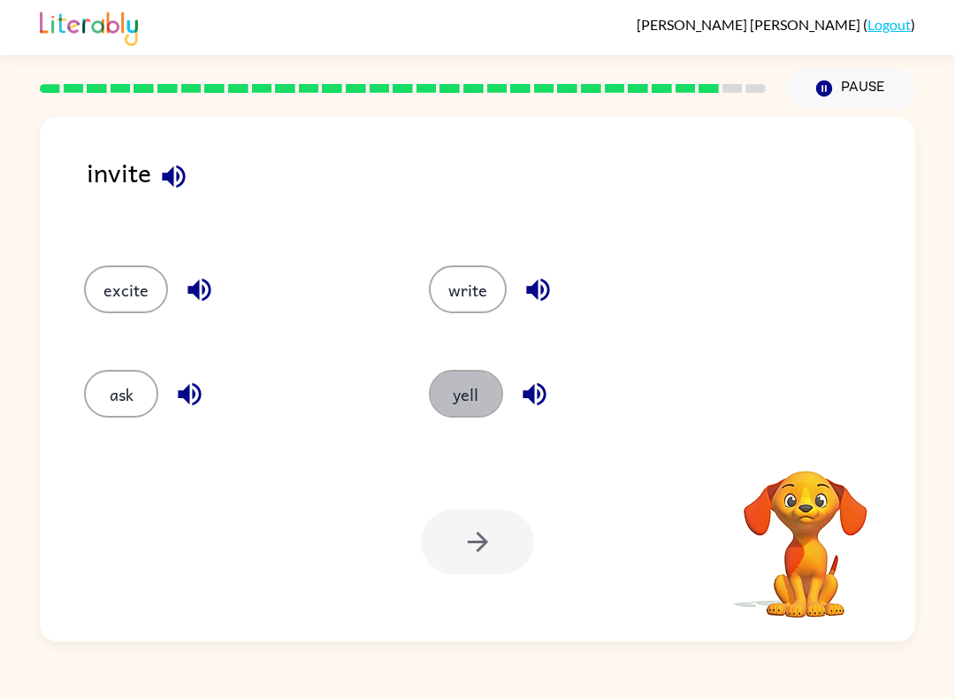
click at [448, 398] on button "yell" at bounding box center [466, 394] width 74 height 48
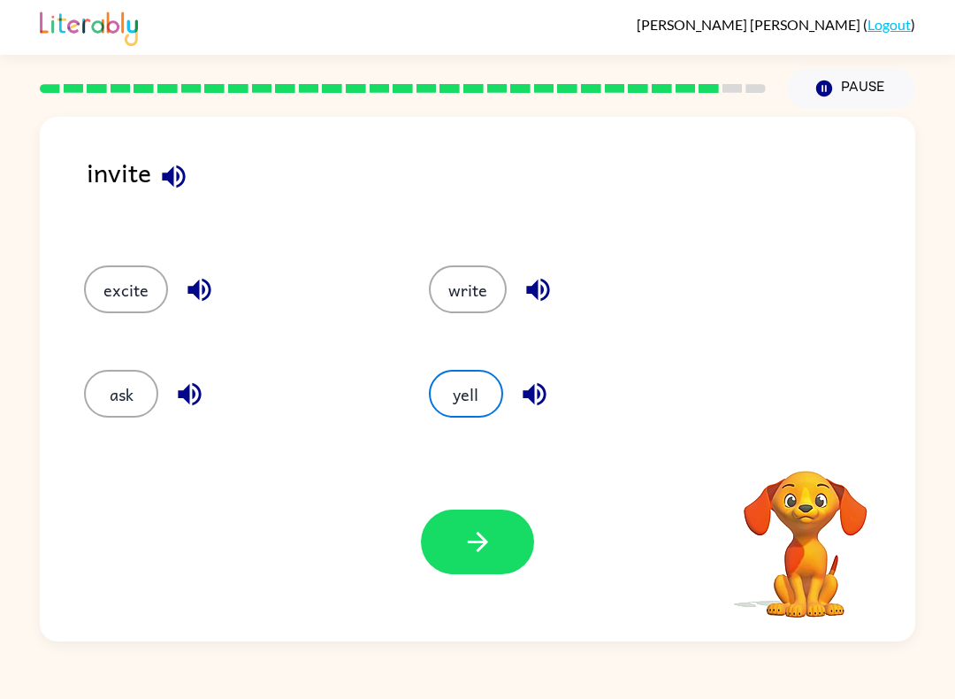
click at [480, 515] on button "button" at bounding box center [477, 541] width 113 height 65
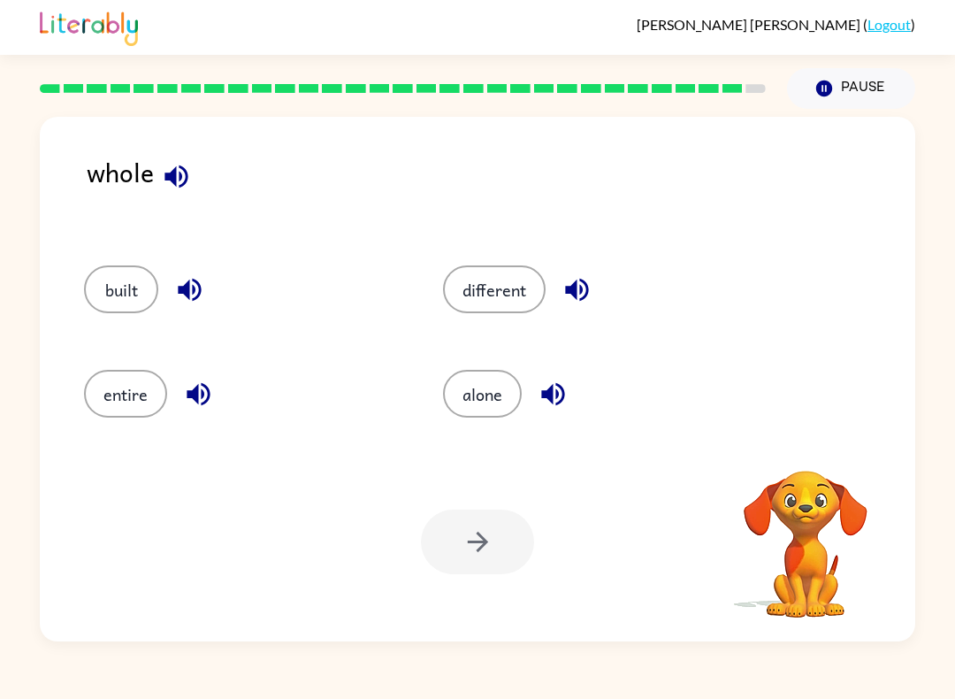
click at [471, 394] on button "alone" at bounding box center [482, 394] width 79 height 48
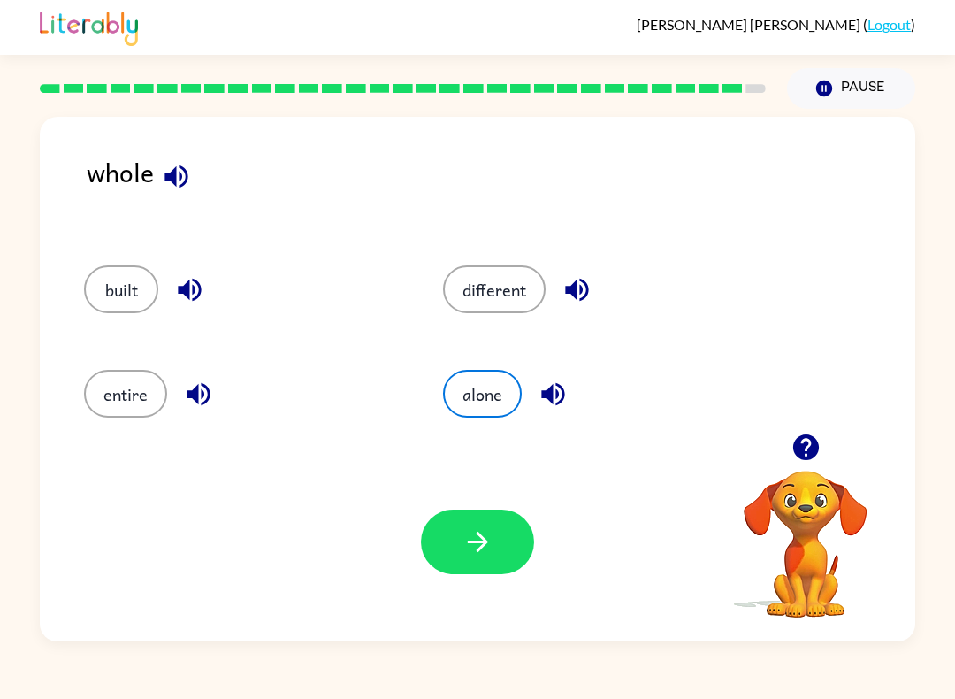
click at [495, 554] on button "button" at bounding box center [477, 541] width 113 height 65
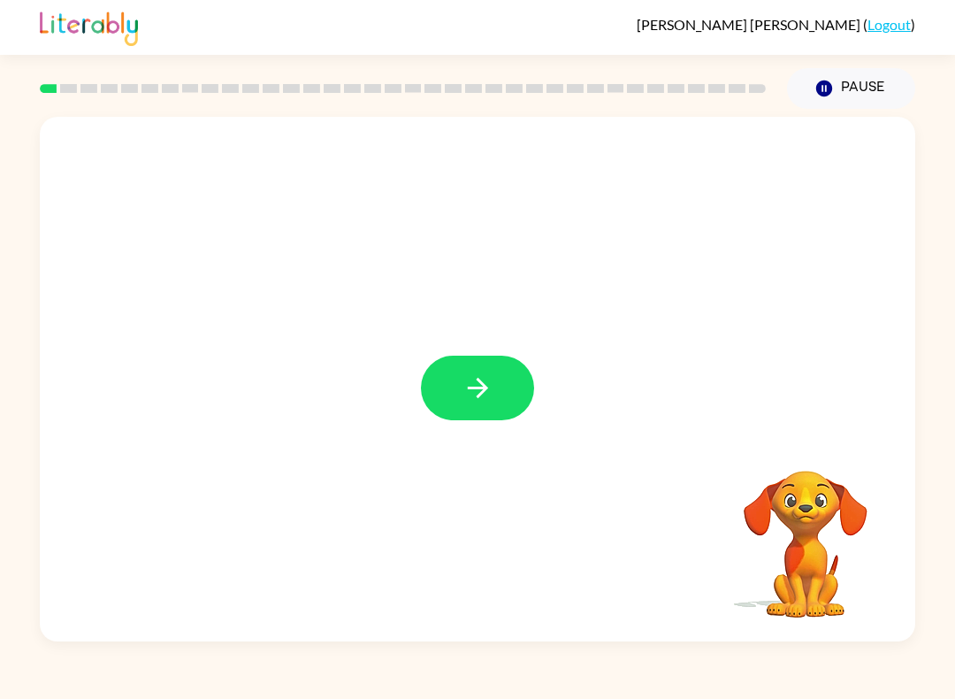
click at [448, 388] on button "button" at bounding box center [477, 388] width 113 height 65
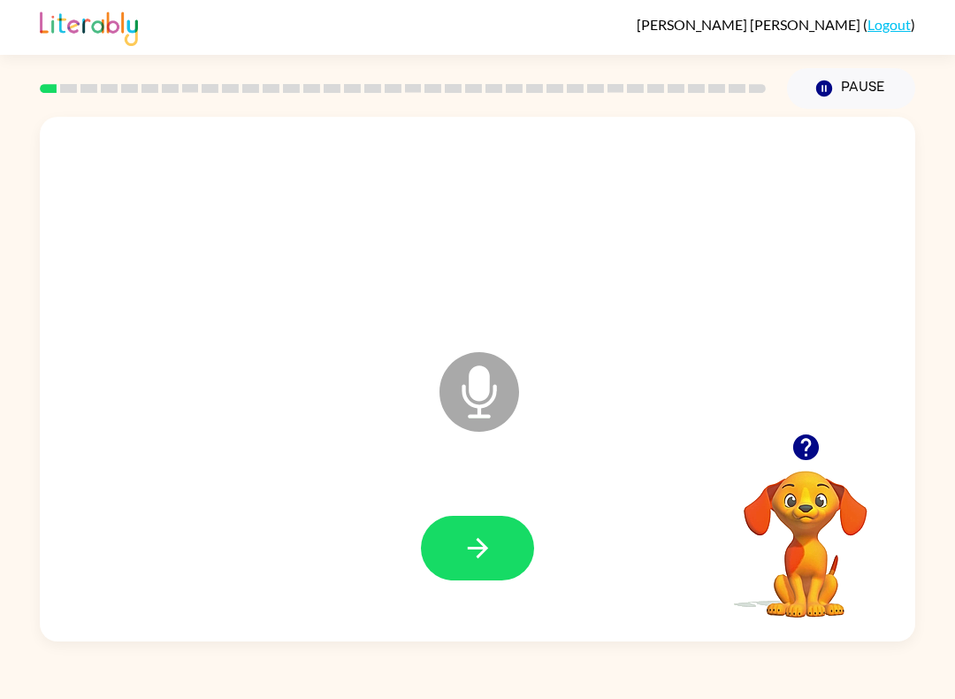
click at [456, 557] on button "button" at bounding box center [477, 548] width 113 height 65
click at [444, 552] on button "button" at bounding box center [477, 548] width 113 height 65
click at [512, 578] on button "button" at bounding box center [477, 548] width 113 height 65
click at [494, 575] on button "button" at bounding box center [477, 548] width 113 height 65
click at [472, 570] on button "button" at bounding box center [477, 548] width 113 height 65
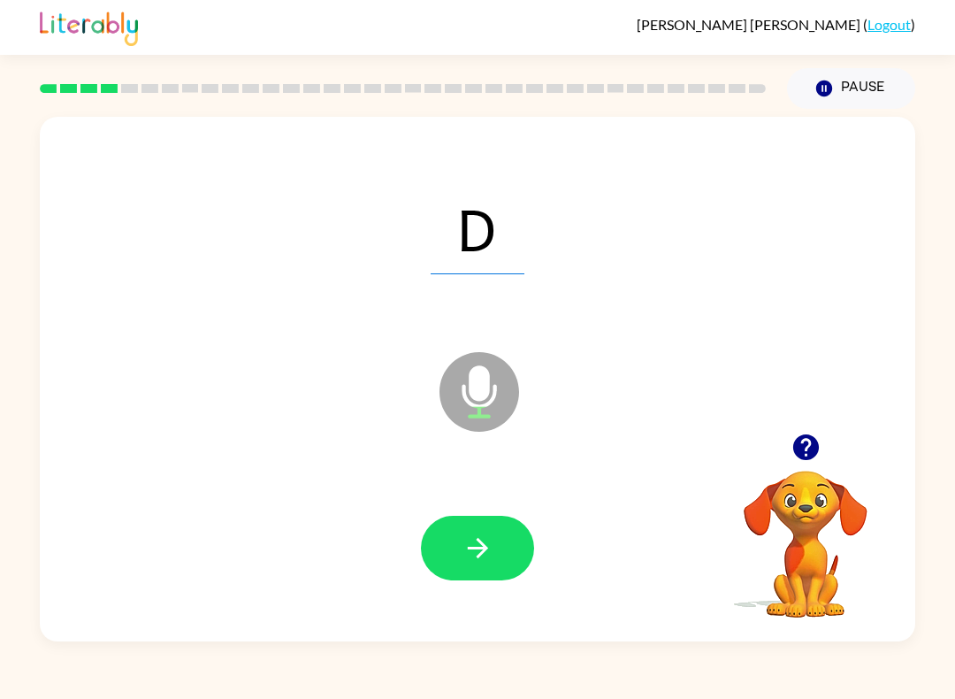
click at [463, 528] on button "button" at bounding box center [477, 548] width 113 height 65
click at [448, 580] on button "button" at bounding box center [477, 548] width 113 height 65
click at [482, 529] on button "button" at bounding box center [477, 548] width 113 height 65
click at [429, 268] on span "curl" at bounding box center [478, 228] width 158 height 92
click at [471, 275] on div "curl" at bounding box center [477, 227] width 840 height 151
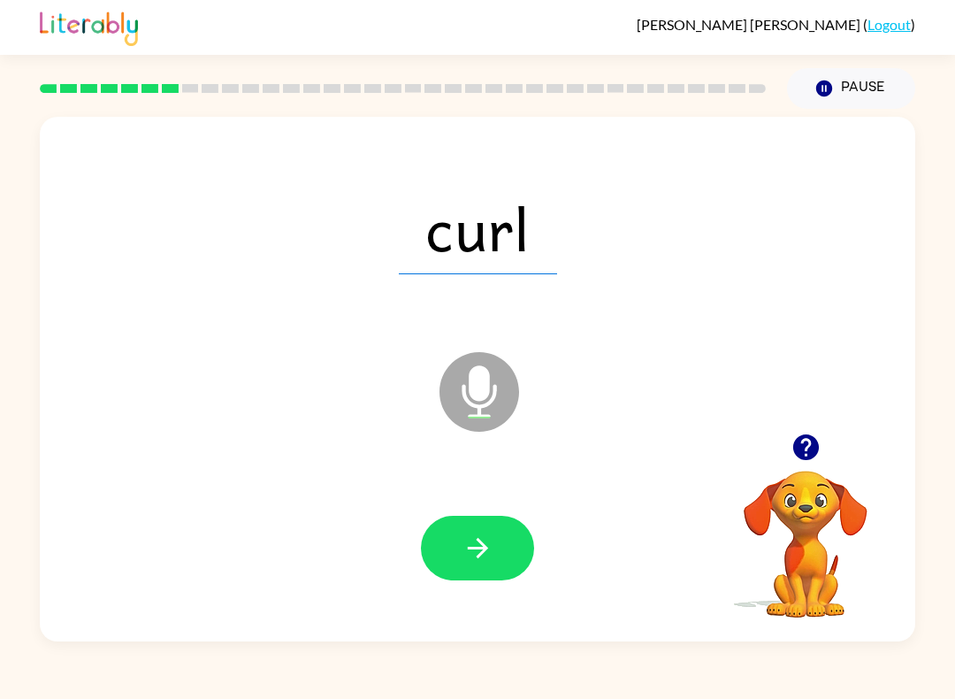
click at [494, 272] on span "curl" at bounding box center [478, 228] width 158 height 92
click at [547, 300] on div "curl" at bounding box center [477, 227] width 840 height 151
click at [456, 550] on button "button" at bounding box center [477, 548] width 113 height 65
click at [420, 271] on span "paid" at bounding box center [478, 228] width 170 height 92
click at [468, 279] on div "paid" at bounding box center [477, 227] width 840 height 151
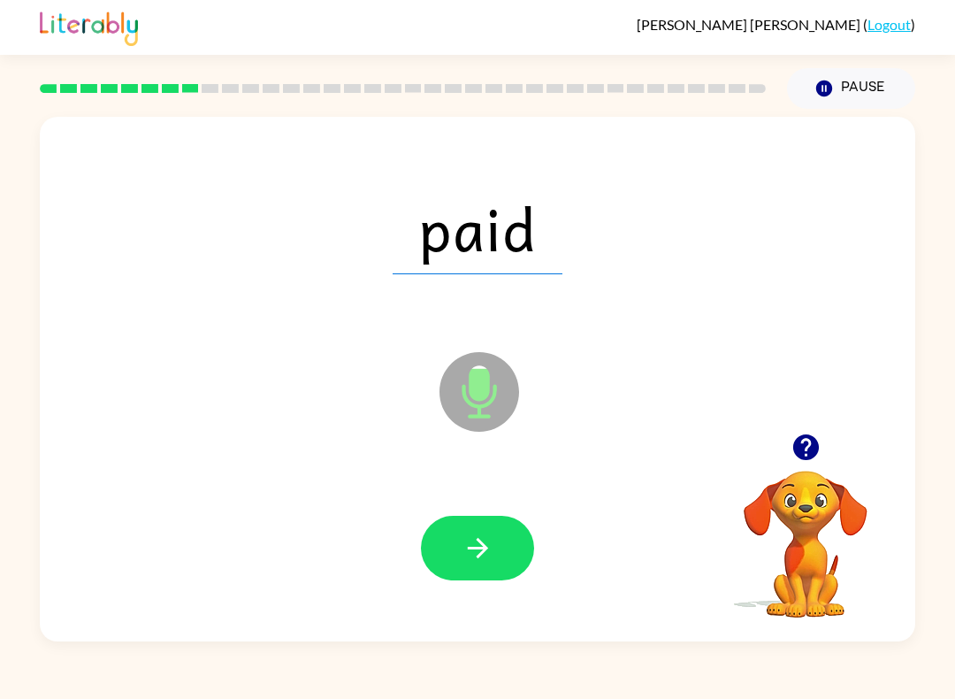
click at [497, 280] on div "paid" at bounding box center [477, 227] width 840 height 151
click at [514, 273] on span "paid" at bounding box center [478, 228] width 170 height 92
click at [460, 545] on button "button" at bounding box center [477, 548] width 113 height 65
click at [417, 265] on span "law" at bounding box center [478, 228] width 146 height 92
click at [460, 261] on span "law" at bounding box center [478, 228] width 146 height 92
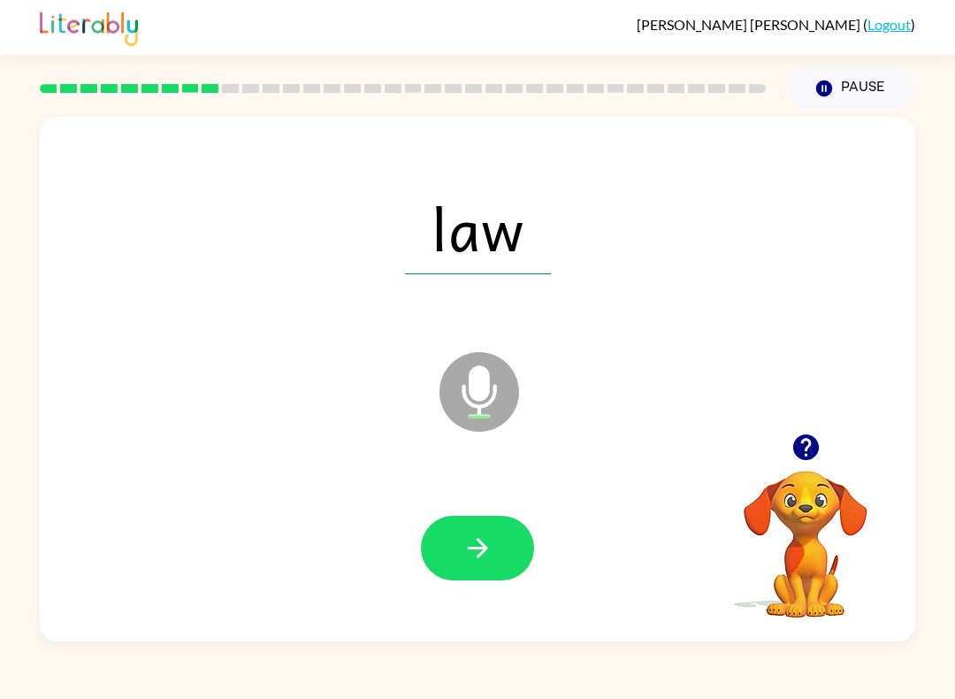
click at [479, 560] on icon "button" at bounding box center [478, 547] width 31 height 31
click at [394, 263] on span "acted" at bounding box center [477, 228] width 203 height 92
click at [542, 284] on div "acted" at bounding box center [477, 227] width 840 height 151
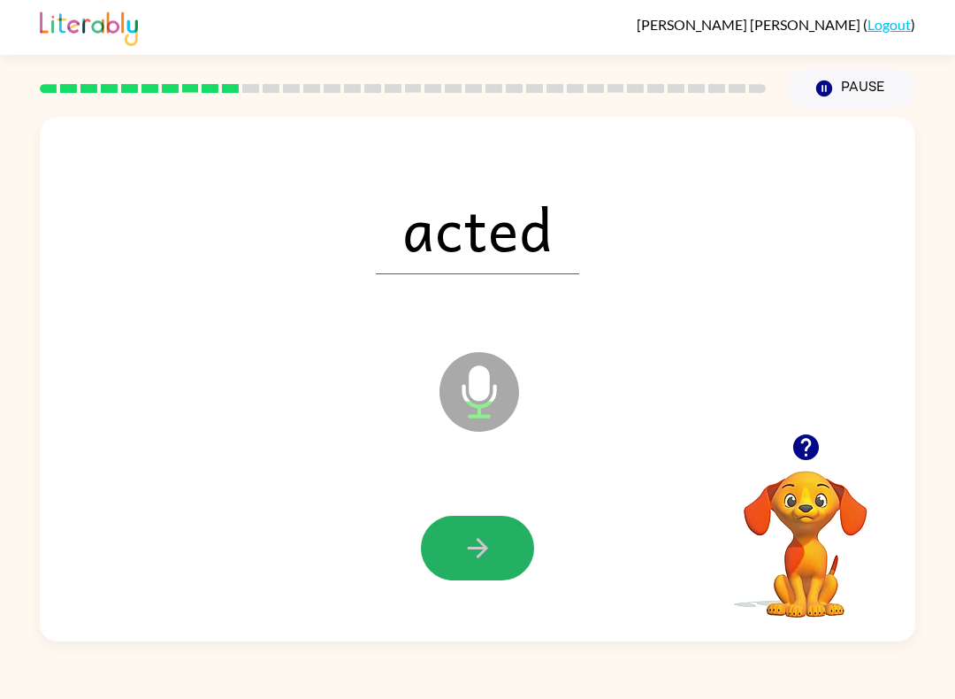
click at [467, 555] on icon "button" at bounding box center [478, 547] width 31 height 31
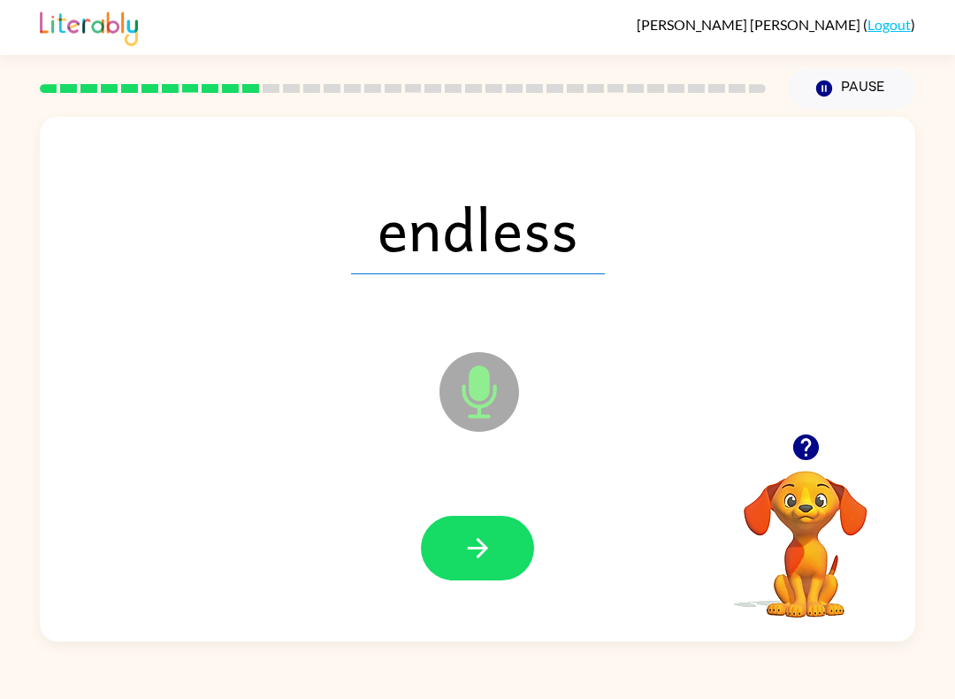
click at [381, 263] on span "endless" at bounding box center [478, 228] width 254 height 92
click at [472, 285] on div "endless" at bounding box center [477, 227] width 840 height 151
click at [512, 277] on div "endless" at bounding box center [477, 227] width 840 height 151
click at [578, 284] on div "endless" at bounding box center [477, 227] width 840 height 151
click at [460, 555] on button "button" at bounding box center [477, 548] width 113 height 65
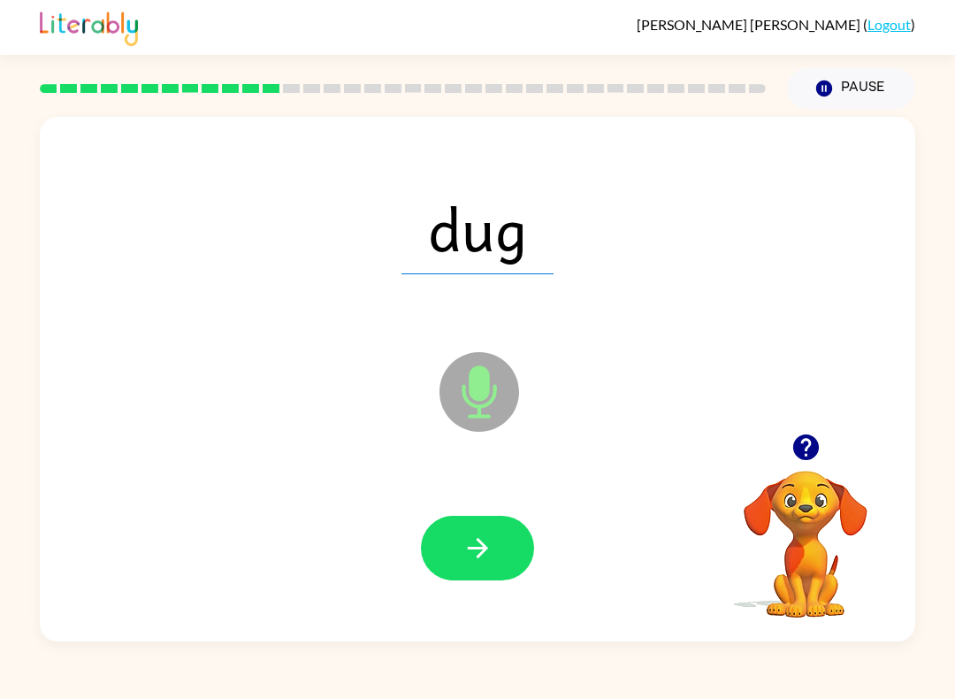
click at [433, 250] on span "dug" at bounding box center [478, 228] width 152 height 92
click at [466, 265] on span "dug" at bounding box center [478, 228] width 152 height 92
click at [507, 304] on div "dug Microphone The Microphone is here when it is your turn to talk" at bounding box center [478, 379] width 876 height 524
click at [464, 559] on icon "button" at bounding box center [478, 547] width 31 height 31
click at [434, 269] on span "lap" at bounding box center [478, 228] width 136 height 92
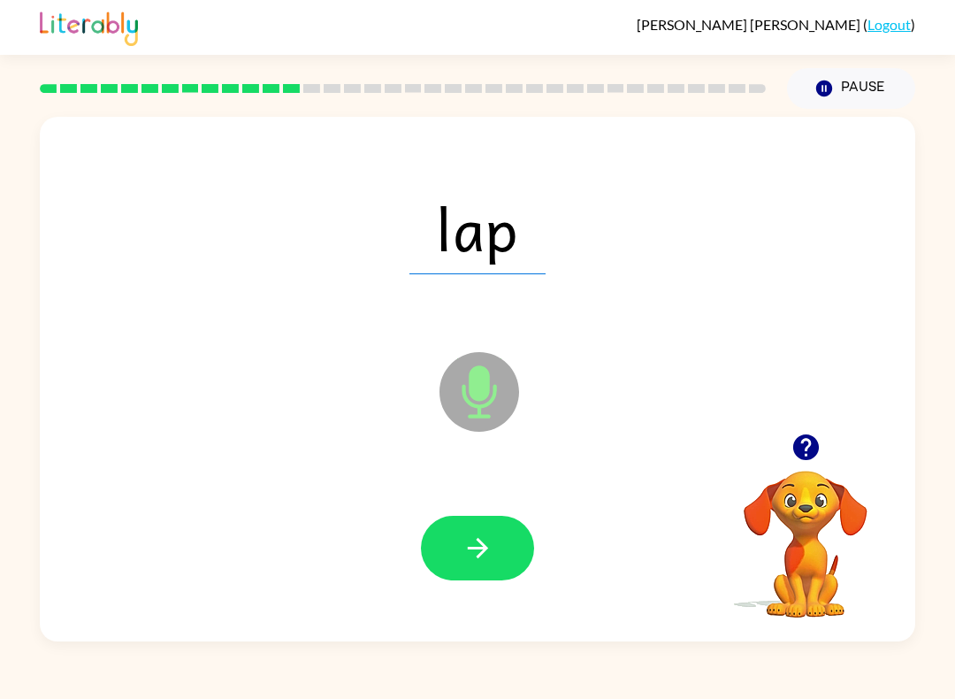
click at [462, 279] on div "lap" at bounding box center [477, 227] width 840 height 151
click at [458, 538] on button "button" at bounding box center [477, 548] width 113 height 65
click at [383, 277] on div "sunset" at bounding box center [477, 227] width 840 height 151
click at [402, 279] on div "sunset" at bounding box center [477, 227] width 840 height 151
click at [437, 284] on div "sunset" at bounding box center [477, 227] width 840 height 151
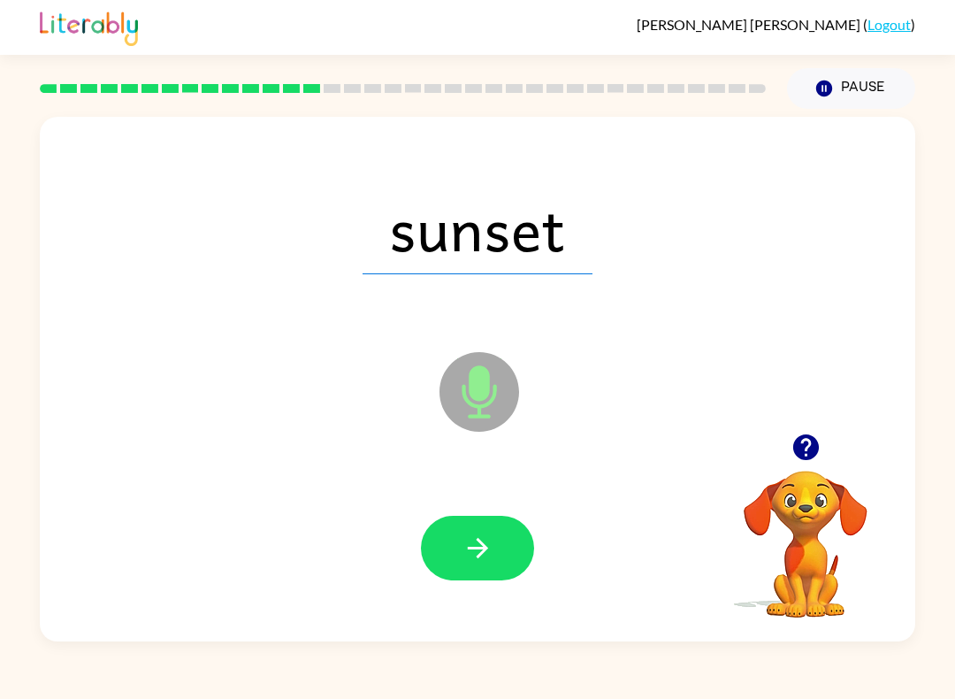
click at [497, 275] on div "sunset" at bounding box center [477, 227] width 840 height 151
click at [560, 281] on div "sunset" at bounding box center [477, 227] width 840 height 151
click at [483, 393] on icon "Microphone The Microphone is here when it is your turn to talk" at bounding box center [567, 414] width 265 height 133
click at [452, 535] on button "button" at bounding box center [477, 548] width 113 height 65
click at [432, 271] on span "belt" at bounding box center [477, 228] width 157 height 92
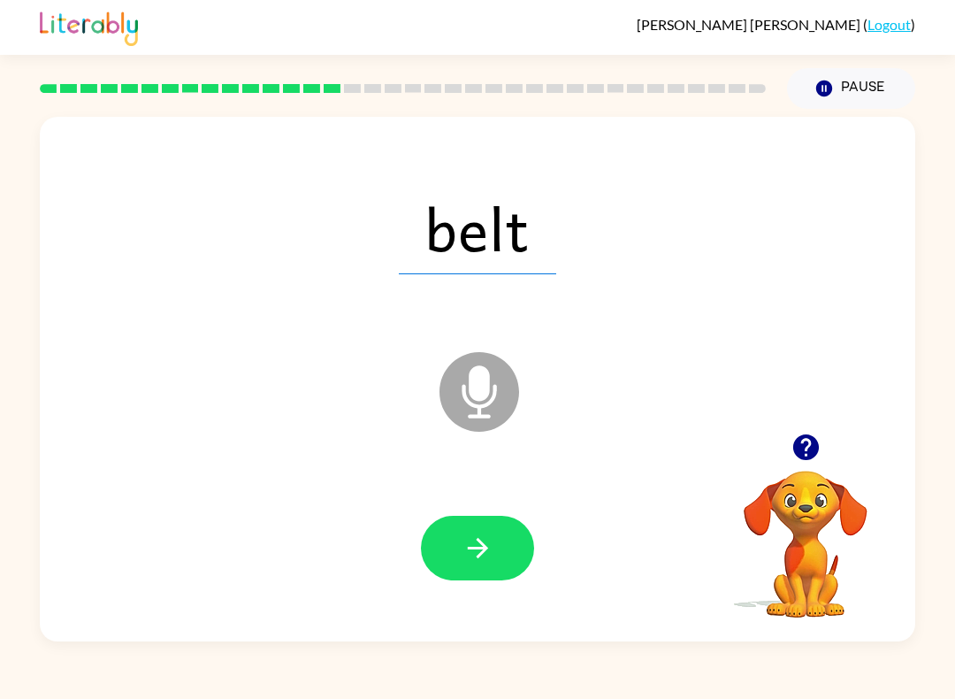
click at [473, 289] on icon at bounding box center [479, 352] width 44 height 133
click at [494, 556] on button "button" at bounding box center [477, 548] width 113 height 65
click at [428, 280] on div "drip" at bounding box center [477, 227] width 840 height 151
click at [451, 278] on div "drip" at bounding box center [477, 227] width 840 height 151
click at [513, 300] on div "drip" at bounding box center [477, 227] width 840 height 151
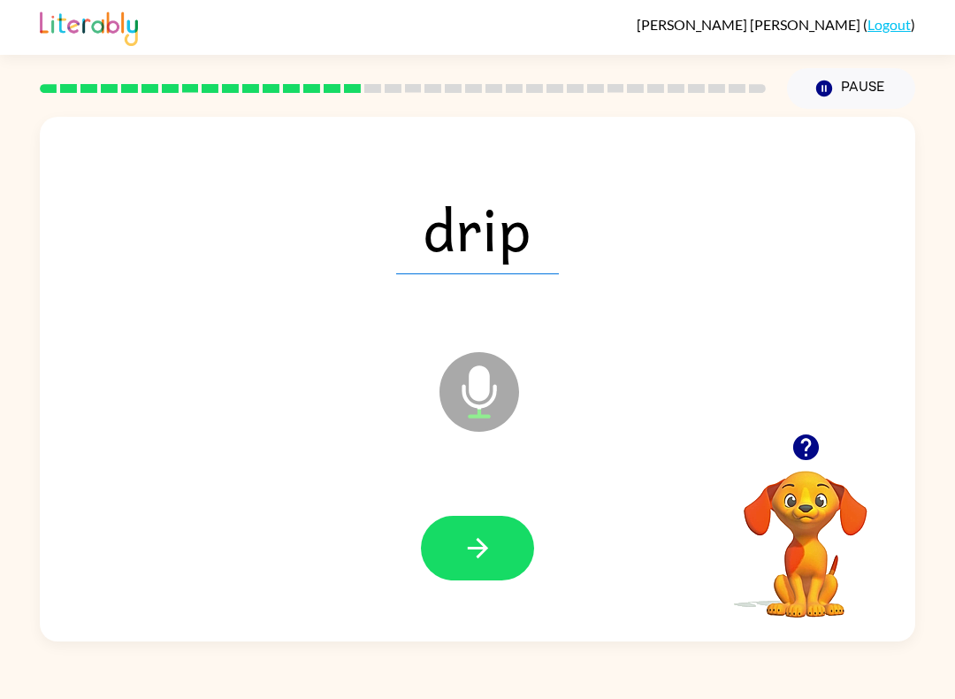
click at [486, 536] on icon "button" at bounding box center [478, 547] width 31 height 31
click at [430, 272] on span "such" at bounding box center [477, 228] width 177 height 92
click at [492, 291] on icon at bounding box center [479, 352] width 44 height 133
click at [455, 544] on button "button" at bounding box center [477, 548] width 113 height 65
click at [413, 268] on span "shop" at bounding box center [477, 228] width 180 height 92
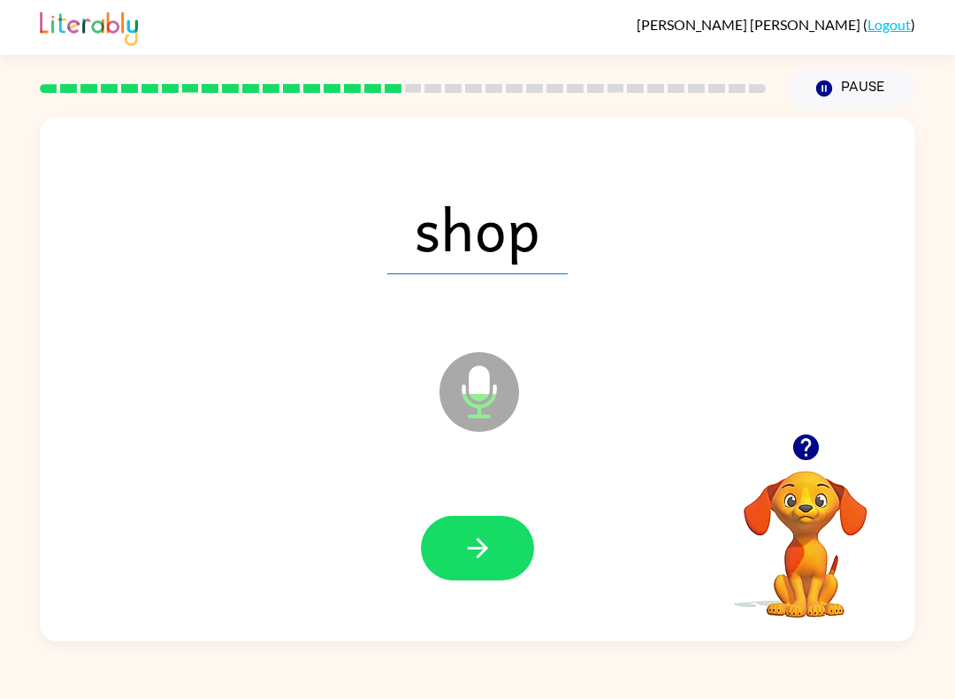
click at [454, 268] on span "shop" at bounding box center [477, 228] width 180 height 92
click at [498, 547] on button "button" at bounding box center [477, 548] width 113 height 65
click at [411, 272] on span "base" at bounding box center [477, 228] width 177 height 92
click at [499, 283] on div "base" at bounding box center [477, 227] width 840 height 151
click at [460, 555] on button "button" at bounding box center [477, 548] width 113 height 65
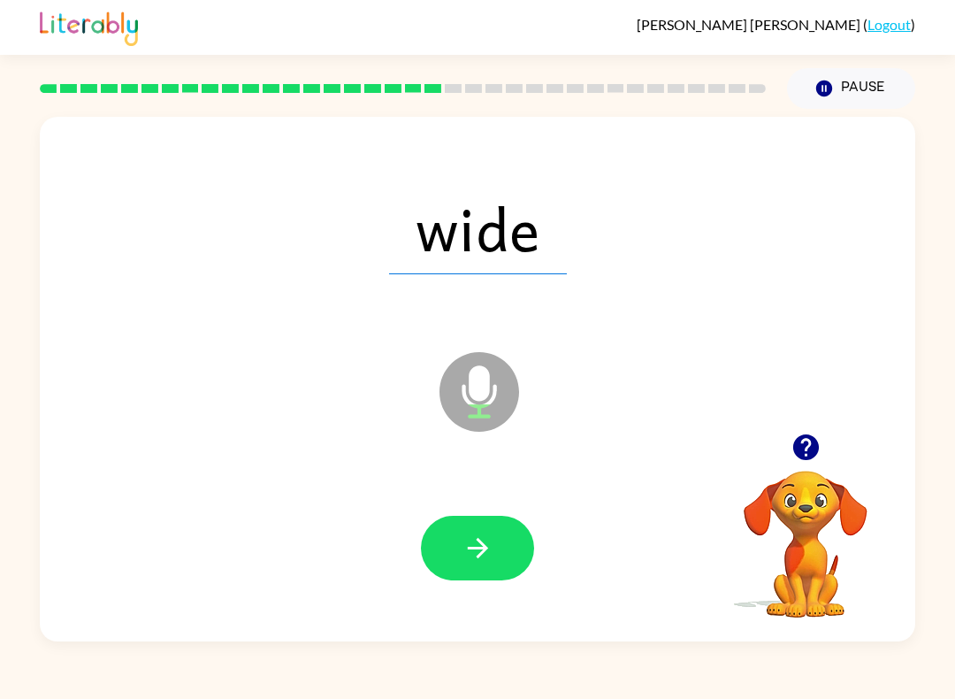
click at [469, 257] on span "wide" at bounding box center [478, 228] width 178 height 92
click at [502, 282] on div "wide" at bounding box center [477, 227] width 840 height 151
click at [537, 287] on div "wide" at bounding box center [477, 227] width 840 height 151
click at [469, 560] on icon "button" at bounding box center [478, 547] width 31 height 31
click at [448, 270] on span "girl" at bounding box center [478, 228] width 144 height 92
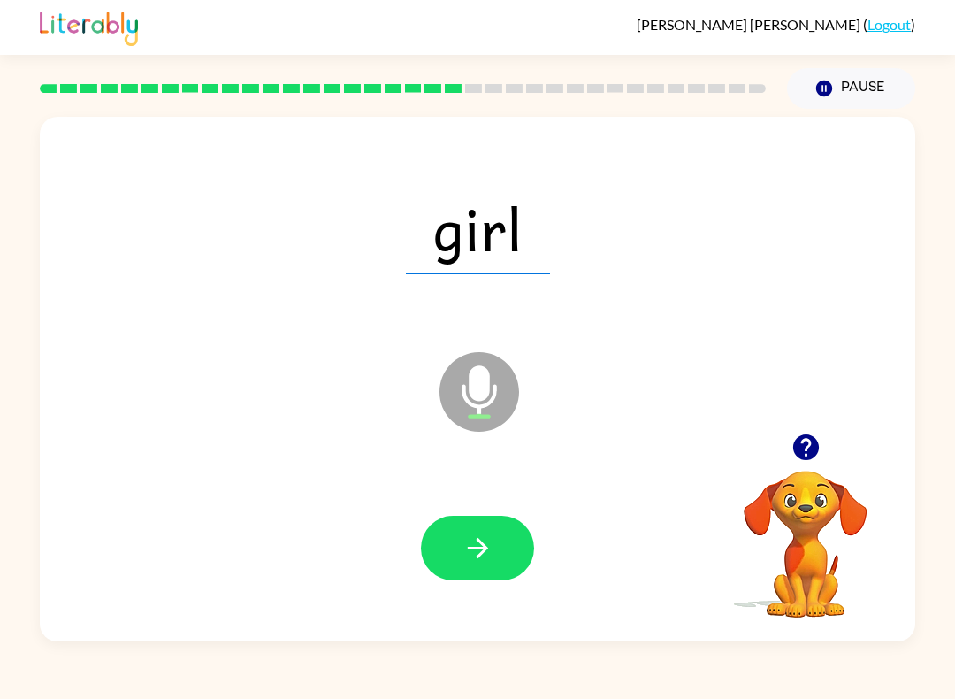
click at [472, 561] on icon "button" at bounding box center [478, 547] width 31 height 31
click at [472, 561] on div at bounding box center [477, 548] width 113 height 65
click at [404, 264] on span "deep" at bounding box center [478, 228] width 182 height 92
click at [522, 286] on div "deep" at bounding box center [477, 227] width 840 height 151
click at [494, 540] on button "button" at bounding box center [477, 548] width 113 height 65
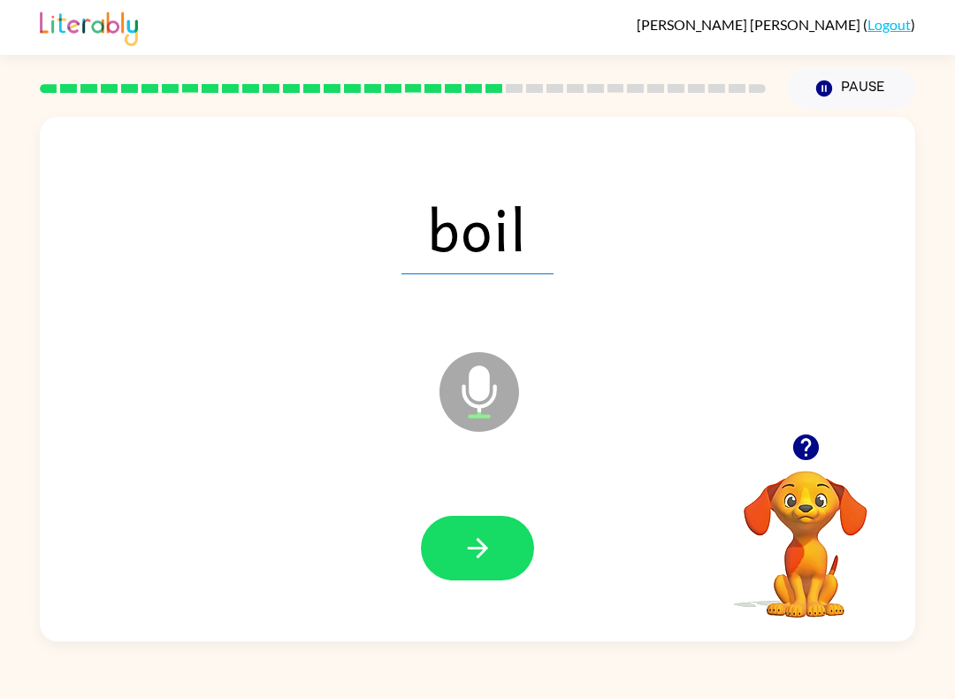
click at [433, 272] on span "boil" at bounding box center [478, 228] width 152 height 92
click at [486, 281] on div "boil" at bounding box center [477, 227] width 840 height 151
click at [547, 291] on div "boil" at bounding box center [477, 227] width 840 height 151
click at [458, 531] on button "button" at bounding box center [477, 548] width 113 height 65
click at [409, 265] on span "focus" at bounding box center [477, 228] width 197 height 92
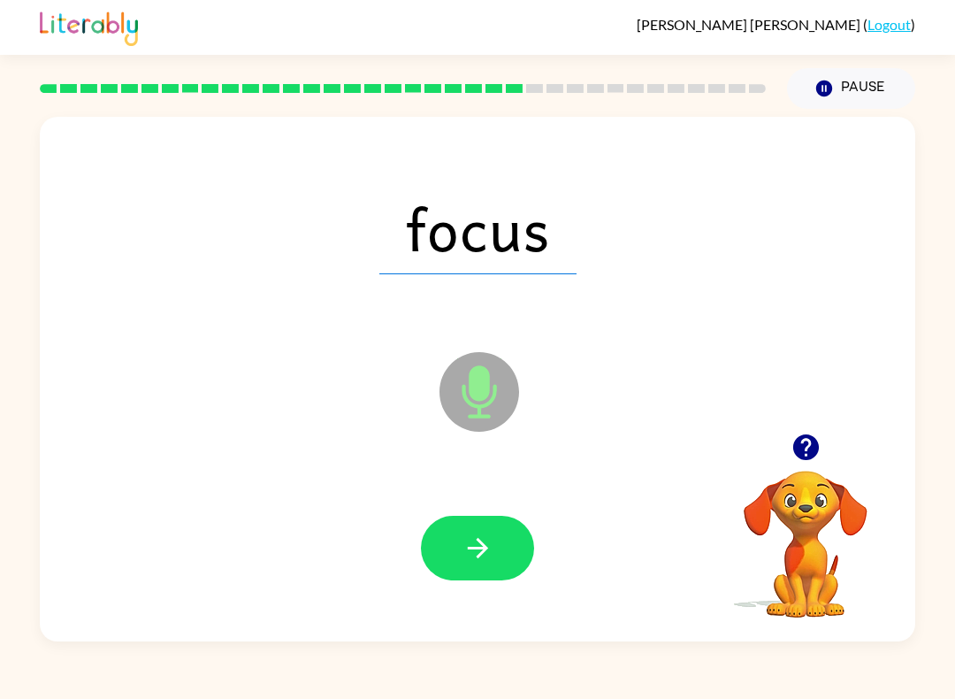
click at [468, 279] on div "focus" at bounding box center [477, 227] width 840 height 151
click at [538, 281] on div "focus" at bounding box center [477, 227] width 840 height 151
click at [492, 530] on button "button" at bounding box center [477, 548] width 113 height 65
click at [434, 285] on div "little" at bounding box center [477, 227] width 840 height 151
click at [478, 564] on button "button" at bounding box center [477, 548] width 113 height 65
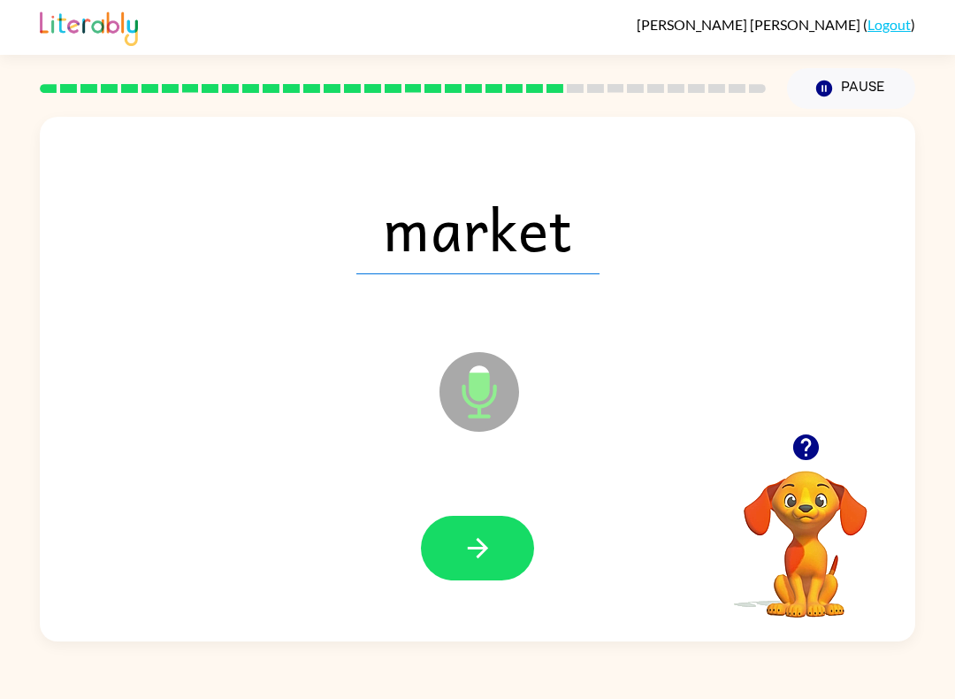
click at [401, 279] on div "market" at bounding box center [477, 227] width 840 height 151
click at [463, 564] on button "button" at bounding box center [477, 548] width 113 height 65
click at [385, 276] on div "beside" at bounding box center [477, 227] width 840 height 151
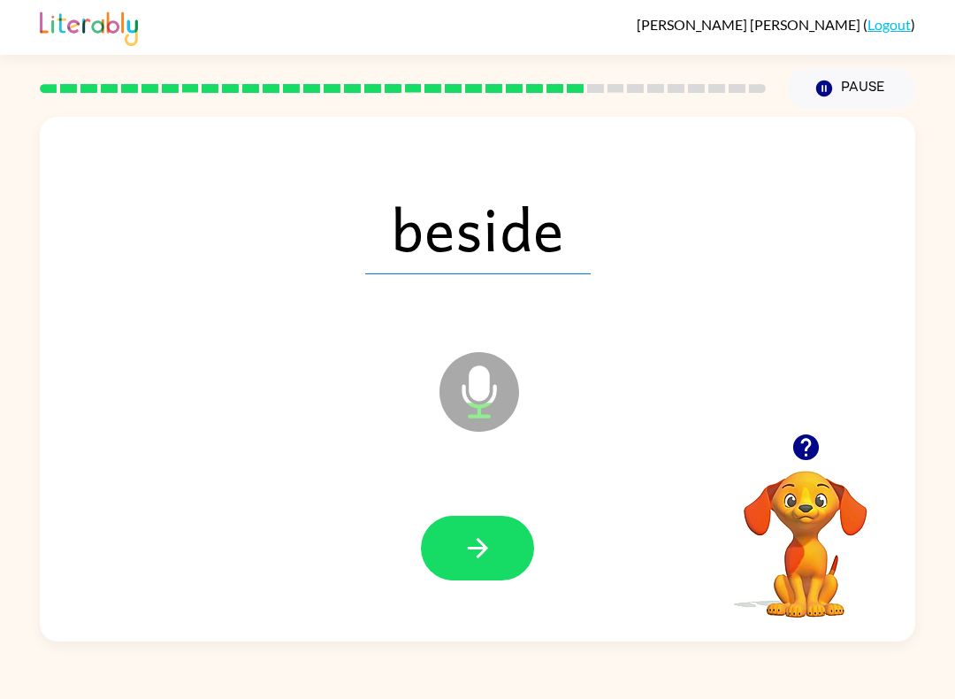
click at [440, 555] on button "button" at bounding box center [477, 548] width 113 height 65
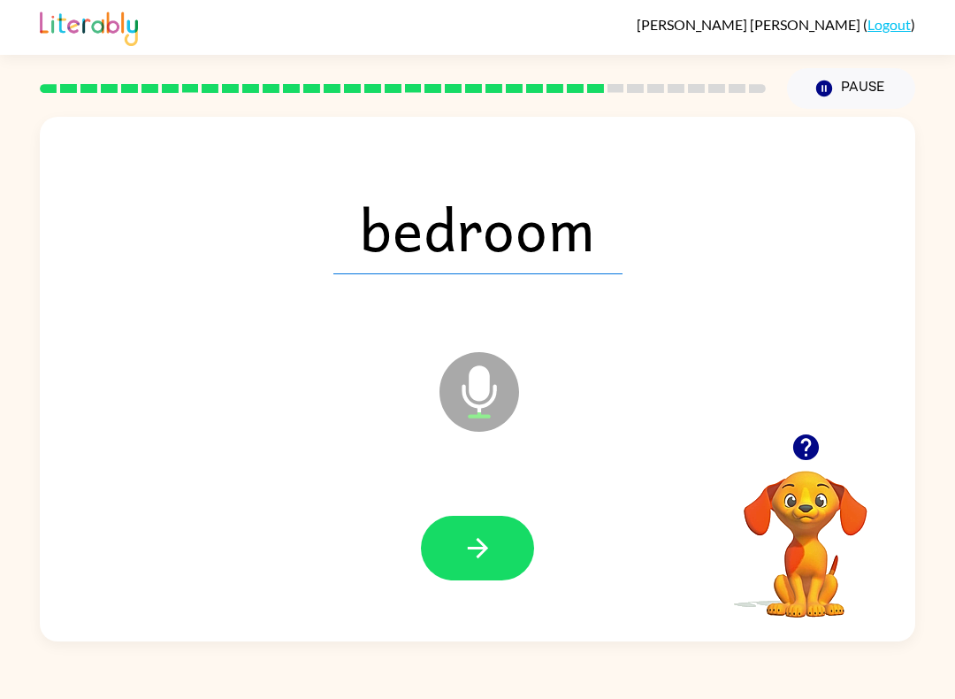
click at [455, 530] on button "button" at bounding box center [477, 548] width 113 height 65
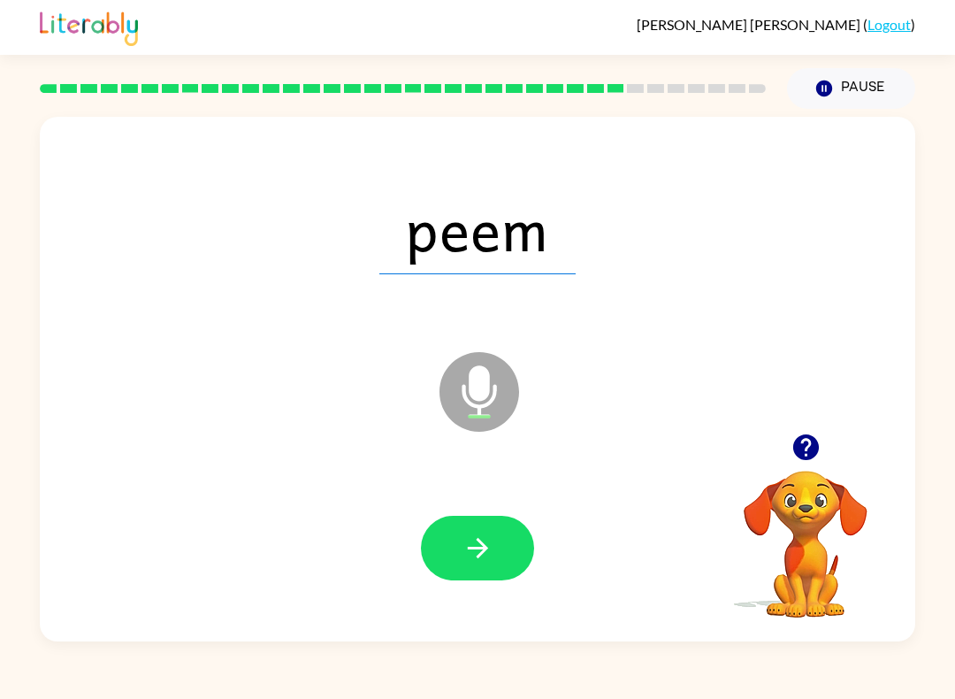
click at [405, 274] on span "peem" at bounding box center [477, 228] width 196 height 92
click at [490, 288] on icon at bounding box center [479, 352] width 44 height 133
click at [488, 550] on icon "button" at bounding box center [478, 547] width 31 height 31
click at [420, 287] on div "loik" at bounding box center [477, 227] width 840 height 151
click at [419, 287] on div "loik" at bounding box center [477, 227] width 840 height 151
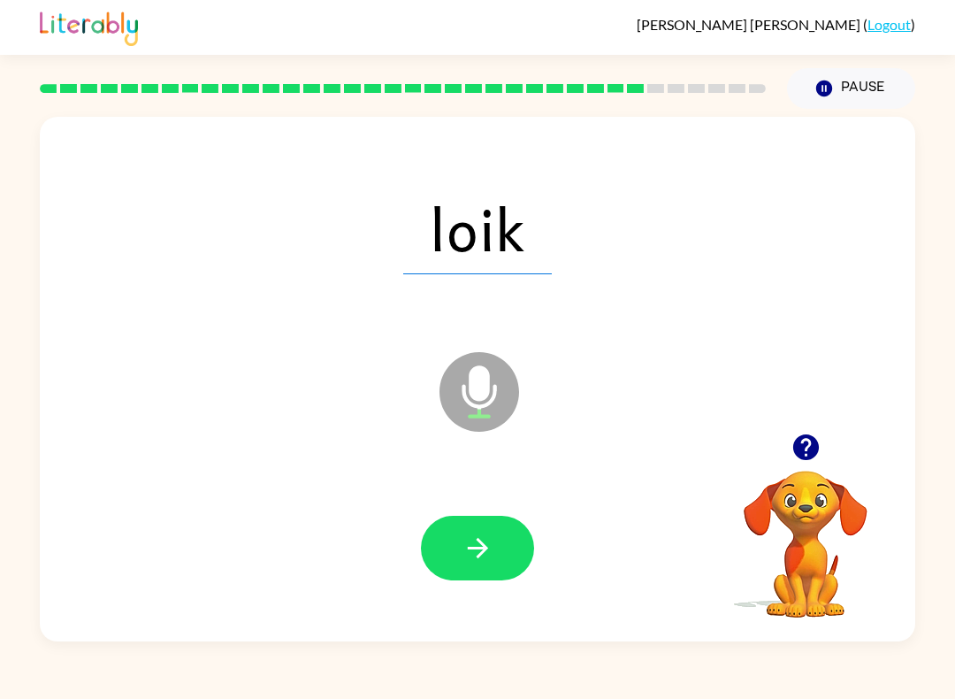
click at [498, 292] on icon at bounding box center [479, 352] width 44 height 133
click at [522, 287] on div "loik" at bounding box center [477, 227] width 840 height 151
click at [457, 553] on button "button" at bounding box center [477, 548] width 113 height 65
click at [411, 276] on div "kam" at bounding box center [477, 227] width 840 height 151
click at [469, 269] on span "kam" at bounding box center [477, 228] width 163 height 92
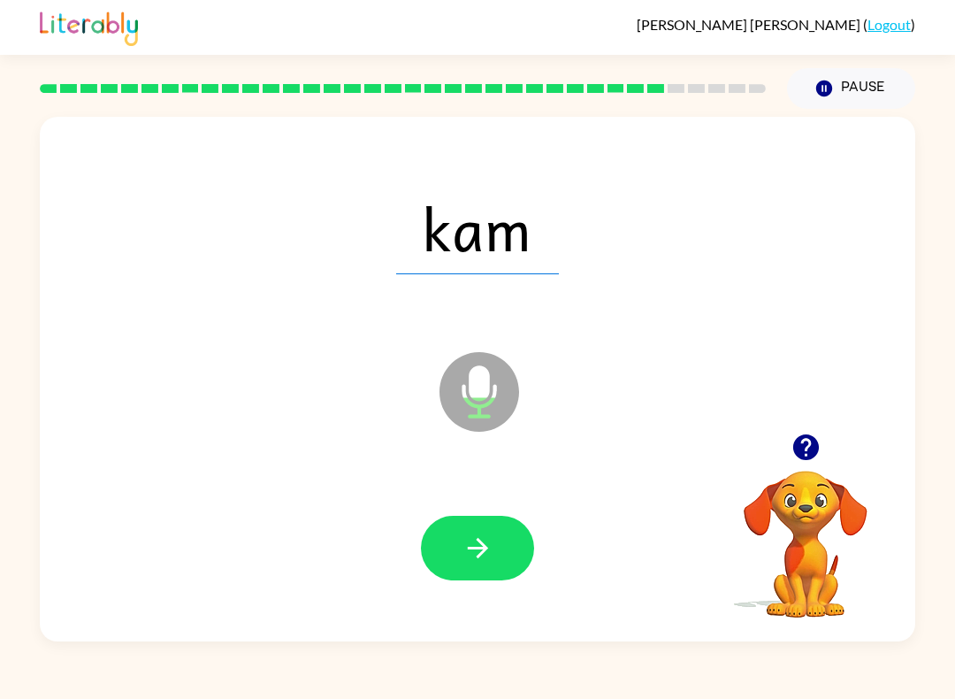
click at [516, 292] on div "kam" at bounding box center [477, 227] width 840 height 151
click at [463, 535] on icon "button" at bounding box center [478, 547] width 31 height 31
click at [433, 275] on div "brin" at bounding box center [477, 227] width 840 height 151
click at [496, 285] on div "brin" at bounding box center [477, 227] width 840 height 151
click at [447, 294] on div "brin" at bounding box center [477, 227] width 840 height 151
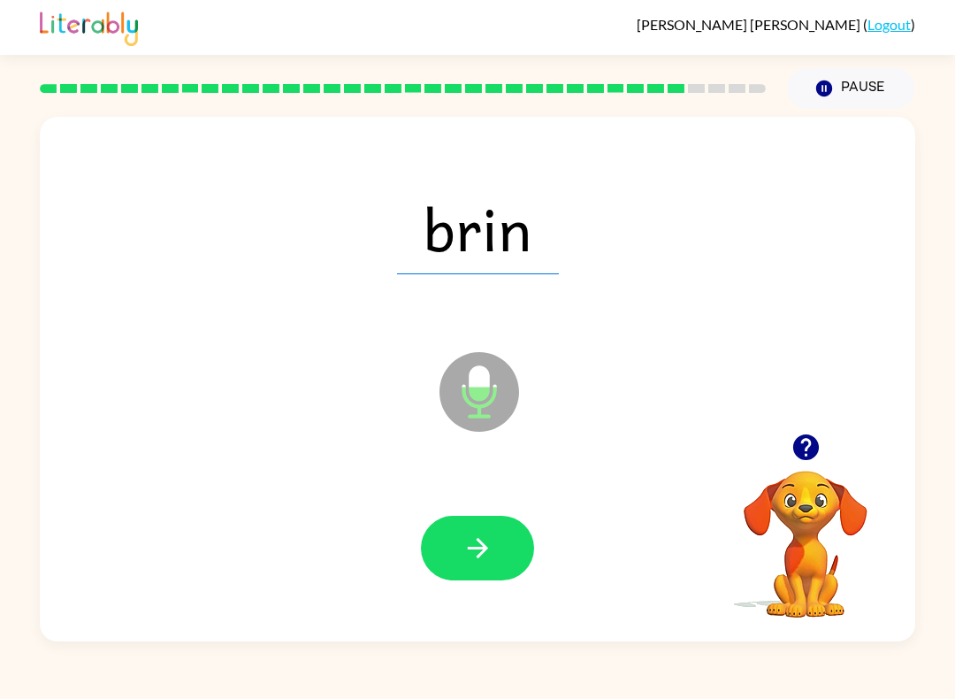
click at [463, 538] on icon "button" at bounding box center [478, 547] width 31 height 31
click at [442, 547] on button "button" at bounding box center [477, 548] width 113 height 65
click at [430, 256] on span "roke" at bounding box center [478, 228] width 172 height 92
click at [470, 267] on span "roke" at bounding box center [478, 228] width 172 height 92
click at [497, 287] on icon at bounding box center [479, 352] width 44 height 133
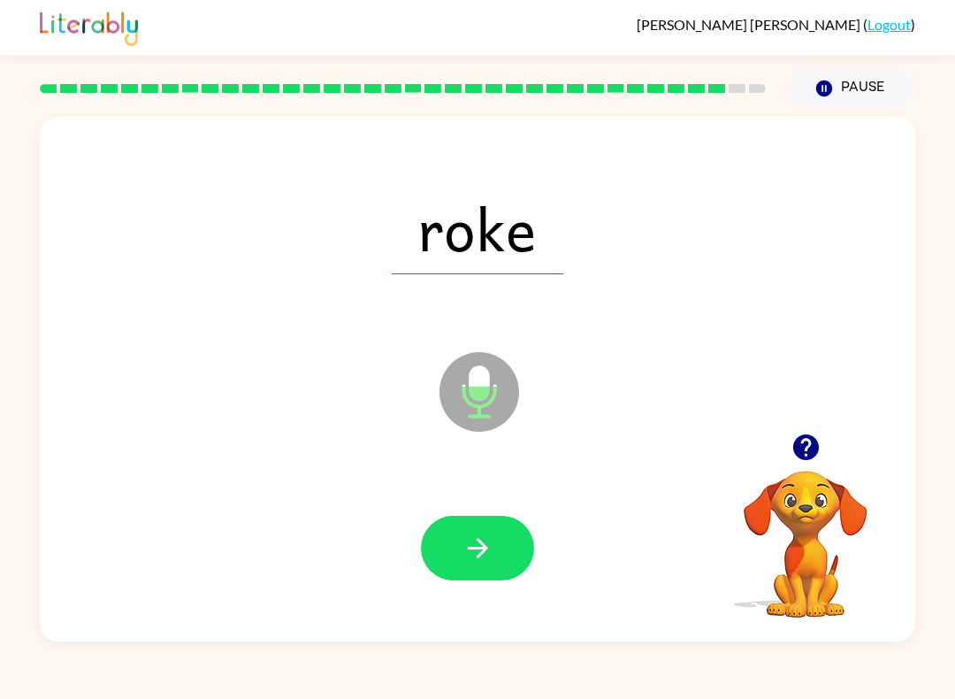
click at [497, 287] on icon at bounding box center [479, 352] width 44 height 133
click at [471, 542] on icon "button" at bounding box center [478, 547] width 31 height 31
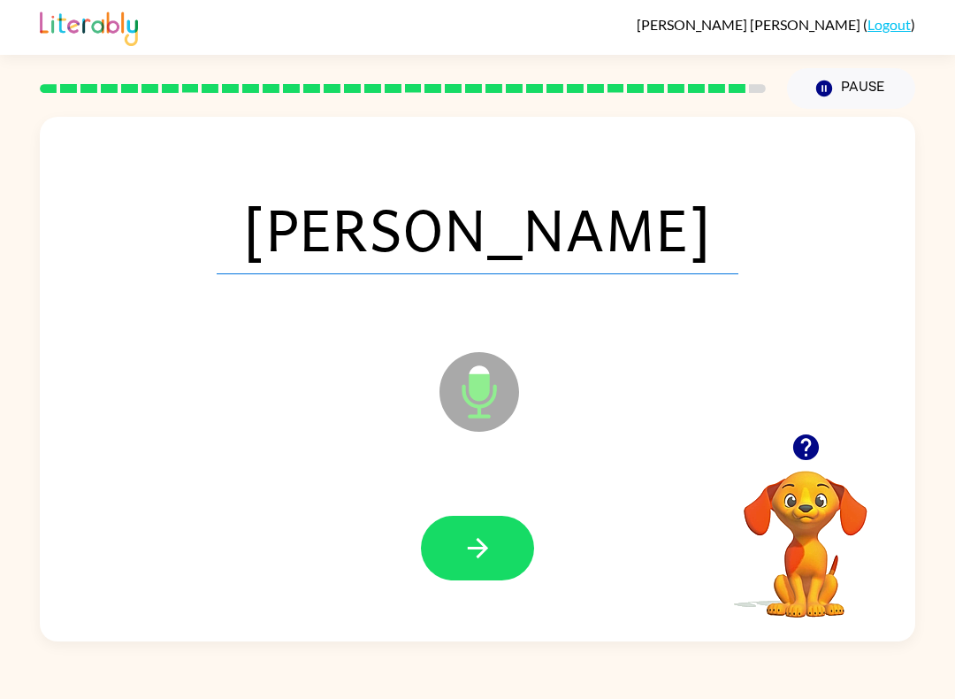
click at [423, 249] on span "hern" at bounding box center [478, 228] width 522 height 92
click at [421, 261] on span "hern" at bounding box center [478, 228] width 522 height 92
click at [472, 279] on div "hern" at bounding box center [477, 227] width 840 height 151
click at [500, 289] on icon at bounding box center [479, 352] width 44 height 133
click at [522, 258] on span "hern" at bounding box center [478, 228] width 522 height 92
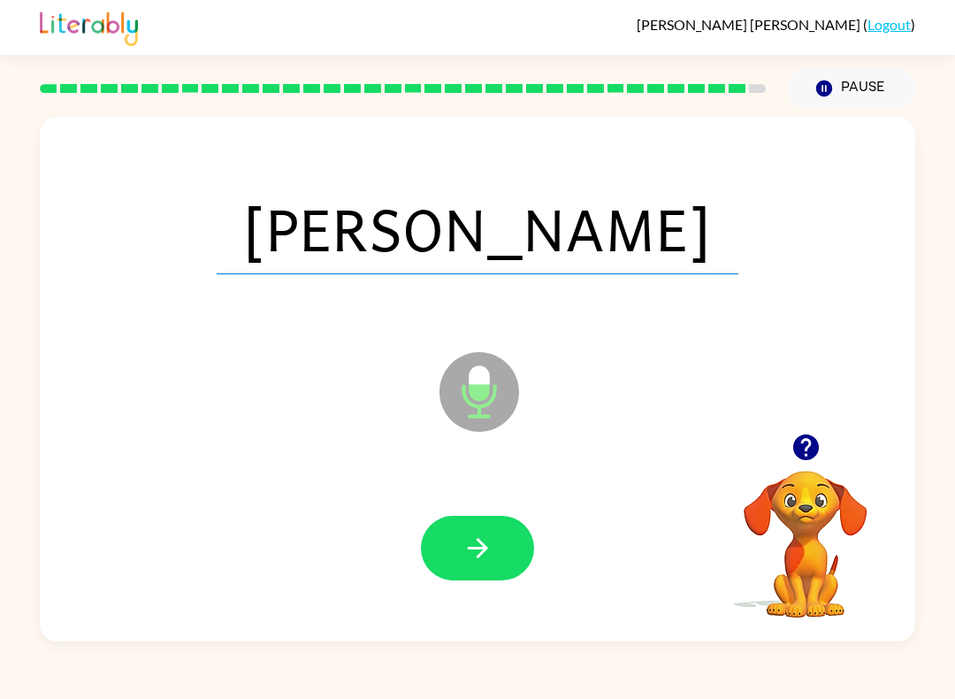
click at [408, 293] on div "hern" at bounding box center [477, 227] width 840 height 151
click at [457, 542] on button "button" at bounding box center [477, 548] width 113 height 65
